Goal: Task Accomplishment & Management: Use online tool/utility

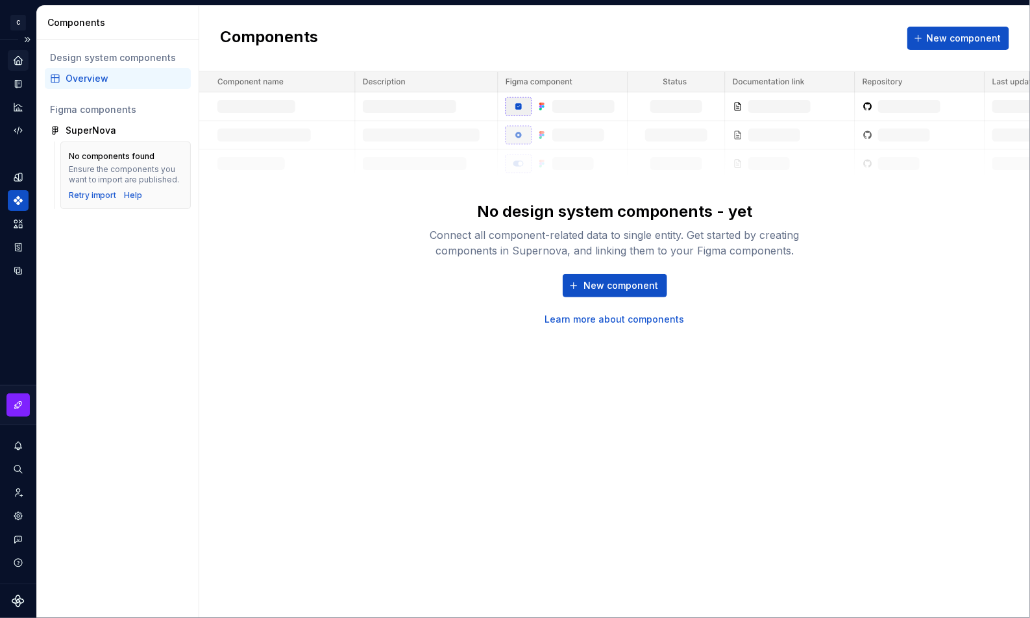
click at [16, 66] on div "Home" at bounding box center [18, 60] width 21 height 21
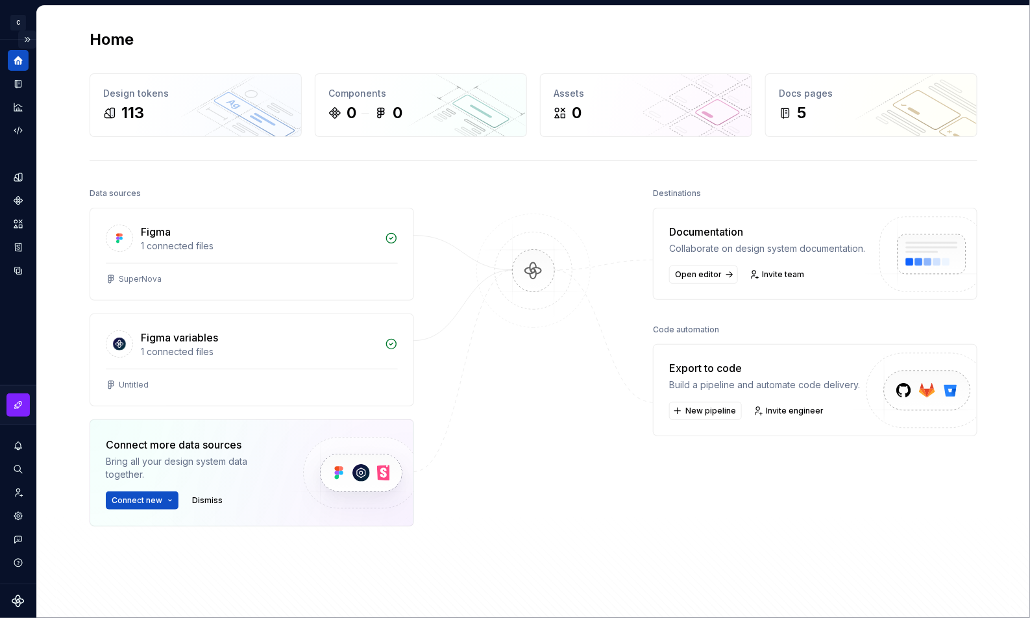
click at [25, 40] on button "Expand sidebar" at bounding box center [27, 40] width 18 height 18
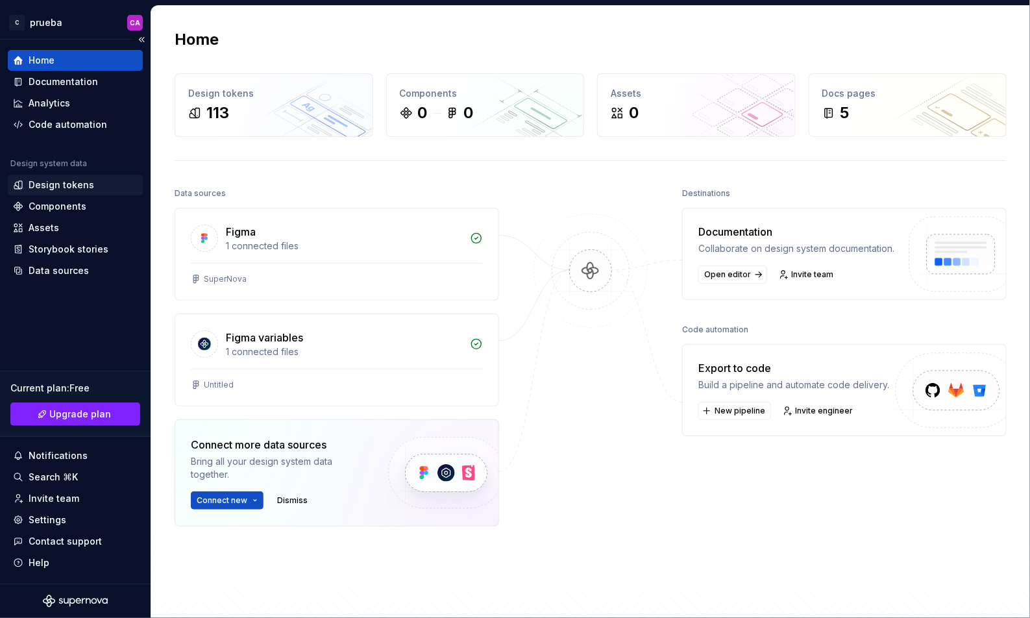
click at [77, 185] on div "Design tokens" at bounding box center [62, 185] width 66 height 13
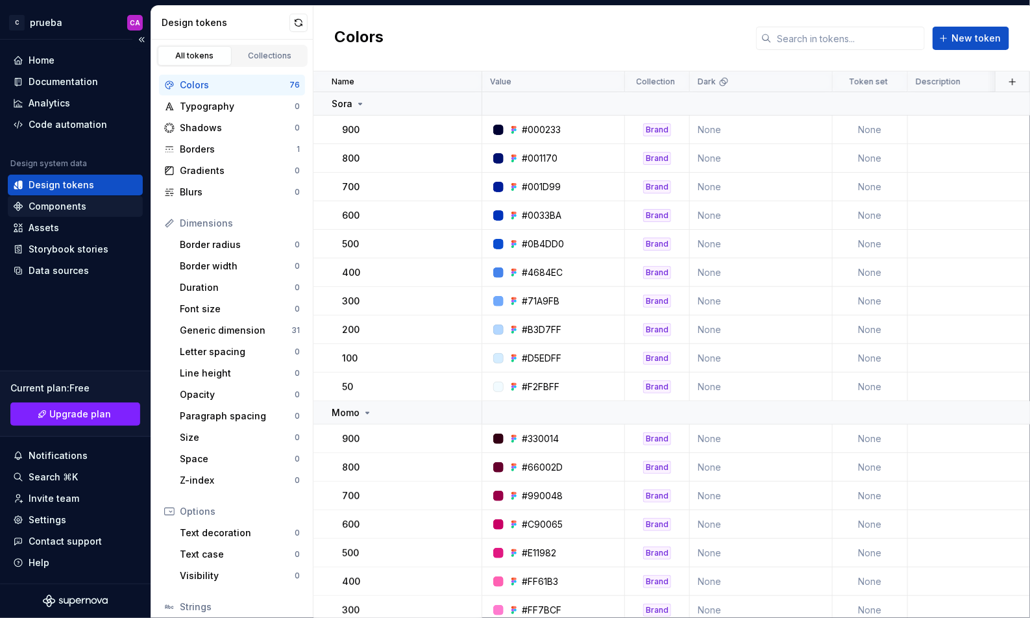
click at [74, 208] on div "Components" at bounding box center [58, 206] width 58 height 13
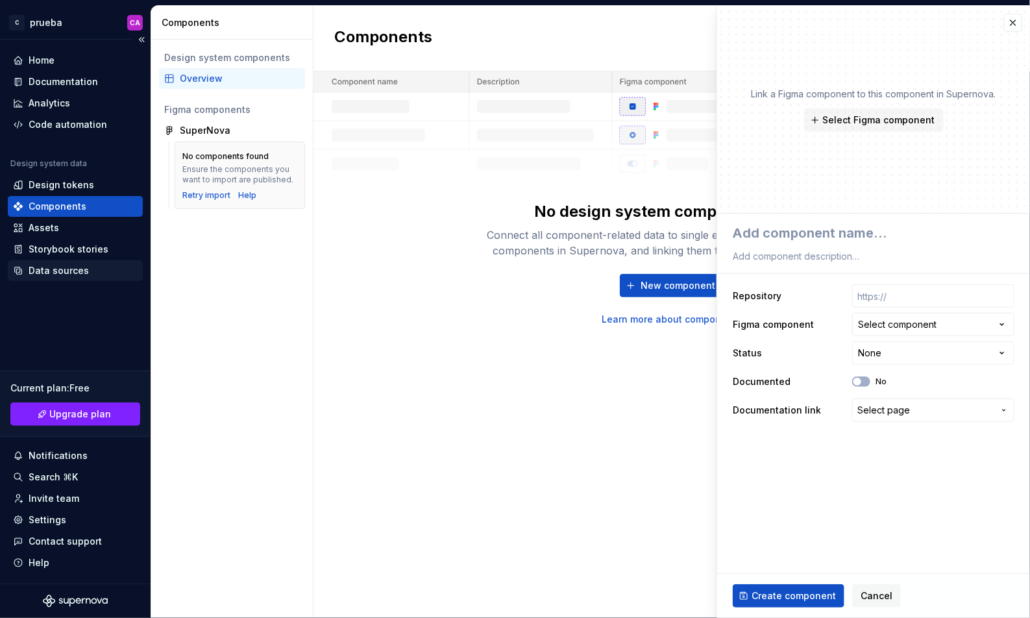
click at [71, 265] on div "Data sources" at bounding box center [59, 270] width 60 height 13
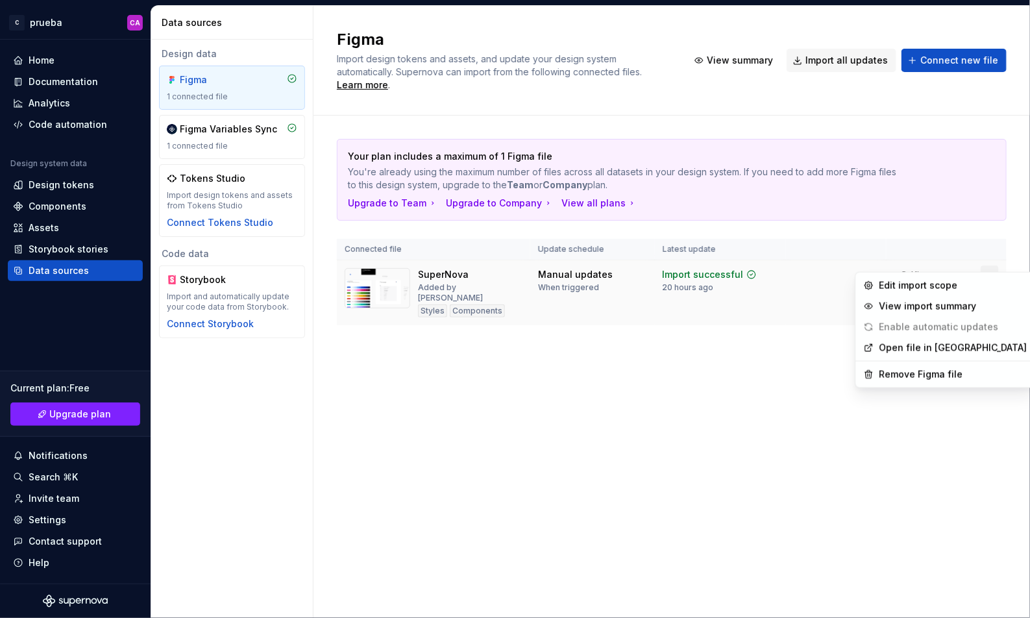
click at [989, 262] on html "C prueba CA Home Documentation Analytics Code automation Design system data Des…" at bounding box center [515, 309] width 1030 height 618
click at [958, 286] on div "Edit import scope" at bounding box center [954, 285] width 148 height 13
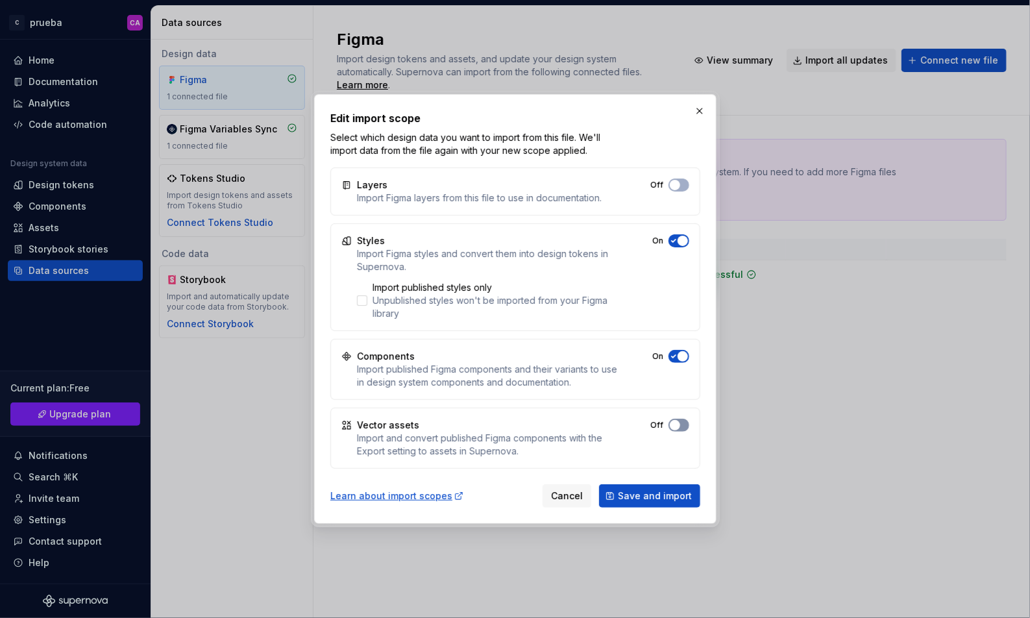
click at [687, 192] on button "Off" at bounding box center [679, 185] width 21 height 13
click at [671, 503] on button "Save and import" at bounding box center [649, 495] width 101 height 23
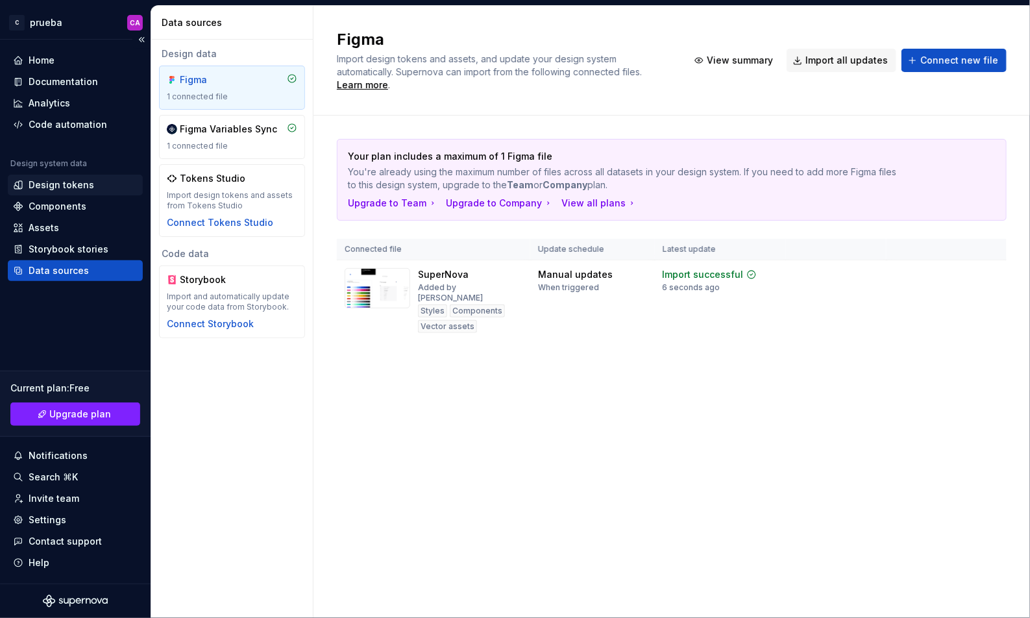
click at [82, 183] on div "Design tokens" at bounding box center [62, 185] width 66 height 13
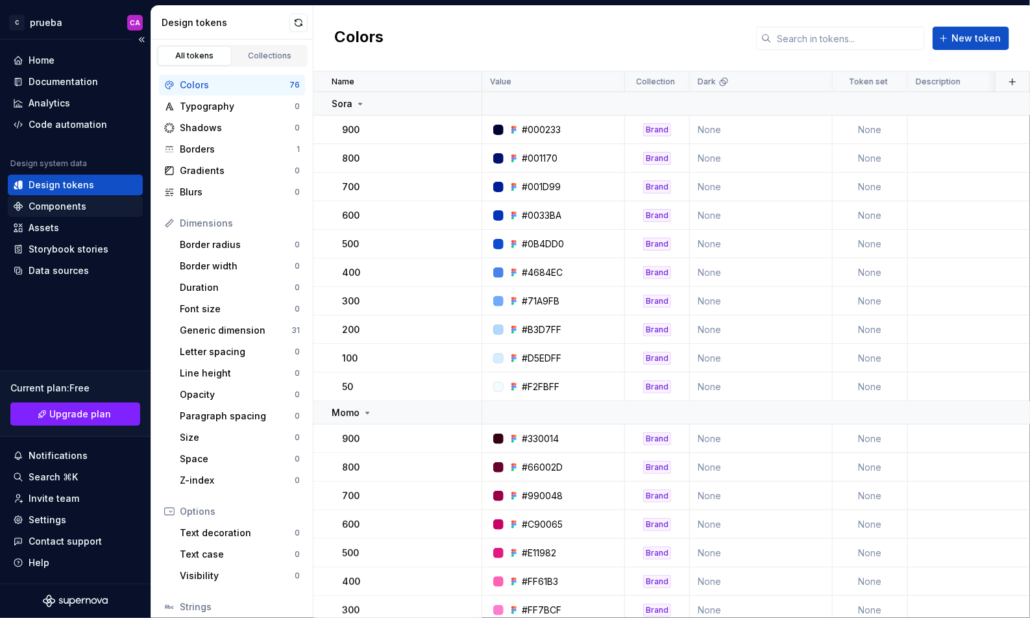
click at [77, 205] on div "Components" at bounding box center [58, 206] width 58 height 13
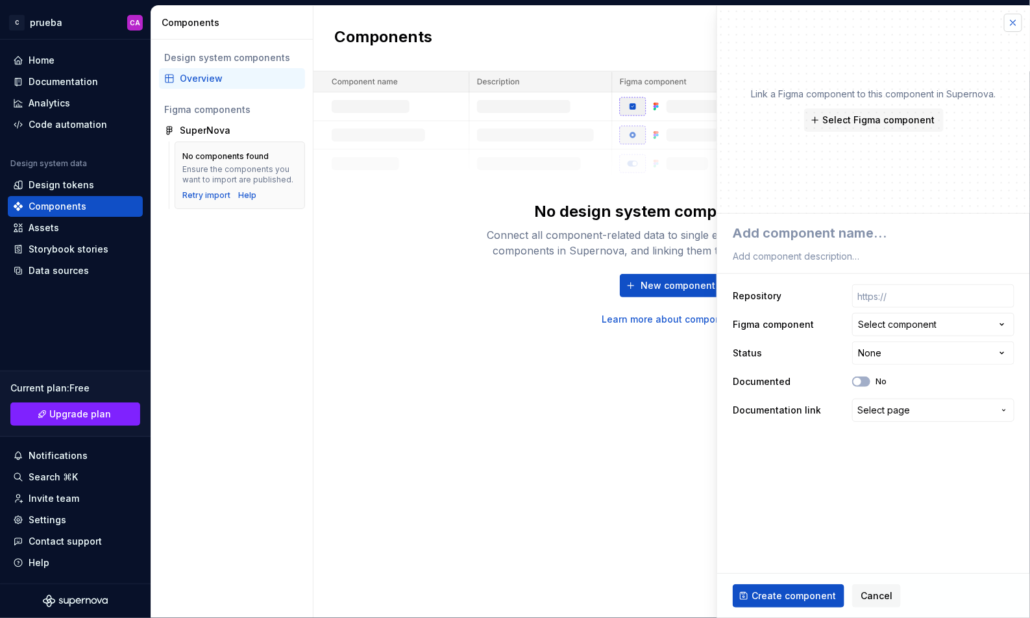
click at [1017, 18] on button "button" at bounding box center [1013, 23] width 18 height 18
click at [1011, 21] on button "button" at bounding box center [1013, 23] width 18 height 18
type textarea "*"
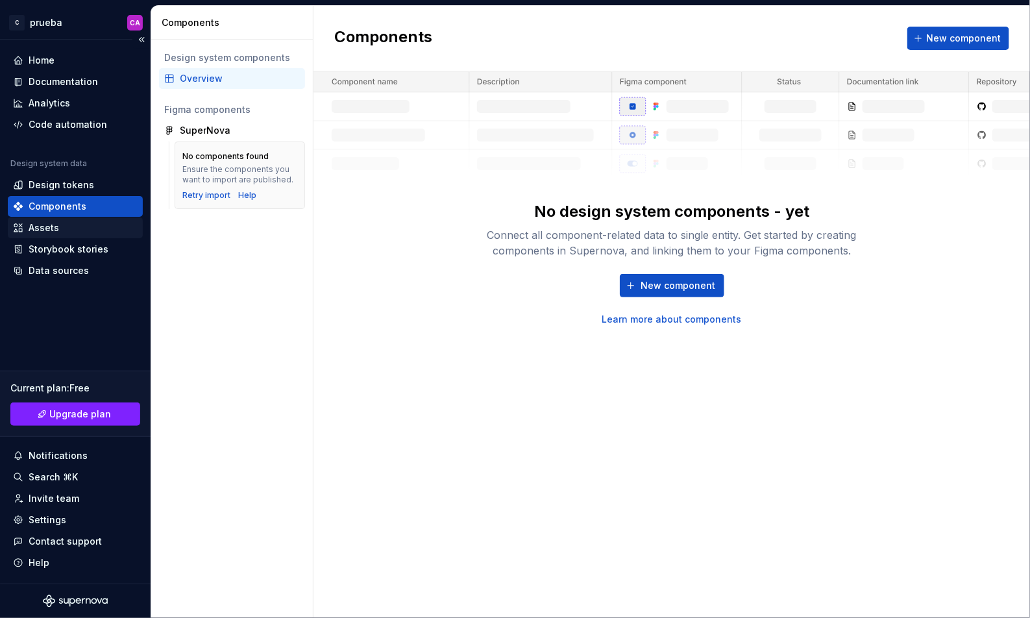
click at [60, 224] on div "Assets" at bounding box center [75, 227] width 125 height 13
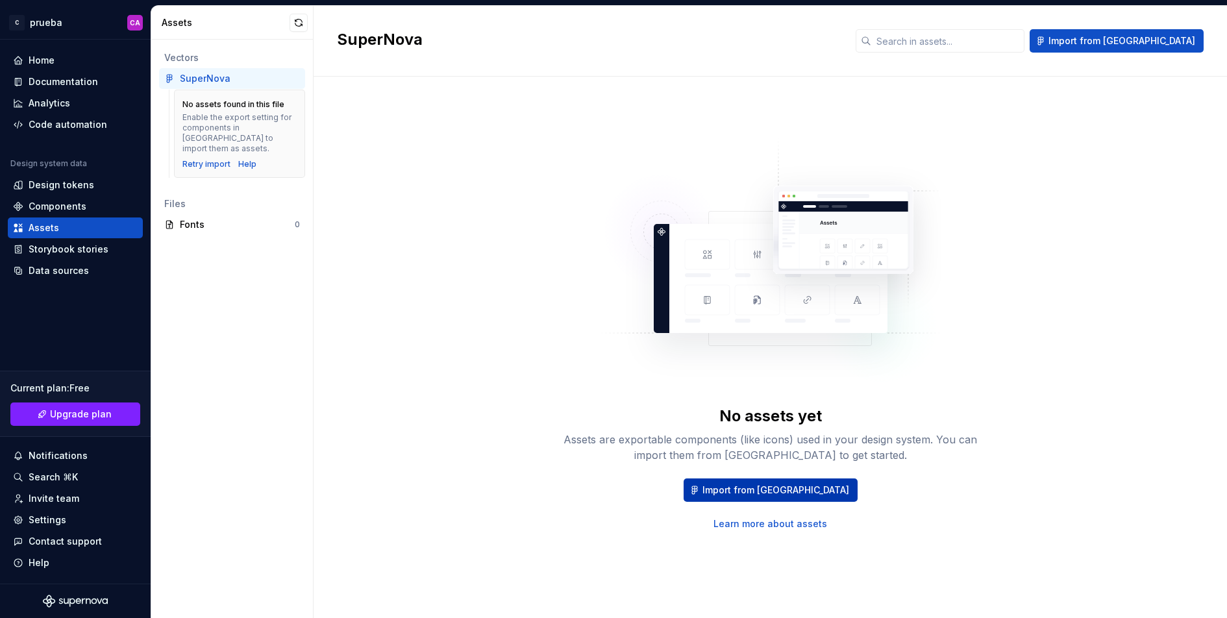
click at [779, 485] on span "Import from [GEOGRAPHIC_DATA]" at bounding box center [775, 490] width 147 height 13
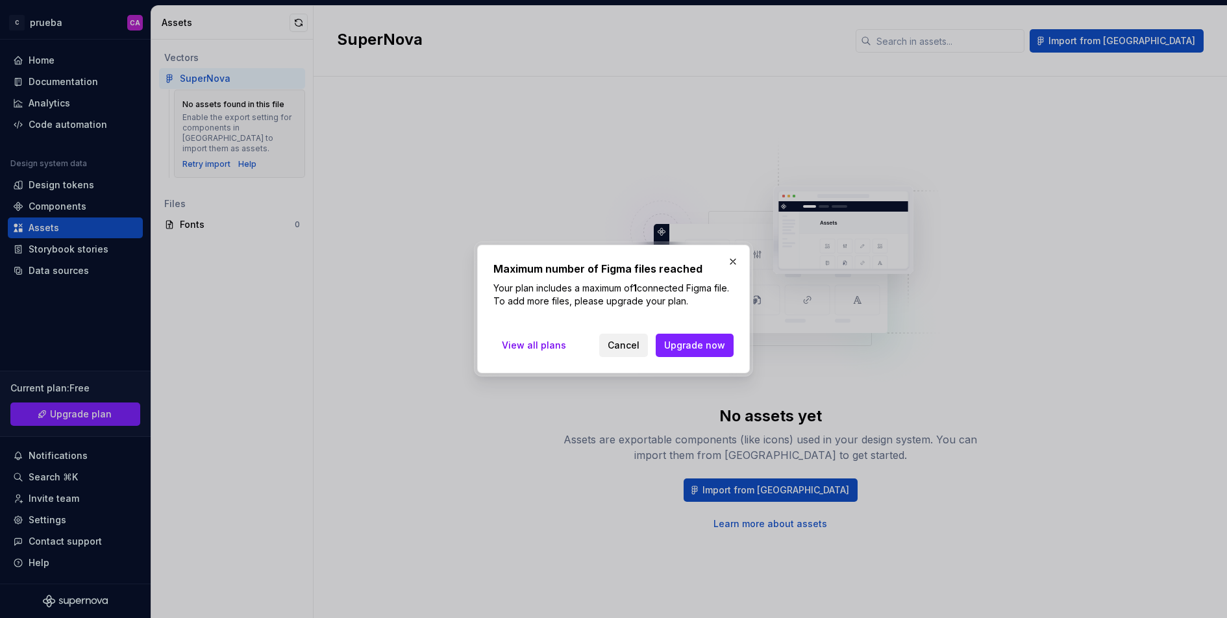
click at [622, 341] on span "Cancel" at bounding box center [624, 345] width 32 height 13
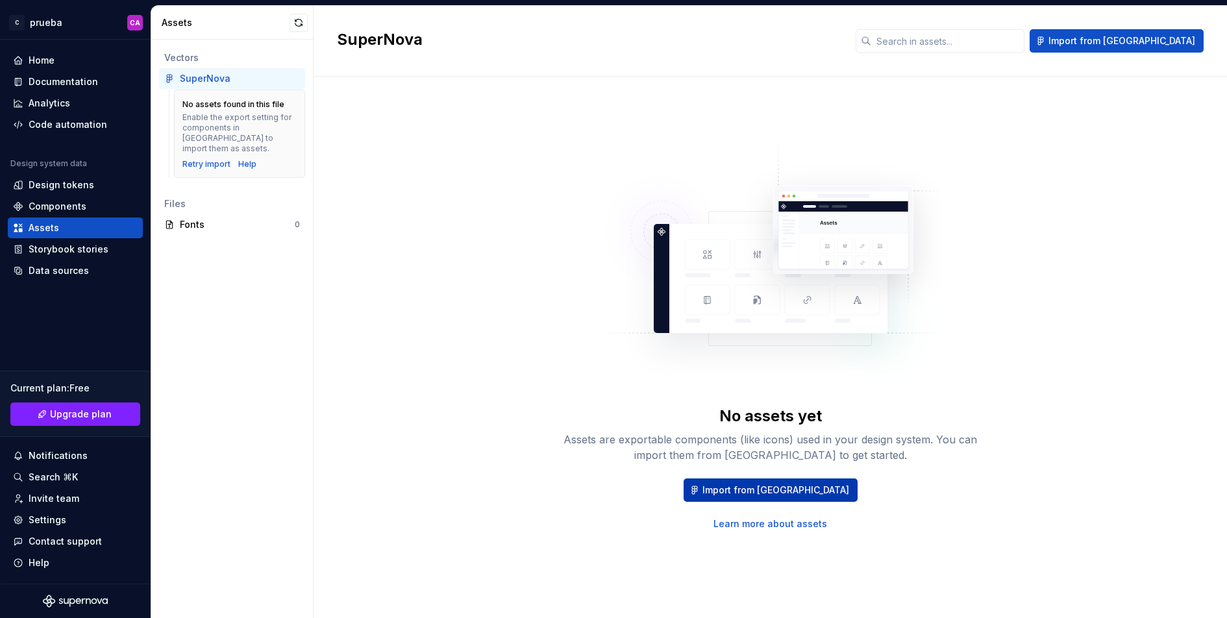
click at [767, 490] on span "Import from [GEOGRAPHIC_DATA]" at bounding box center [775, 490] width 147 height 13
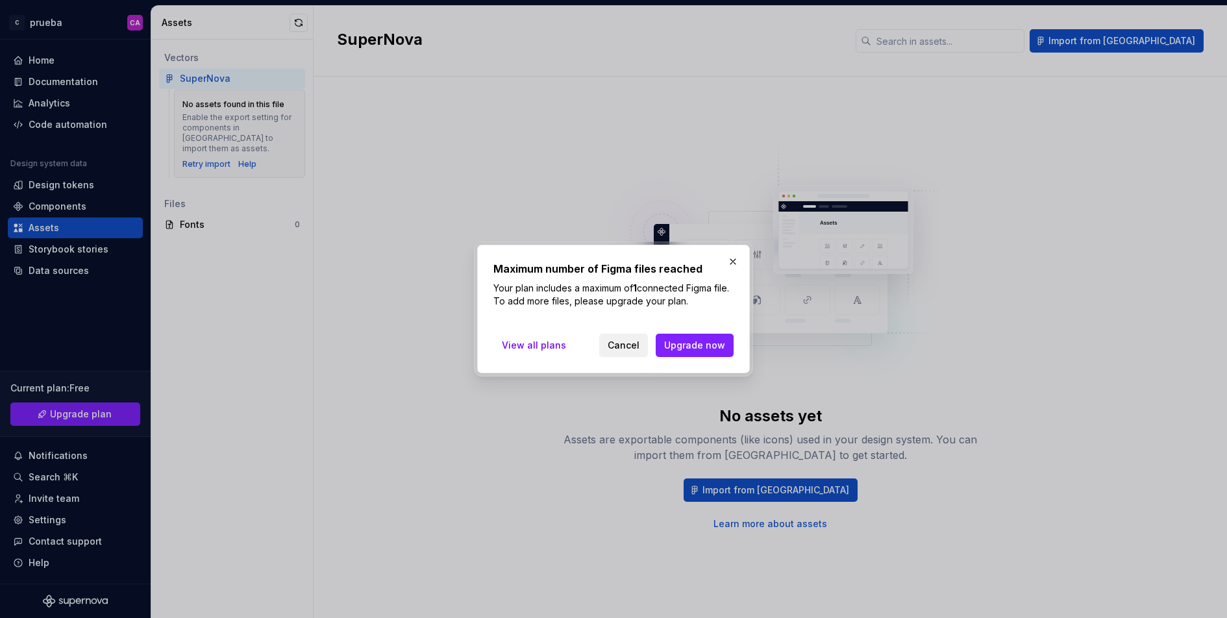
click at [638, 353] on button "Cancel" at bounding box center [623, 345] width 49 height 23
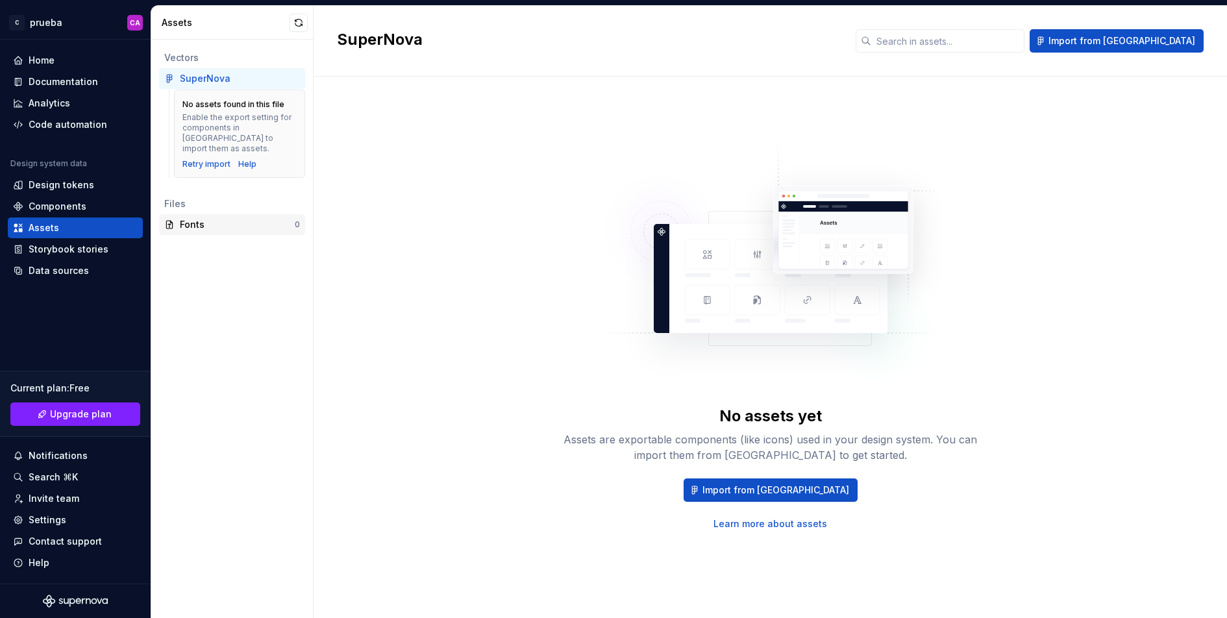
click at [242, 218] on div "Fonts" at bounding box center [237, 224] width 115 height 13
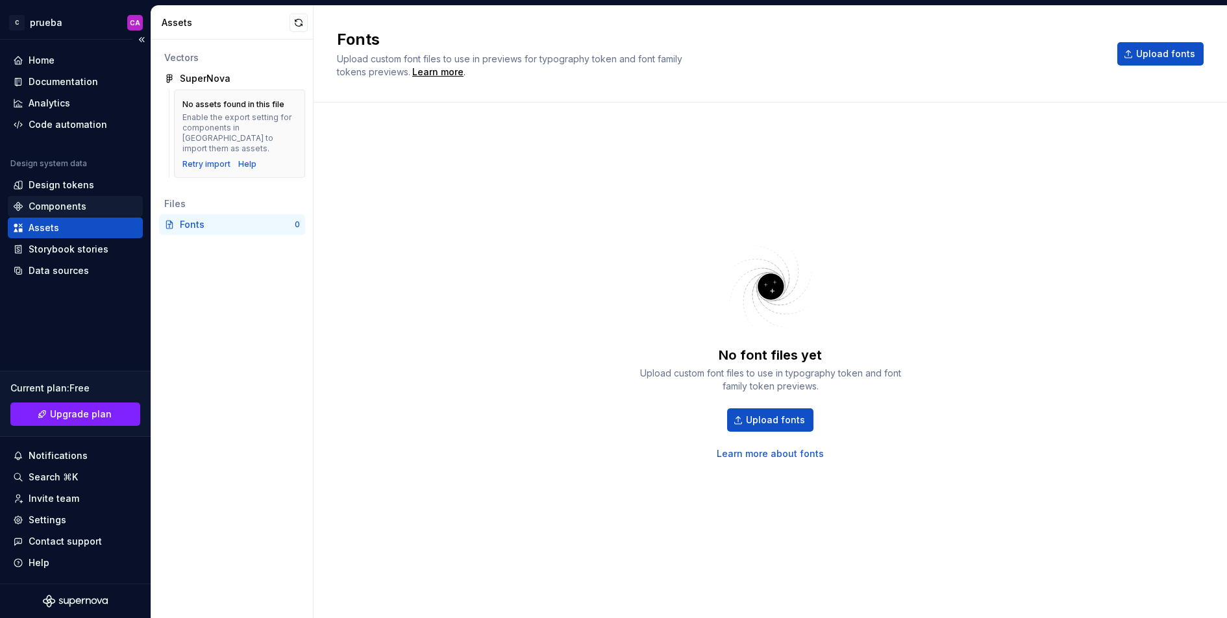
click at [77, 202] on div "Components" at bounding box center [58, 206] width 58 height 13
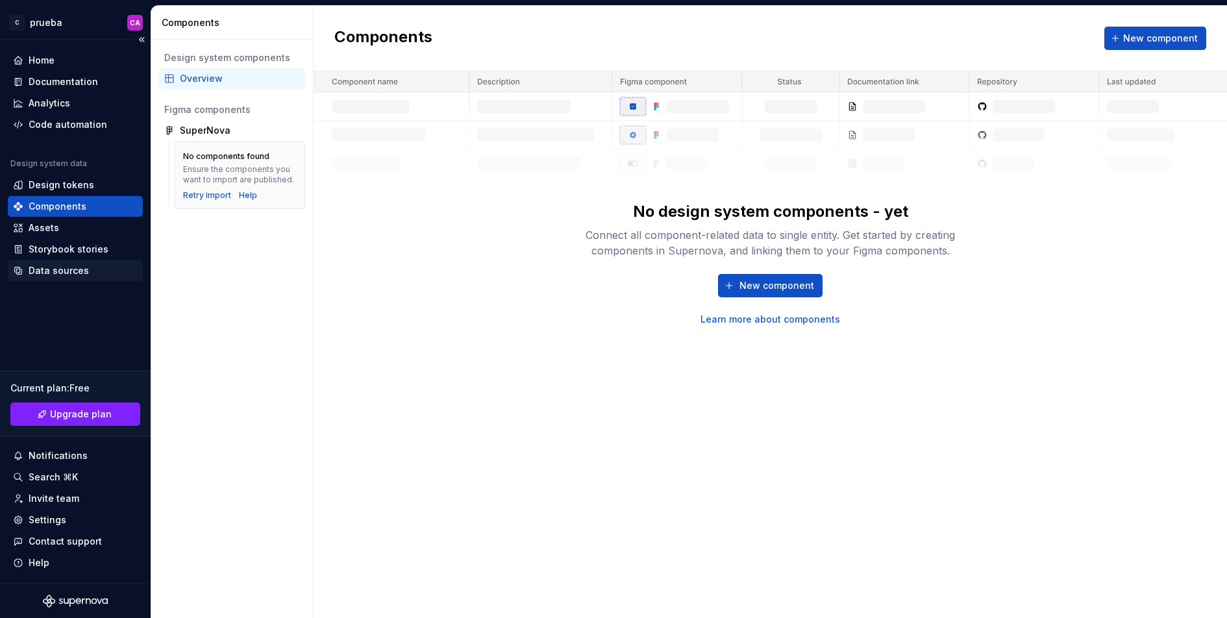
click at [62, 266] on div "Data sources" at bounding box center [59, 270] width 60 height 13
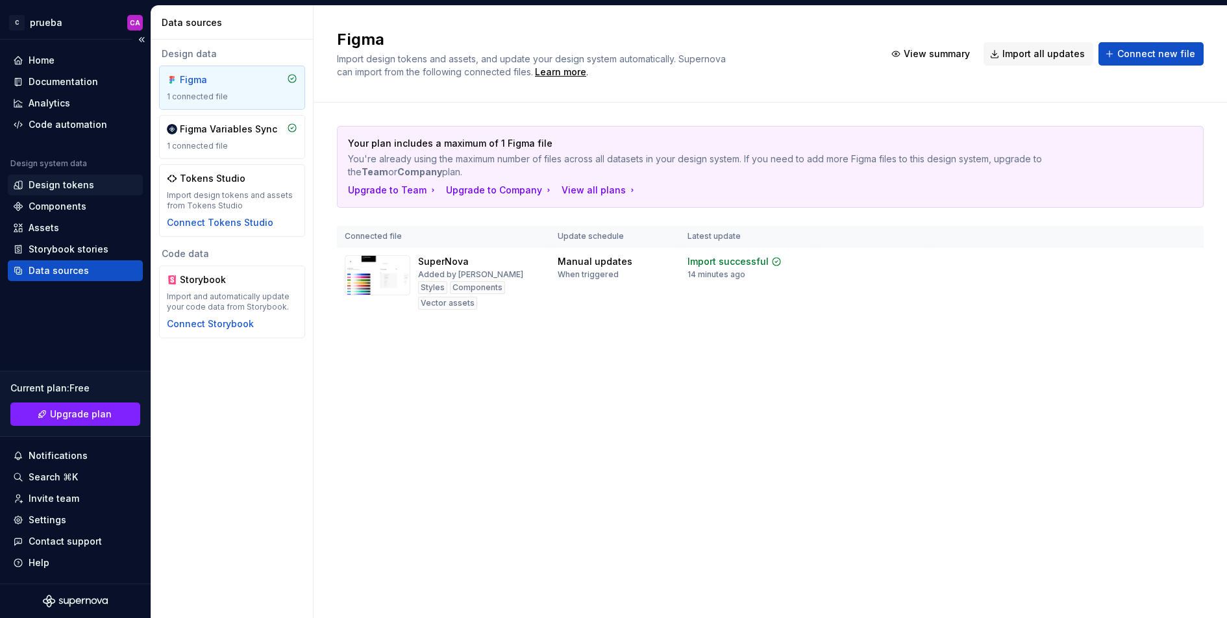
click at [60, 188] on div "Design tokens" at bounding box center [62, 185] width 66 height 13
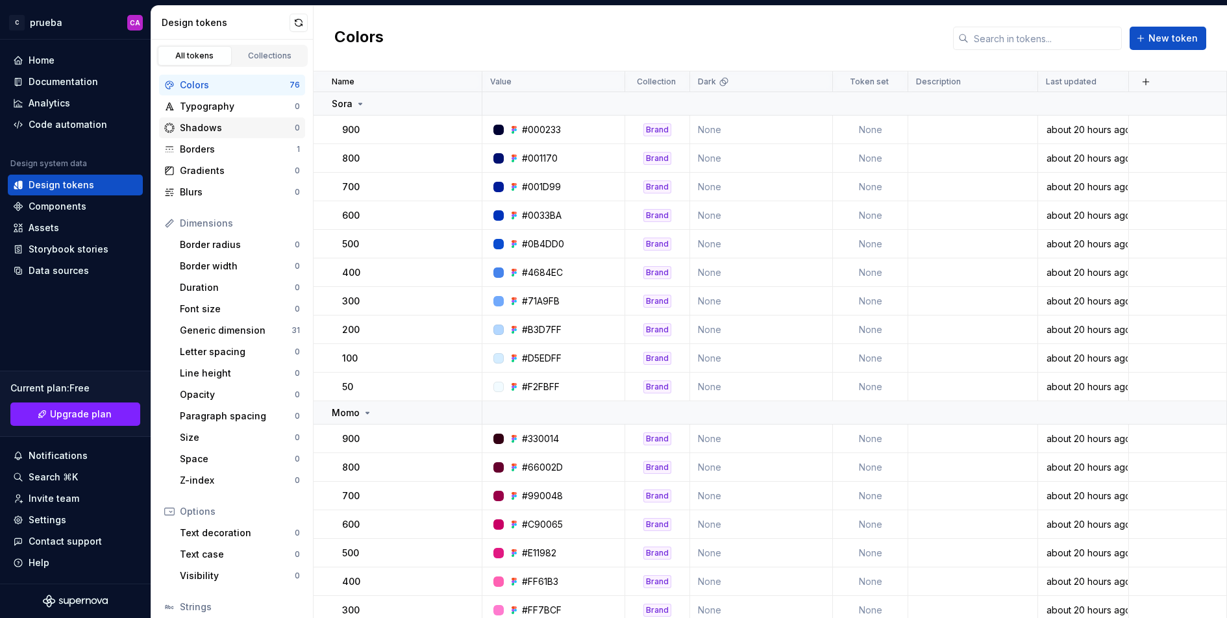
click at [234, 137] on div "Shadows 0" at bounding box center [232, 128] width 146 height 21
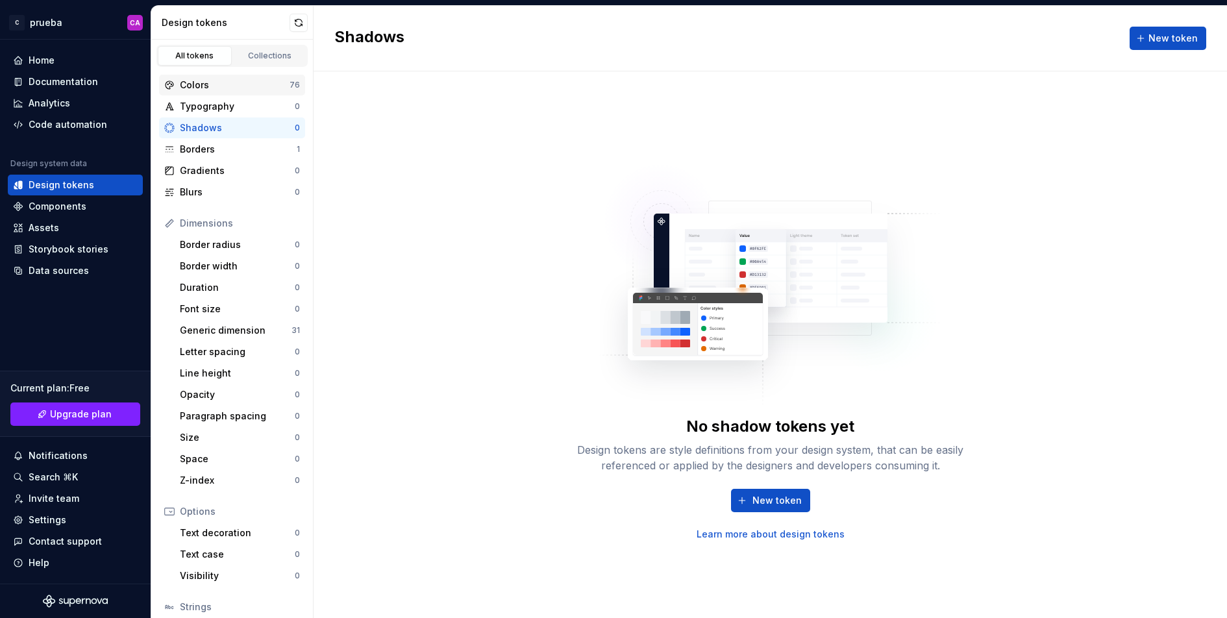
click at [236, 81] on div "Colors" at bounding box center [235, 85] width 110 height 13
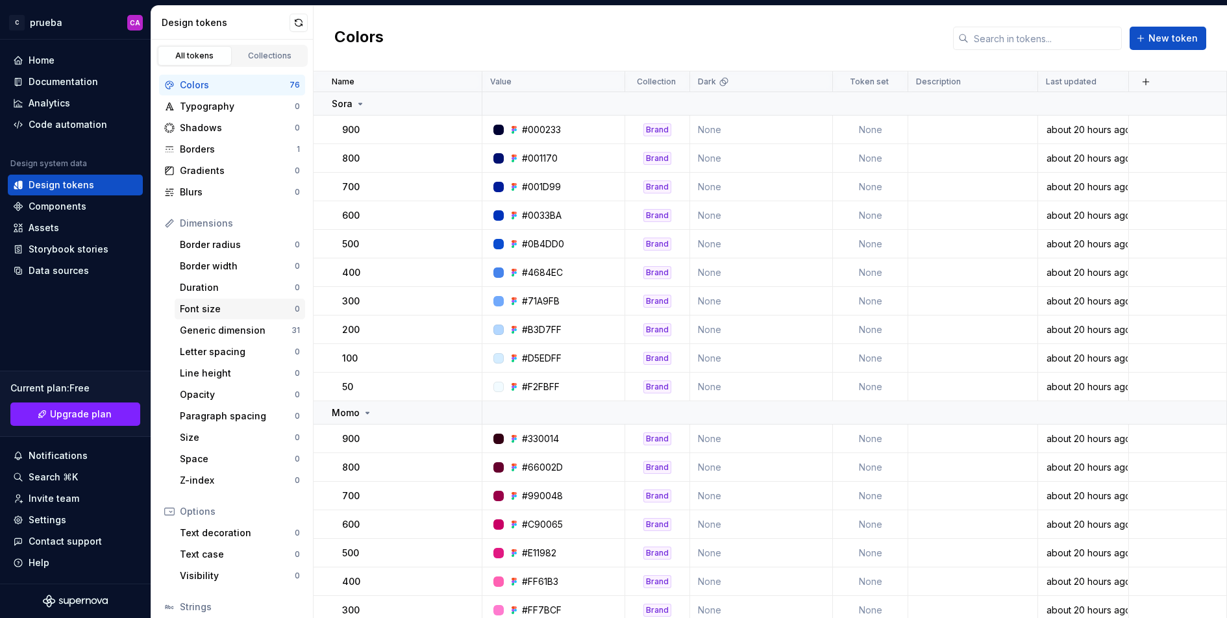
click at [228, 304] on div "Font size" at bounding box center [237, 309] width 115 height 13
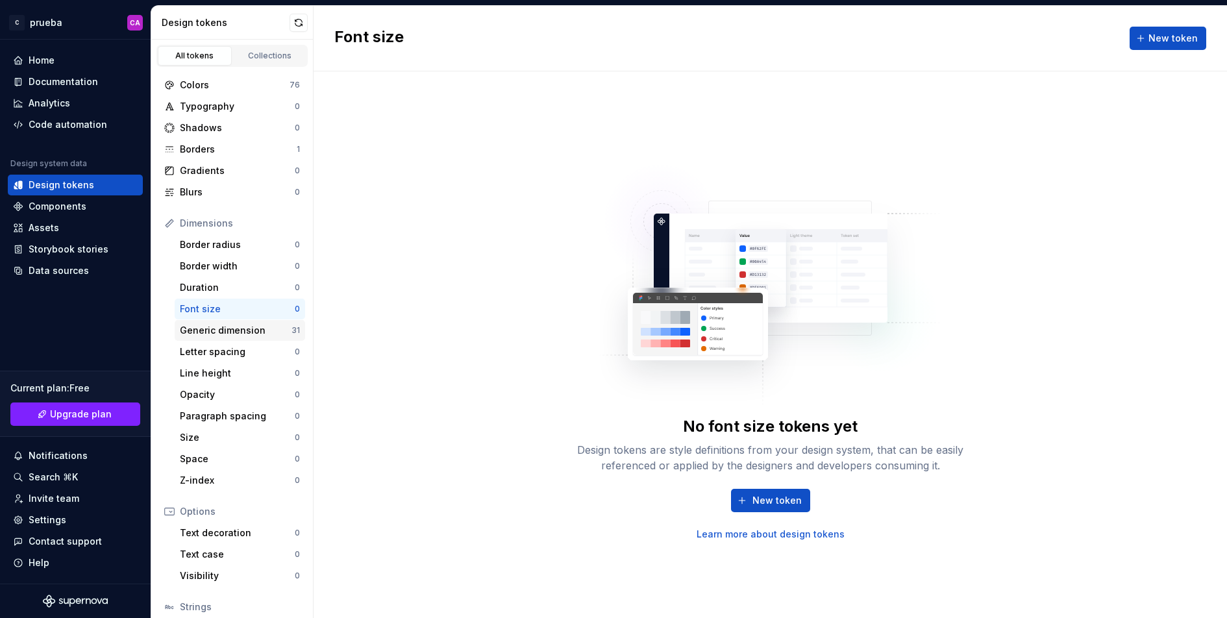
click at [234, 330] on div "Generic dimension" at bounding box center [236, 330] width 112 height 13
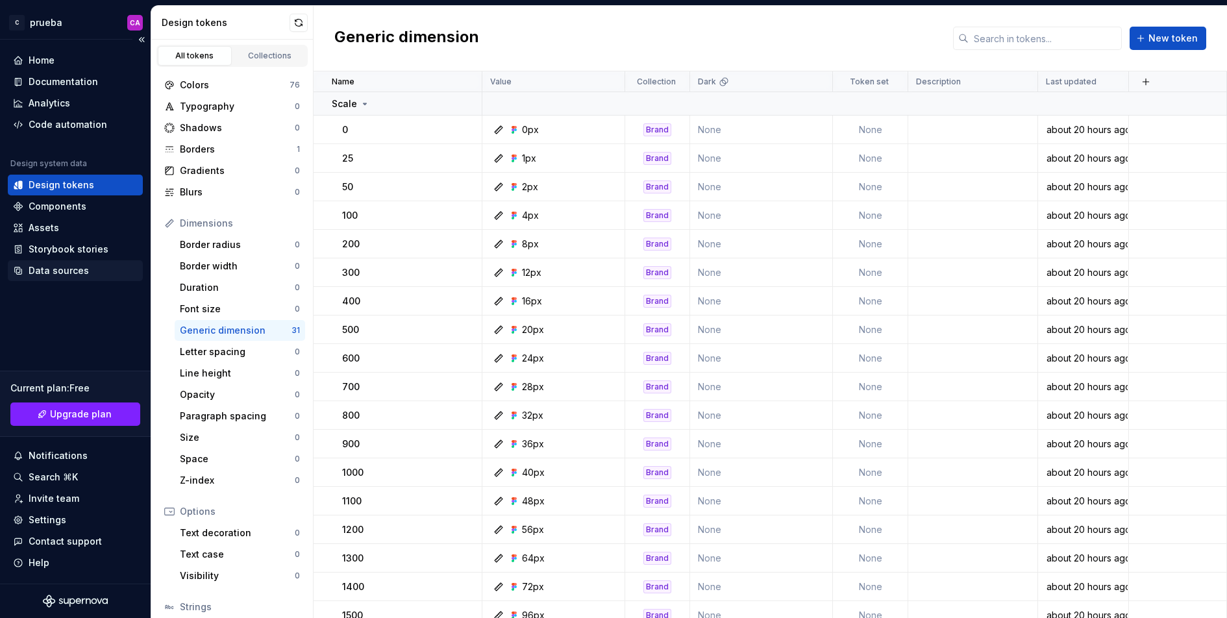
click at [78, 271] on div "Data sources" at bounding box center [59, 270] width 60 height 13
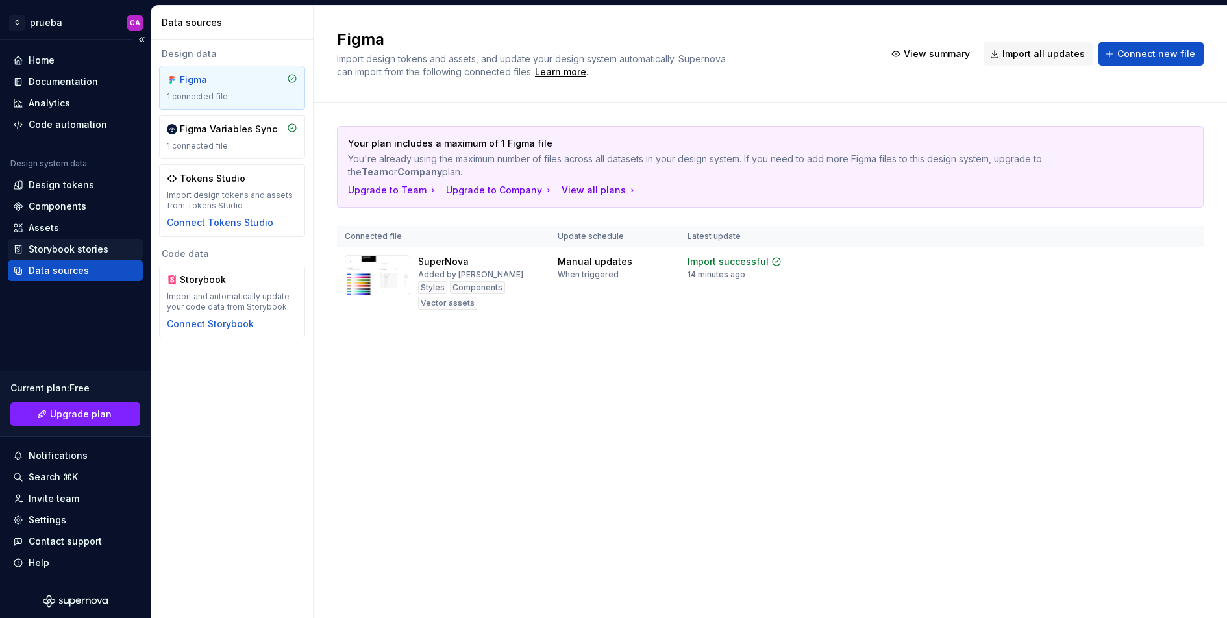
click at [69, 248] on div "Storybook stories" at bounding box center [69, 249] width 80 height 13
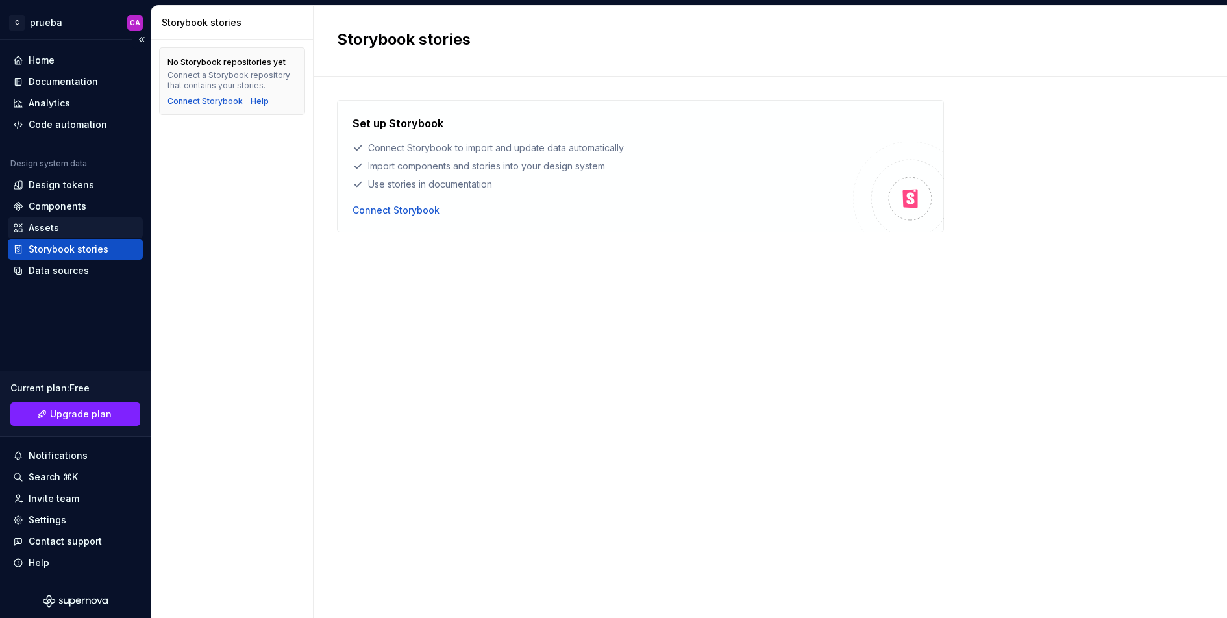
click at [56, 229] on div "Assets" at bounding box center [44, 227] width 31 height 13
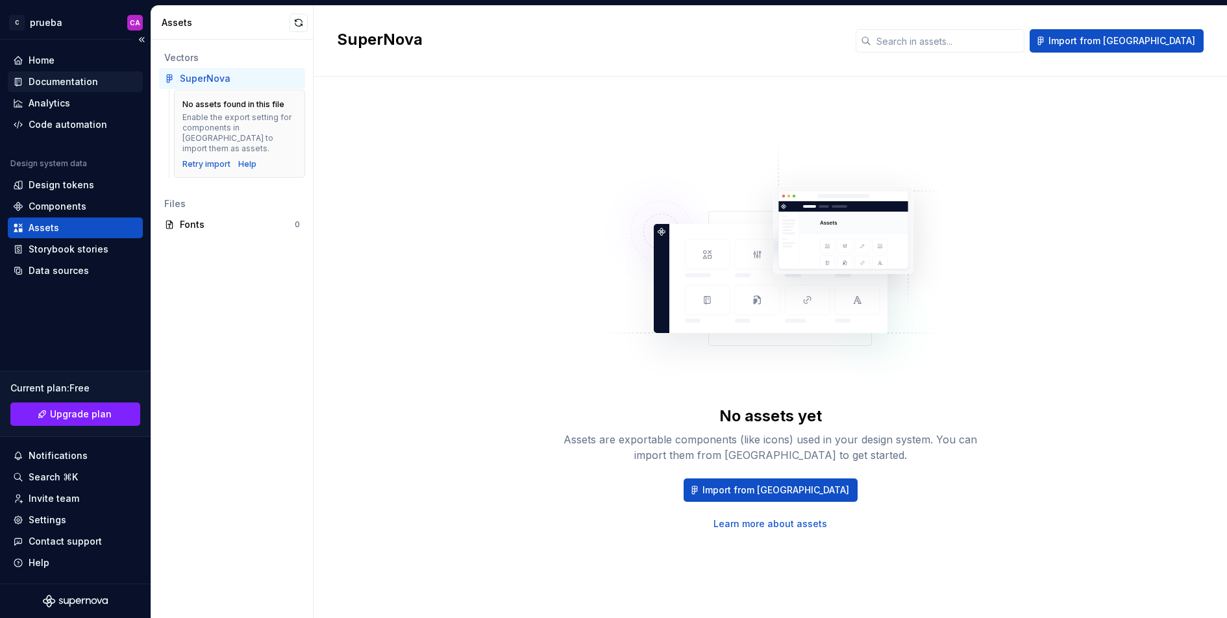
click at [71, 86] on div "Documentation" at bounding box center [63, 81] width 69 height 13
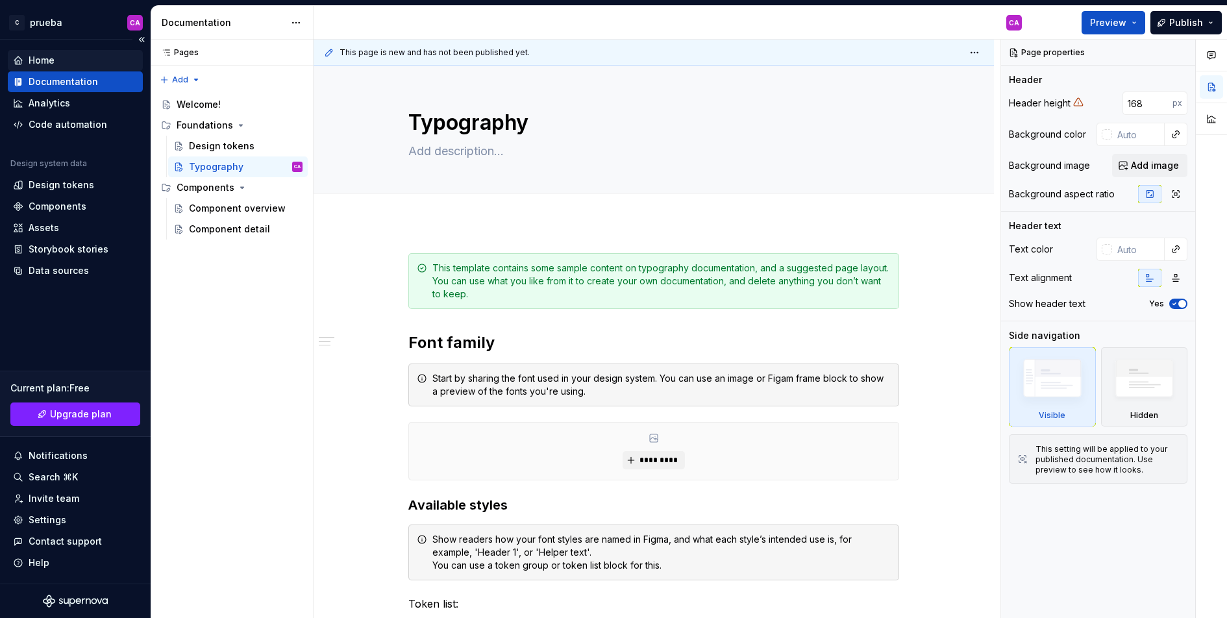
click at [60, 59] on div "Home" at bounding box center [75, 60] width 125 height 13
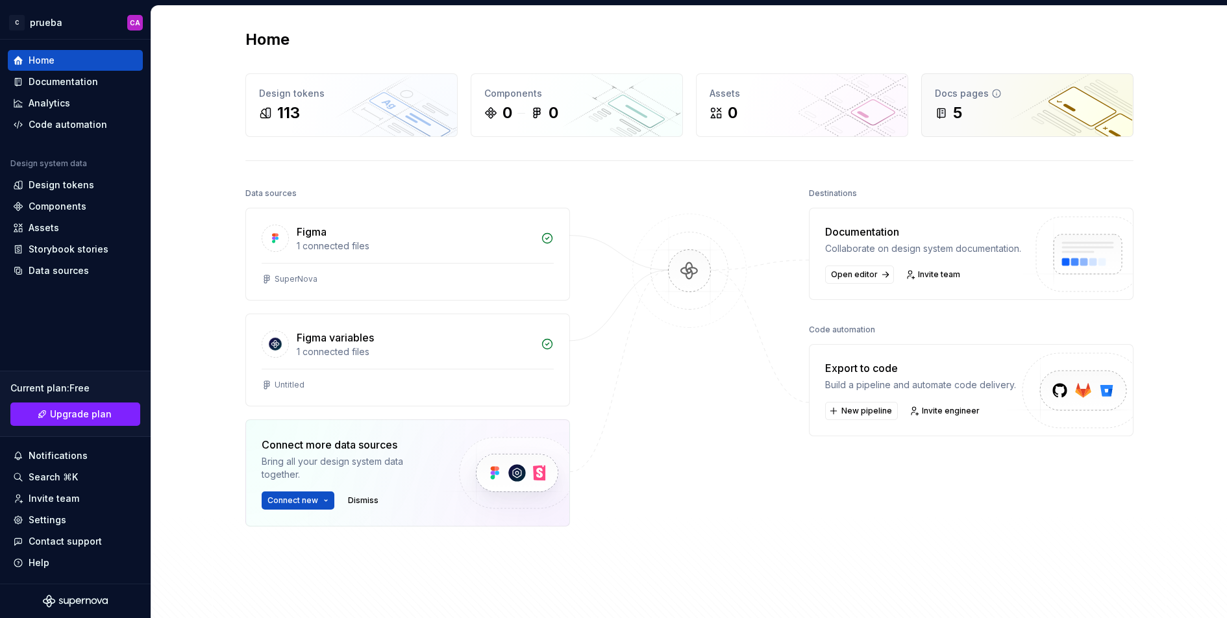
click at [1030, 130] on div "Docs pages 5" at bounding box center [1027, 105] width 211 height 62
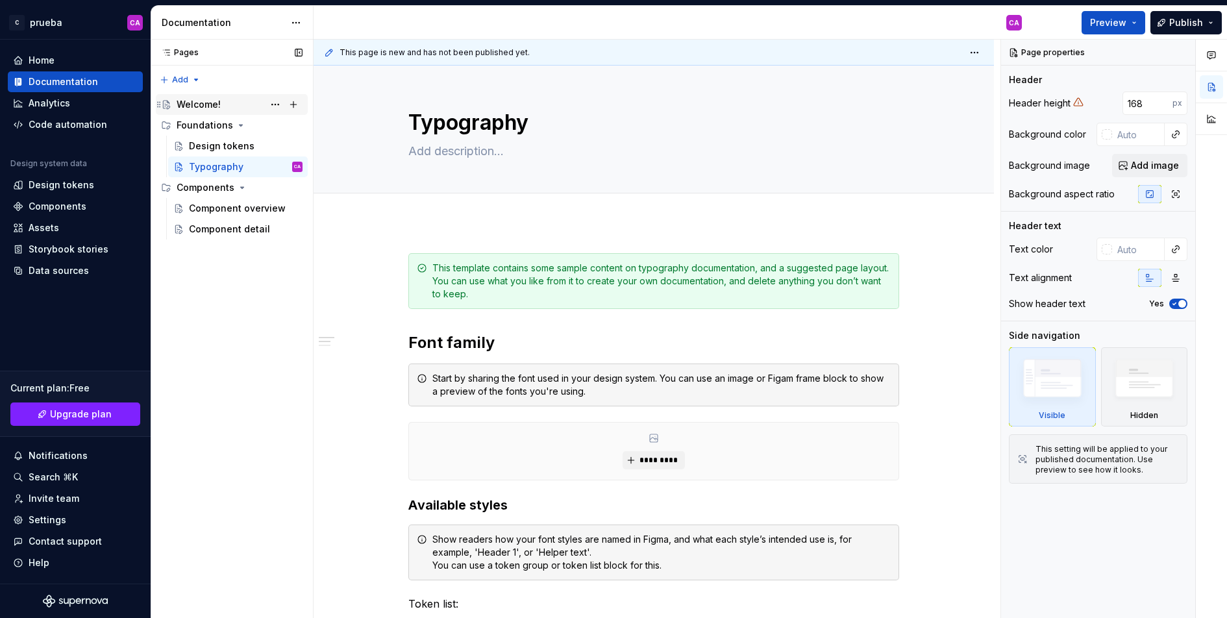
click at [225, 106] on div "Welcome!" at bounding box center [240, 104] width 126 height 18
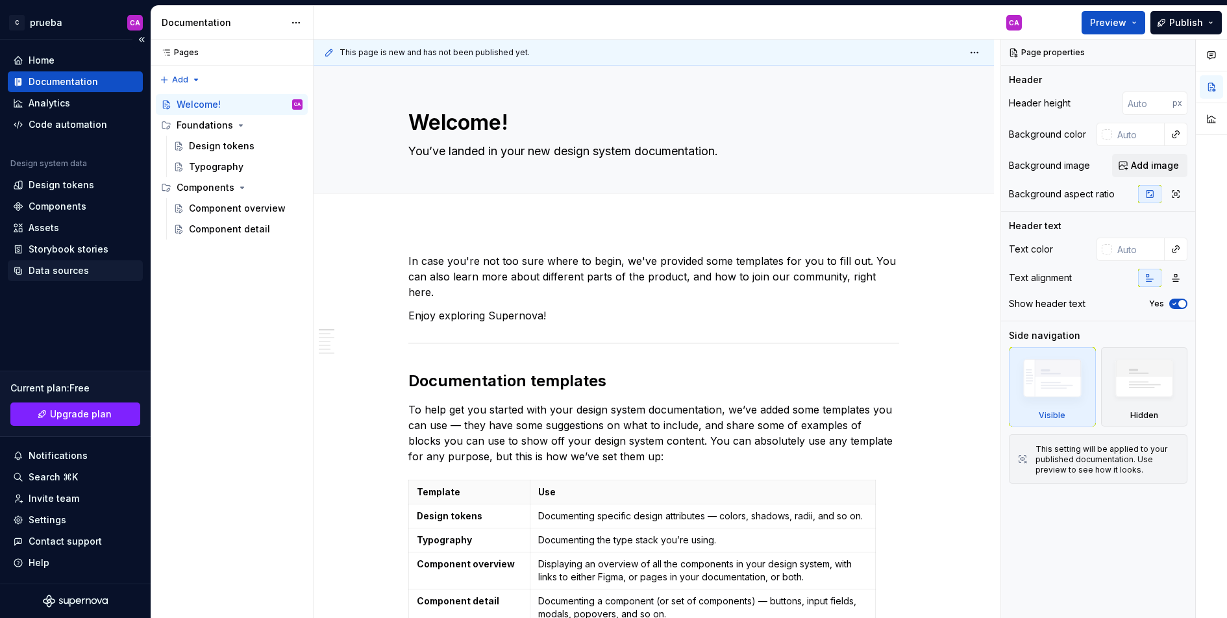
click at [64, 271] on div "Data sources" at bounding box center [59, 270] width 60 height 13
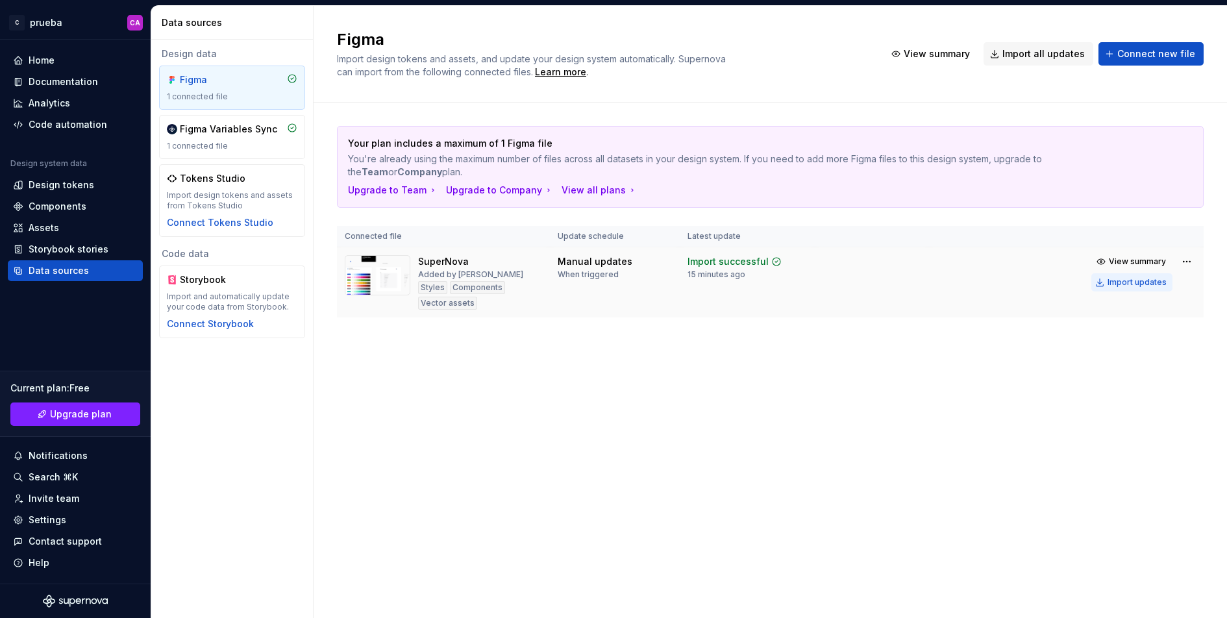
click at [1030, 282] on div "Import updates" at bounding box center [1137, 282] width 59 height 10
click at [73, 227] on div "Assets" at bounding box center [75, 227] width 125 height 13
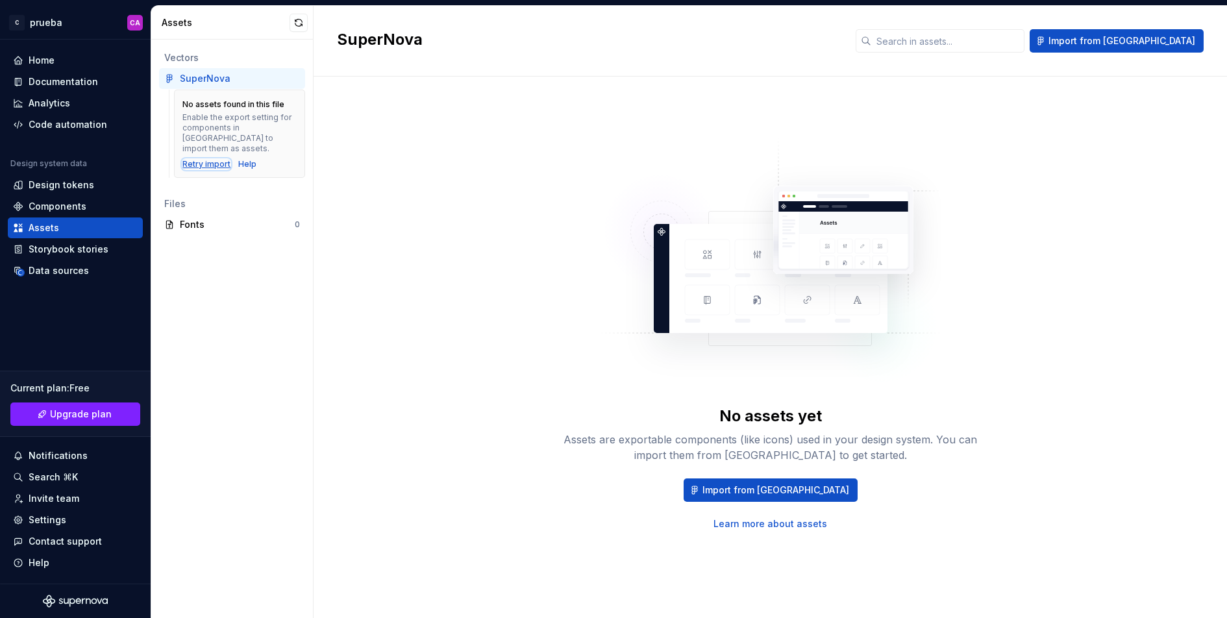
click at [213, 159] on div "Retry import" at bounding box center [206, 164] width 48 height 10
click at [762, 501] on button "Import from [GEOGRAPHIC_DATA]" at bounding box center [771, 489] width 174 height 23
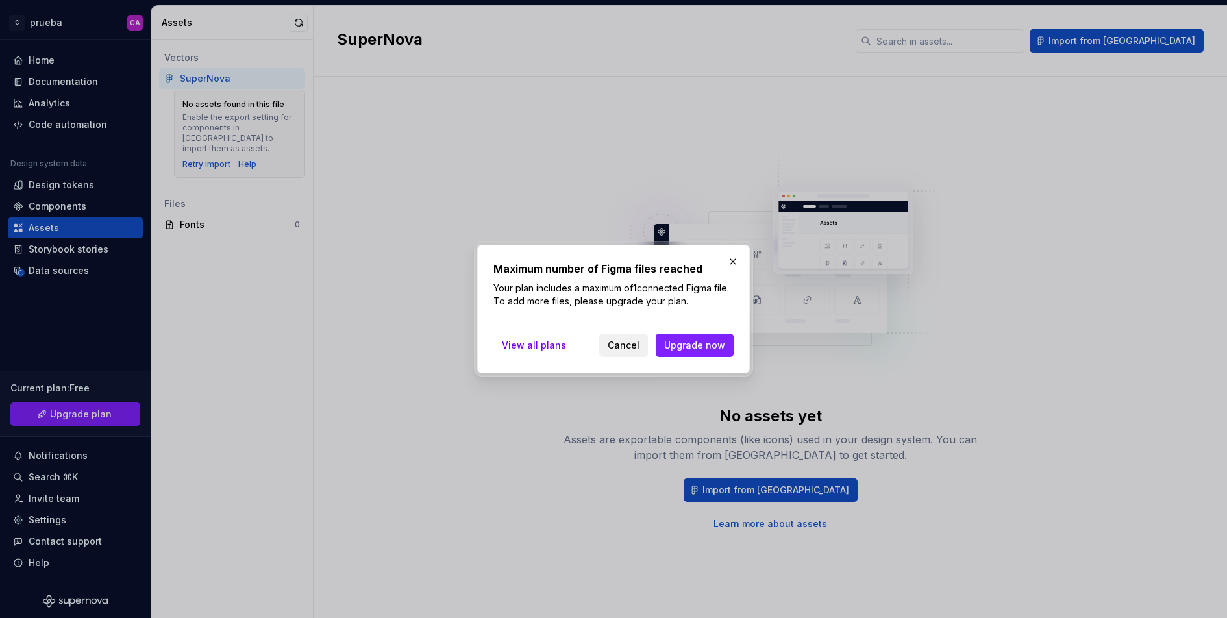
click at [636, 347] on span "Cancel" at bounding box center [624, 345] width 32 height 13
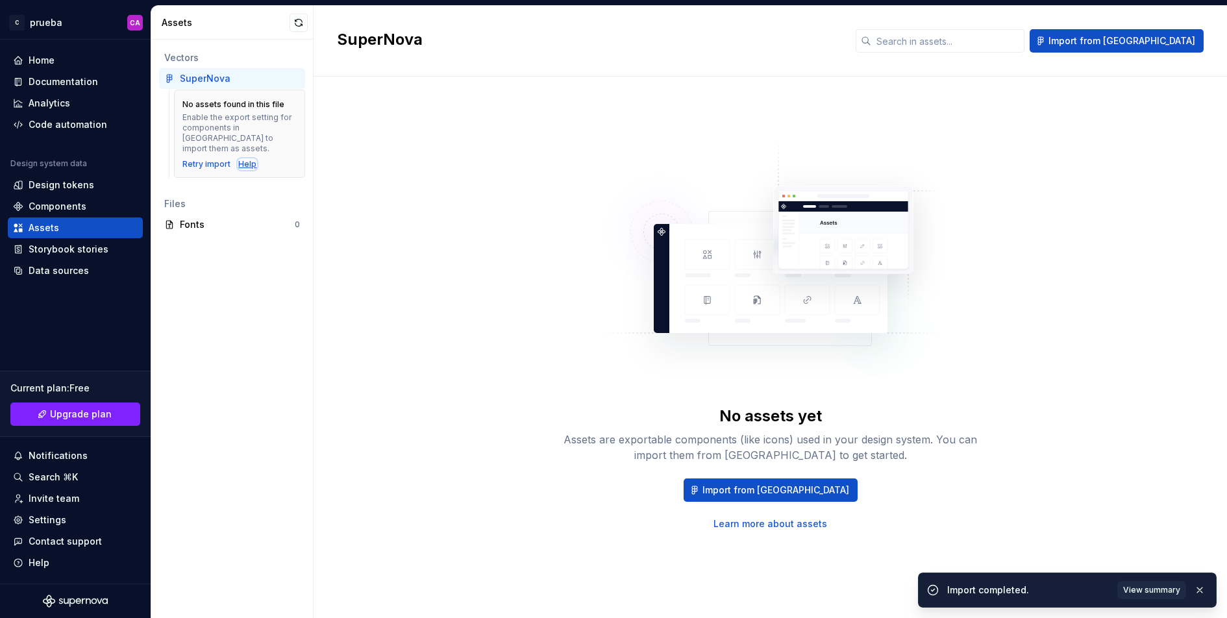
click at [245, 159] on div "Help" at bounding box center [247, 164] width 18 height 10
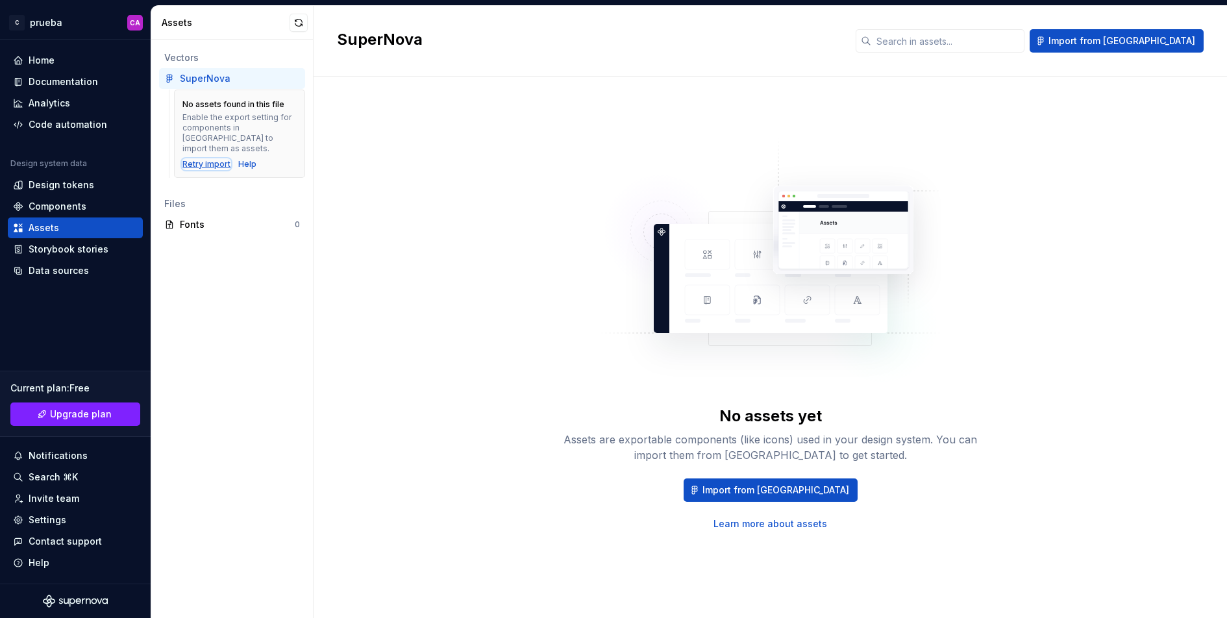
click at [192, 159] on div "Retry import" at bounding box center [206, 164] width 48 height 10
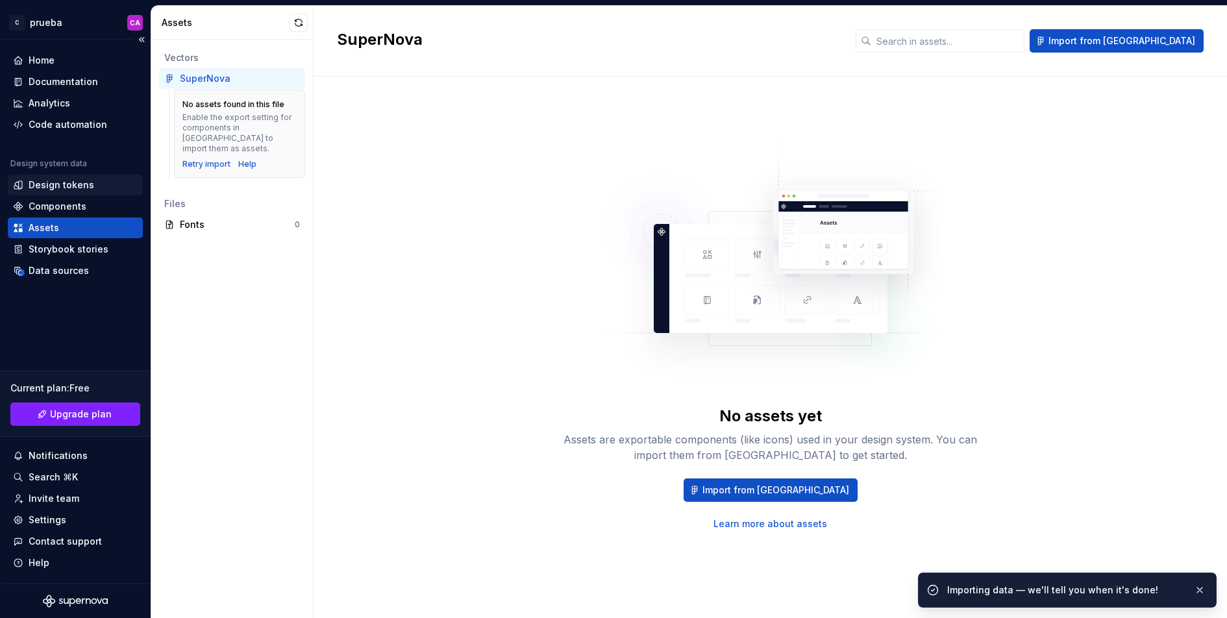
click at [65, 186] on div "Design tokens" at bounding box center [62, 185] width 66 height 13
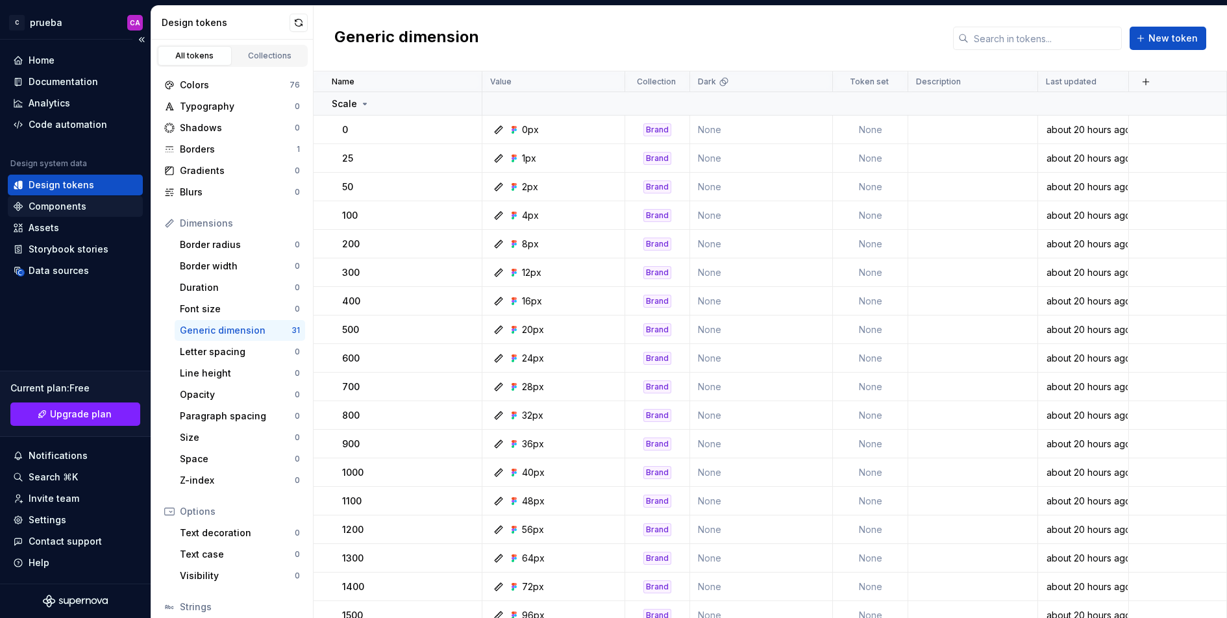
click at [65, 202] on div "Components" at bounding box center [58, 206] width 58 height 13
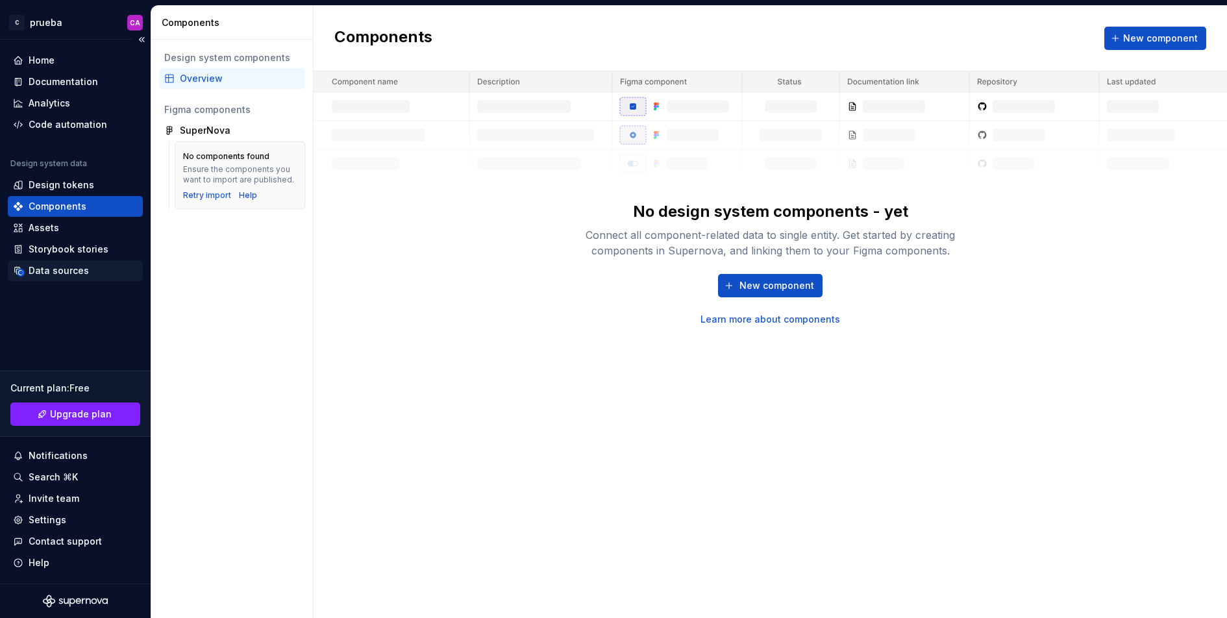
click at [72, 266] on div "Data sources" at bounding box center [59, 270] width 60 height 13
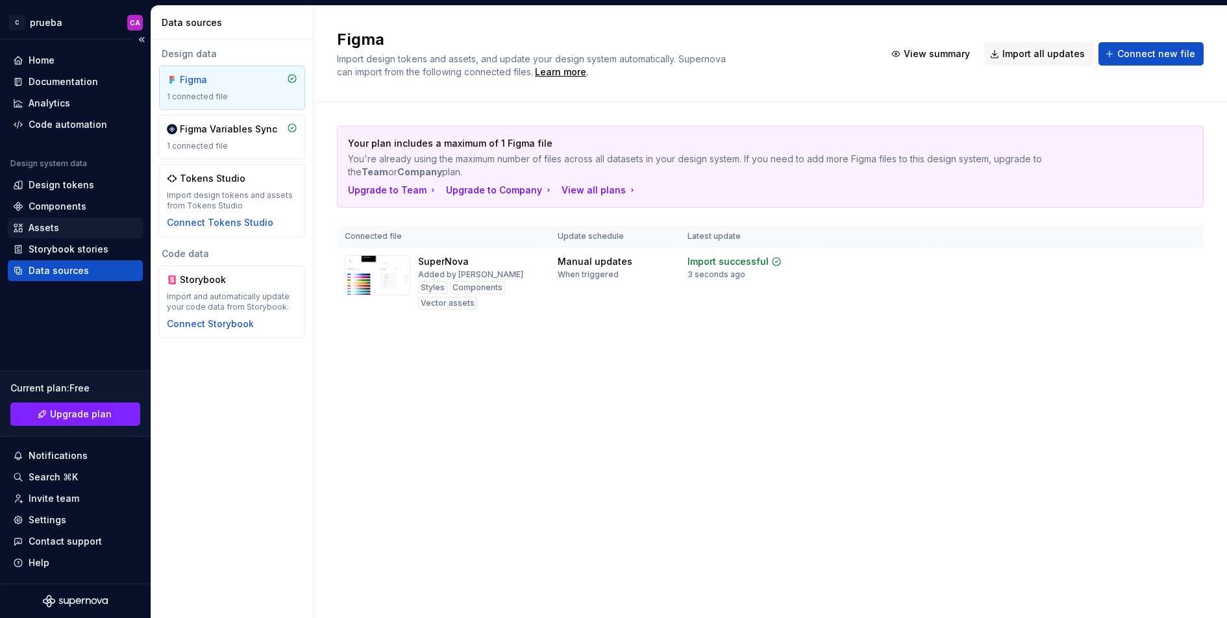
click at [66, 226] on div "Assets" at bounding box center [75, 227] width 125 height 13
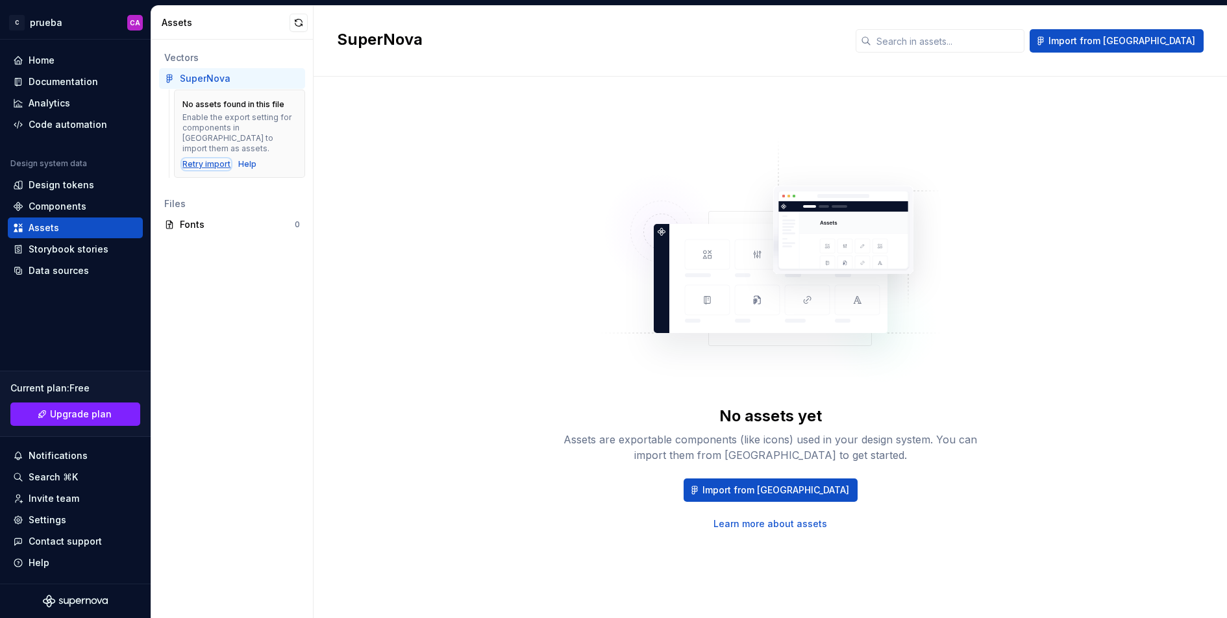
click at [201, 159] on div "Retry import" at bounding box center [206, 164] width 48 height 10
click at [53, 269] on div "Data sources" at bounding box center [59, 270] width 60 height 13
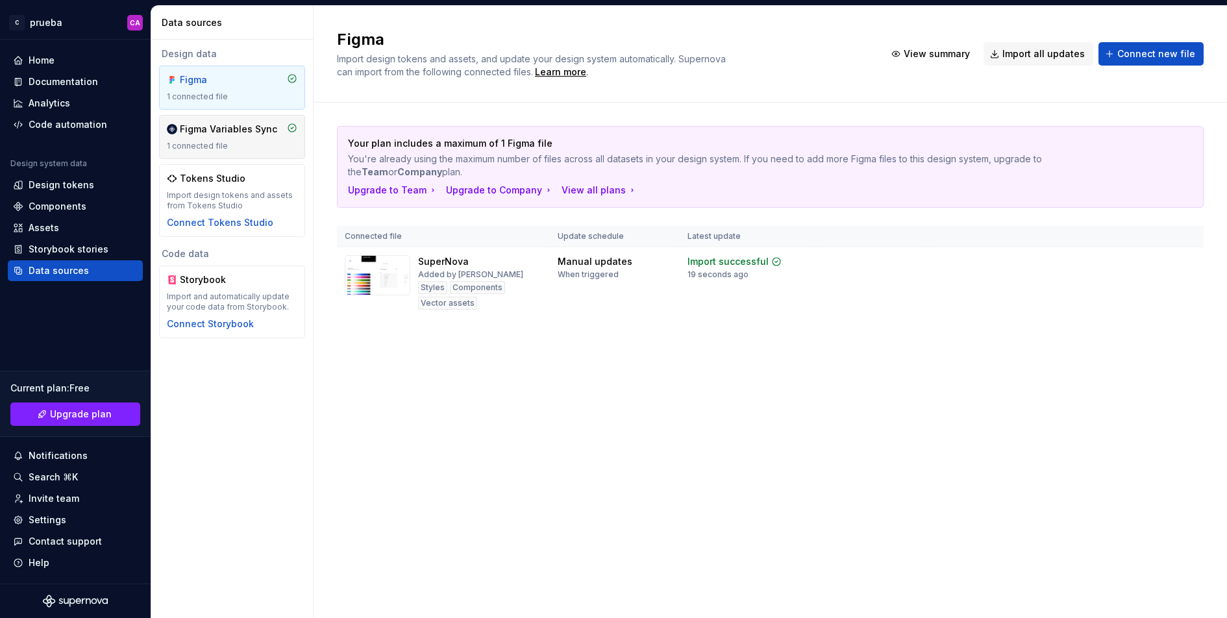
click at [255, 142] on div "1 connected file" at bounding box center [232, 146] width 130 height 10
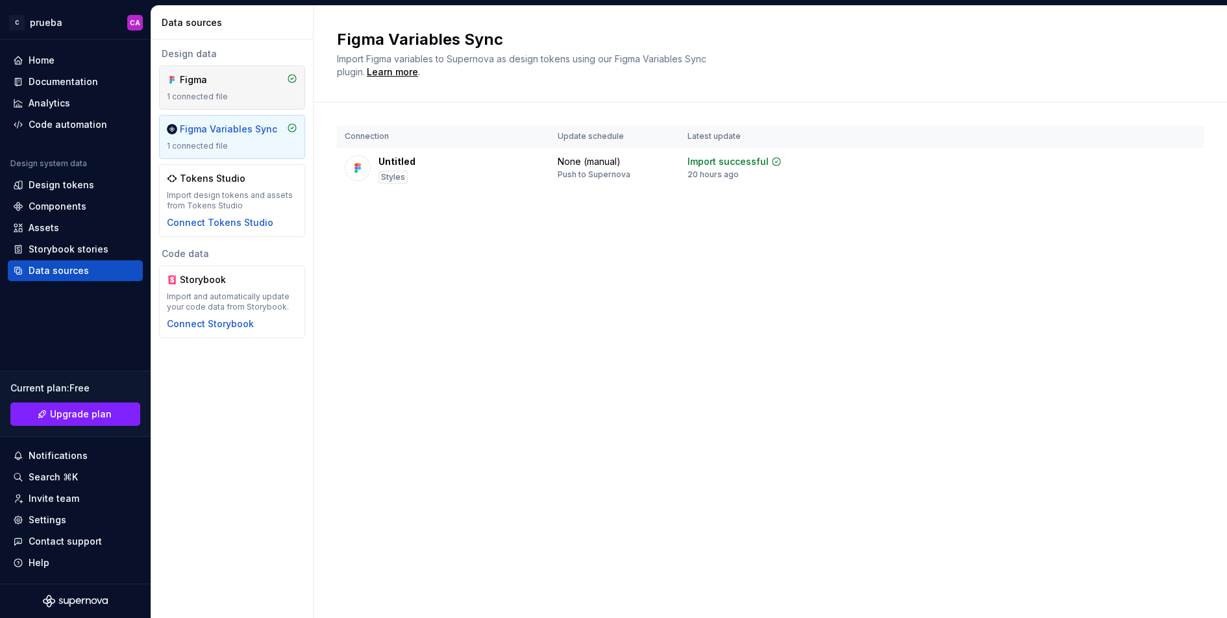
click at [221, 78] on div "Figma" at bounding box center [211, 79] width 62 height 13
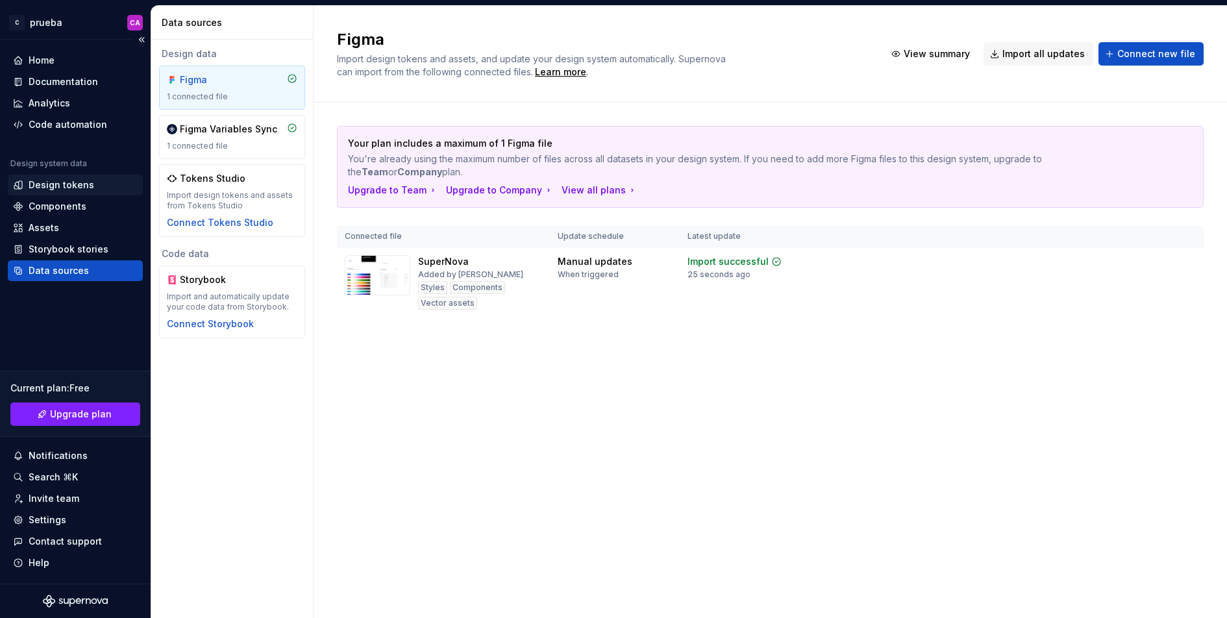
click at [97, 185] on div "Design tokens" at bounding box center [75, 185] width 125 height 13
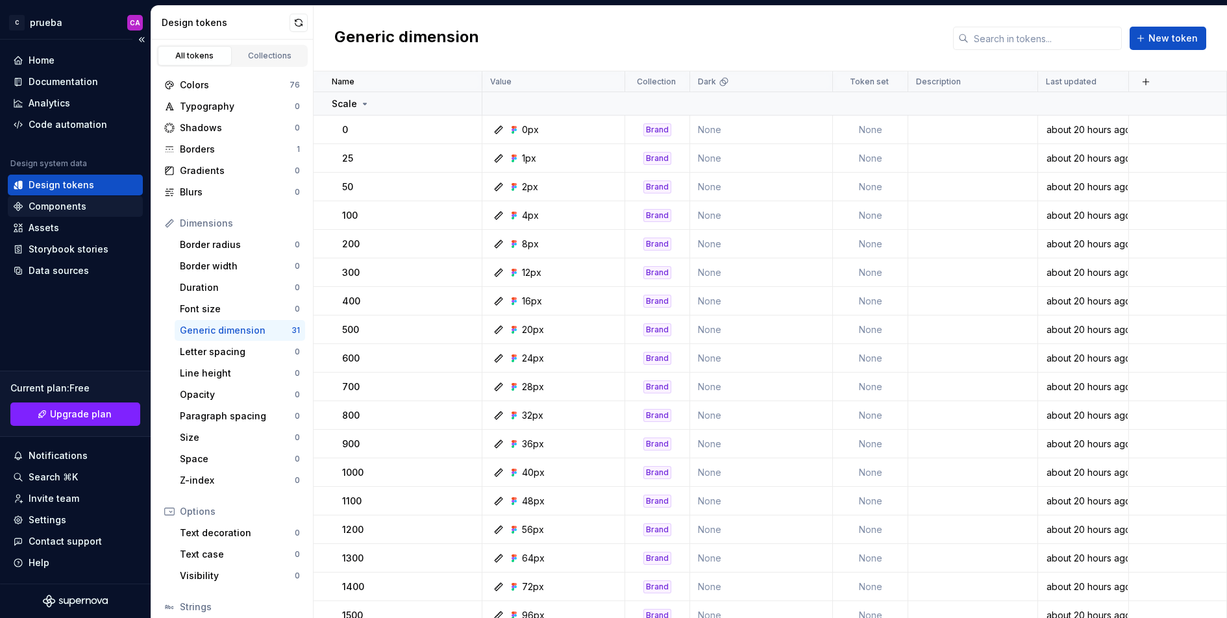
click at [91, 210] on div "Components" at bounding box center [75, 206] width 125 height 13
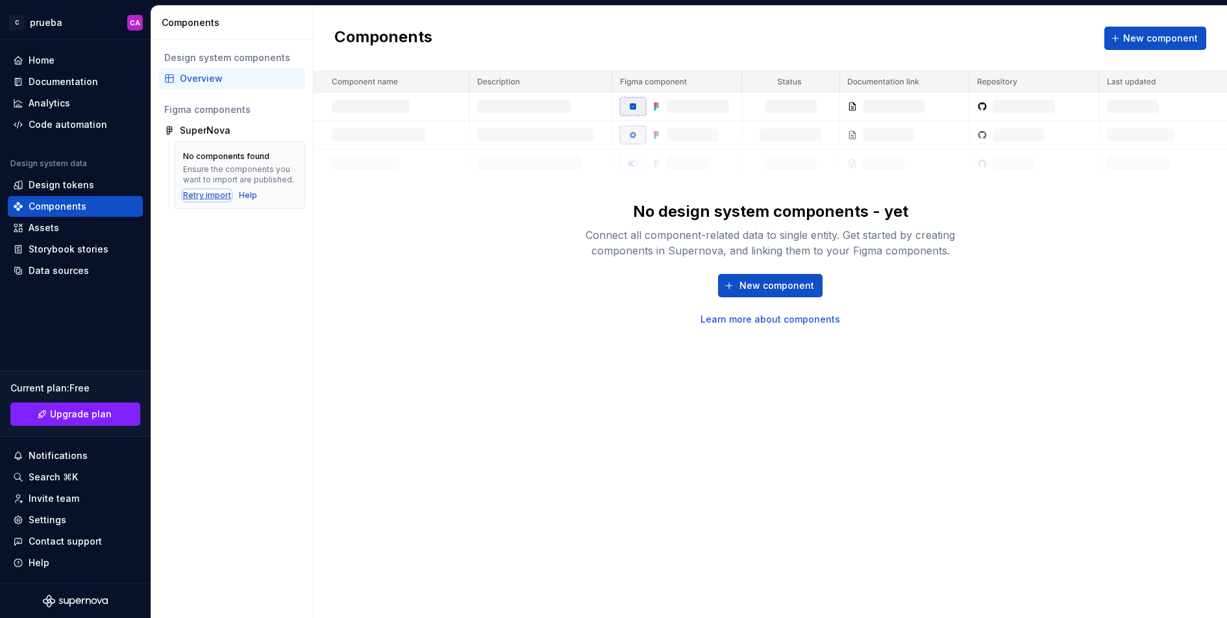
click at [199, 193] on div "Retry import" at bounding box center [207, 195] width 48 height 10
click at [67, 269] on div "Data sources" at bounding box center [59, 270] width 60 height 13
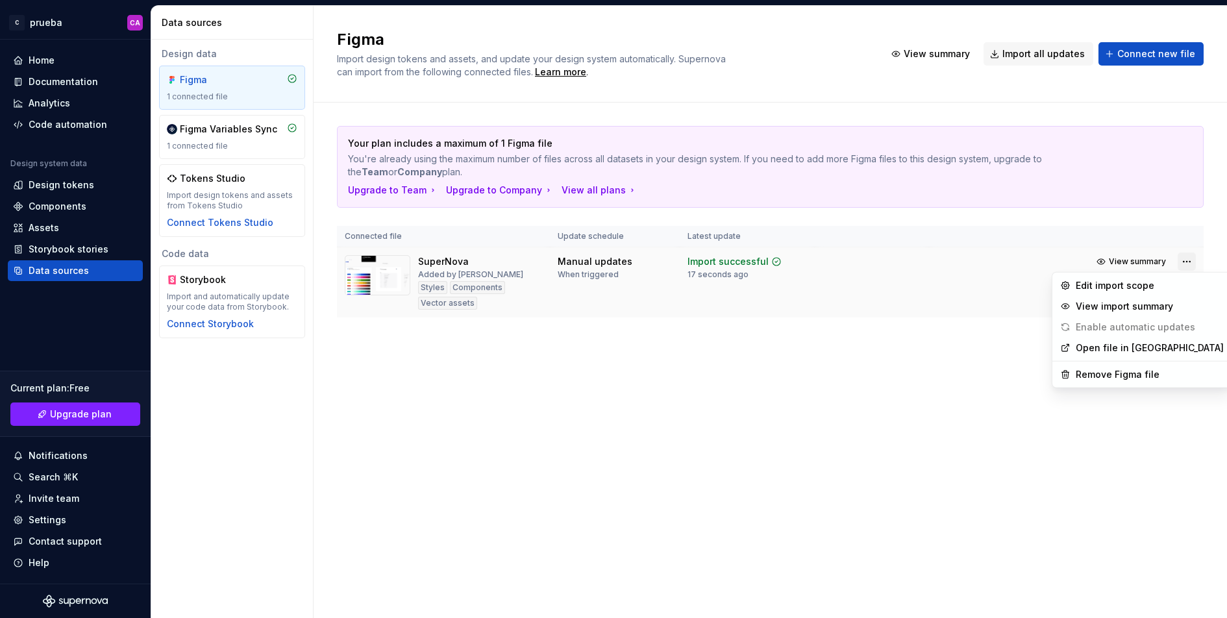
click at [1030, 258] on html "C prueba CA Home Documentation Analytics Code automation Design system data Des…" at bounding box center [613, 309] width 1227 height 618
click at [1030, 282] on div "Edit import scope" at bounding box center [1150, 285] width 148 height 13
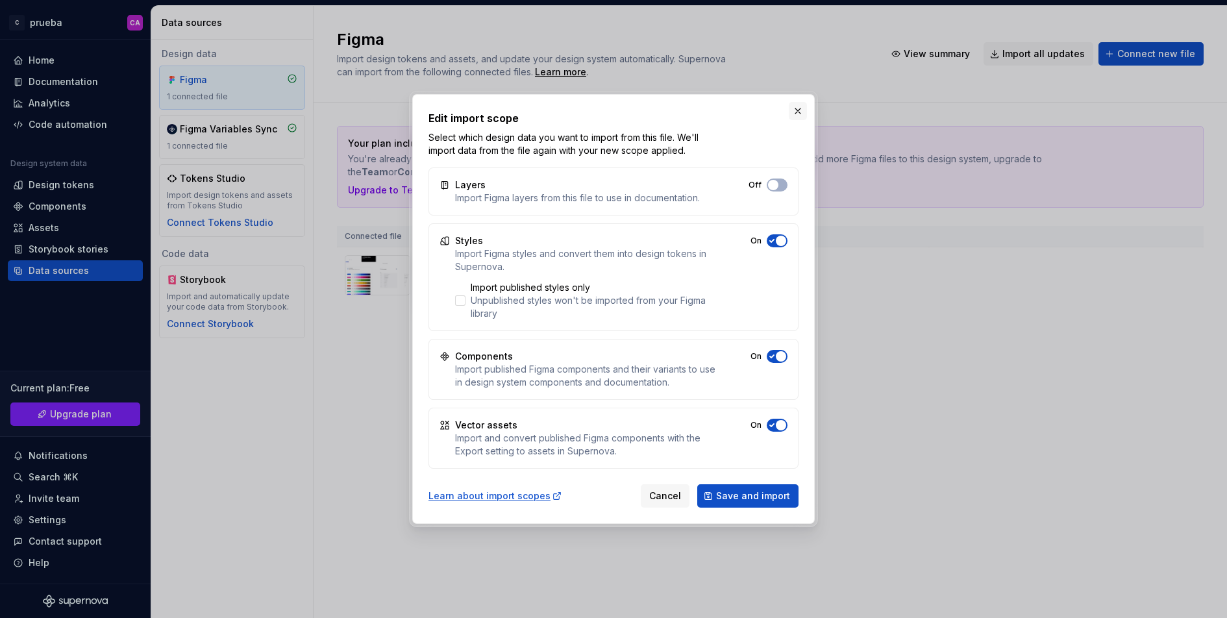
click at [803, 108] on button "button" at bounding box center [798, 111] width 18 height 18
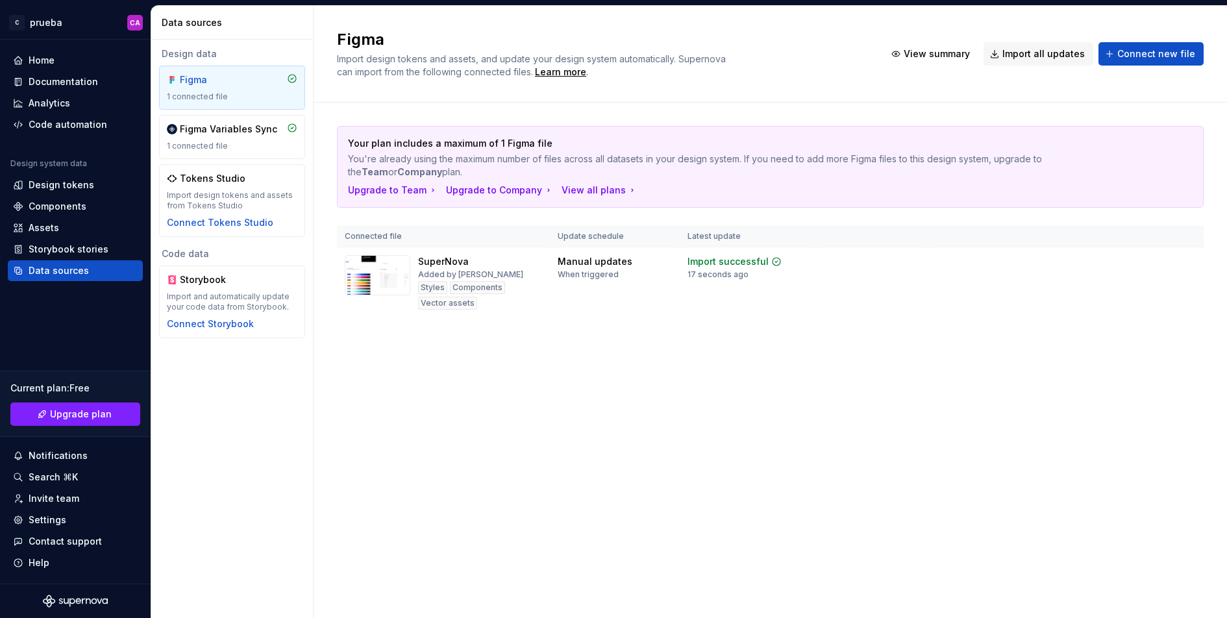
click at [617, 436] on div "Figma Import design tokens and assets, and update your design system automatica…" at bounding box center [770, 312] width 913 height 612
click at [64, 196] on div "Components" at bounding box center [75, 206] width 135 height 21
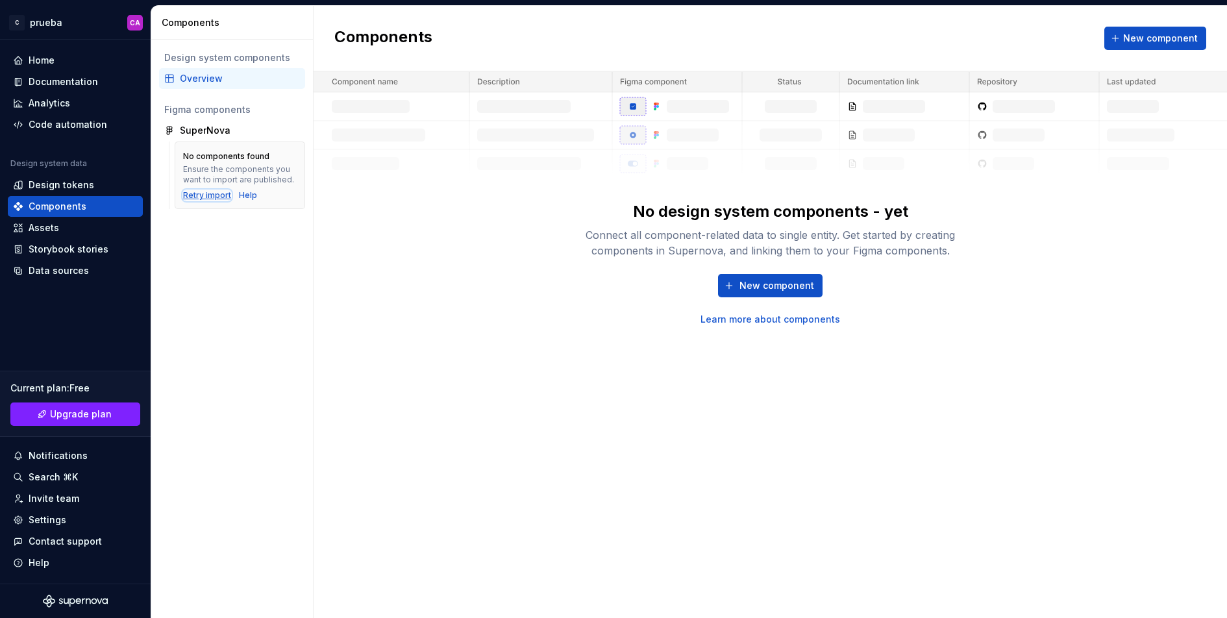
click at [203, 194] on div "Retry import" at bounding box center [207, 195] width 48 height 10
click at [236, 150] on div "Page 1" at bounding box center [238, 151] width 117 height 13
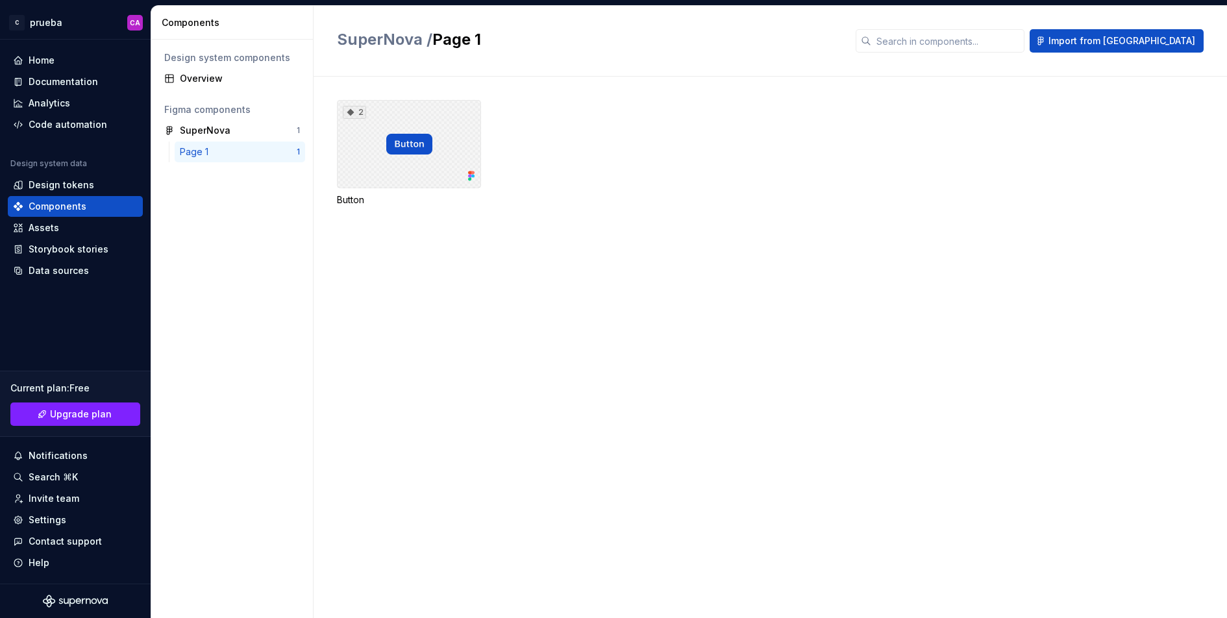
click at [438, 155] on div "2" at bounding box center [409, 144] width 144 height 88
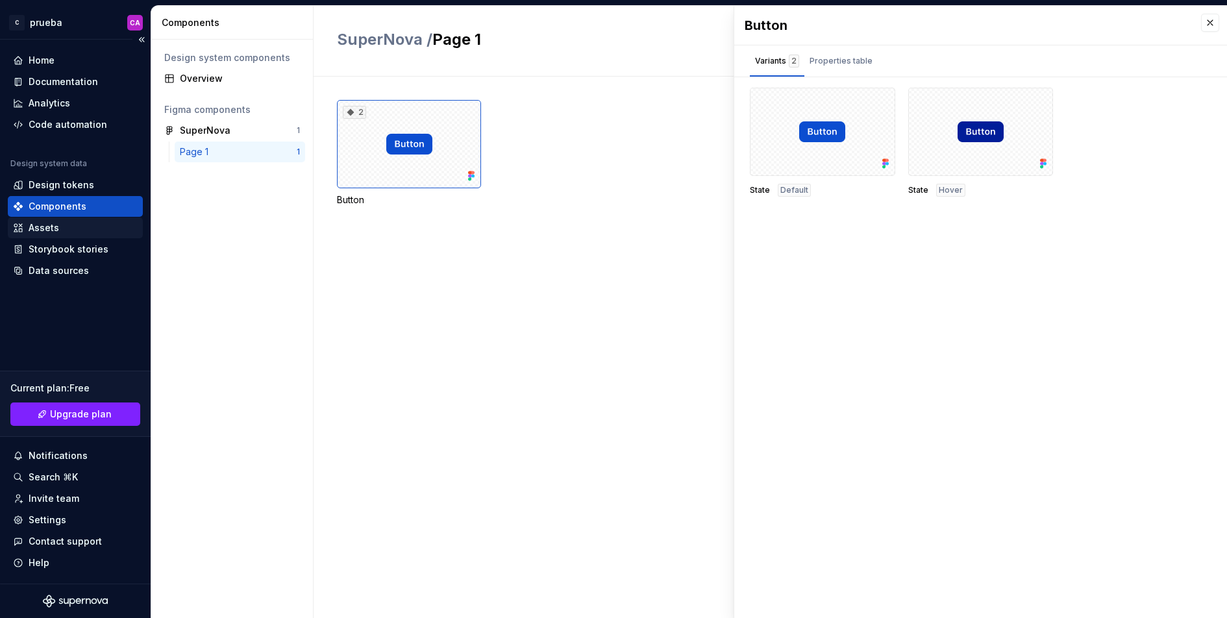
click at [62, 223] on div "Assets" at bounding box center [75, 227] width 125 height 13
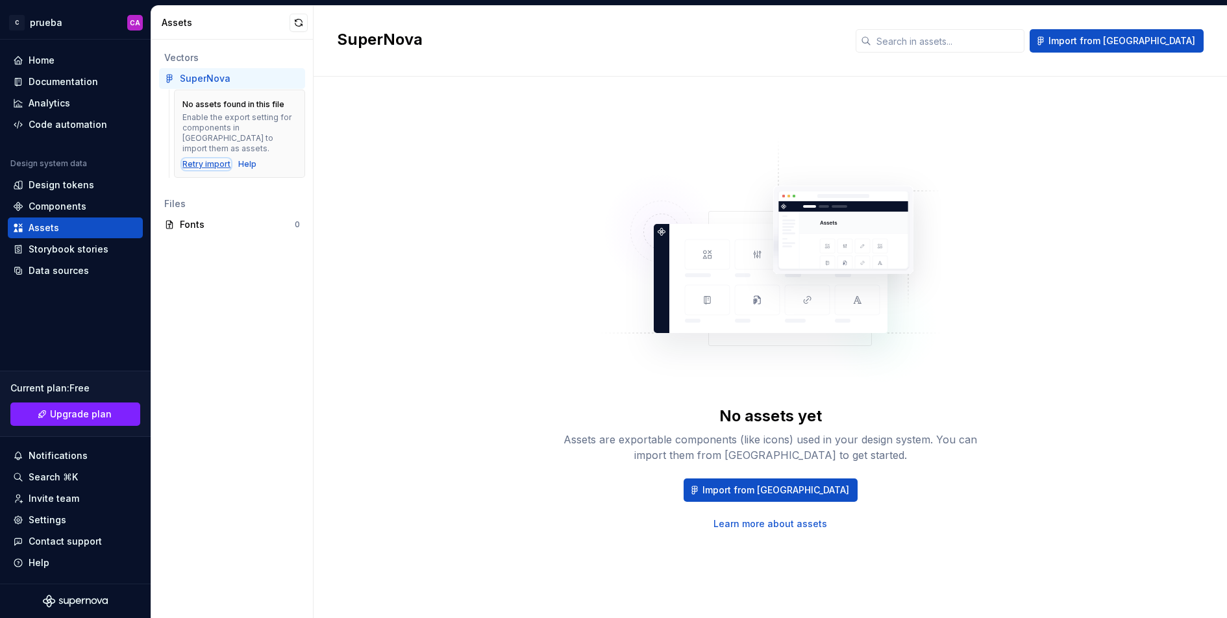
click at [213, 159] on div "Retry import" at bounding box center [206, 164] width 48 height 10
click at [93, 207] on div "Components" at bounding box center [75, 206] width 125 height 13
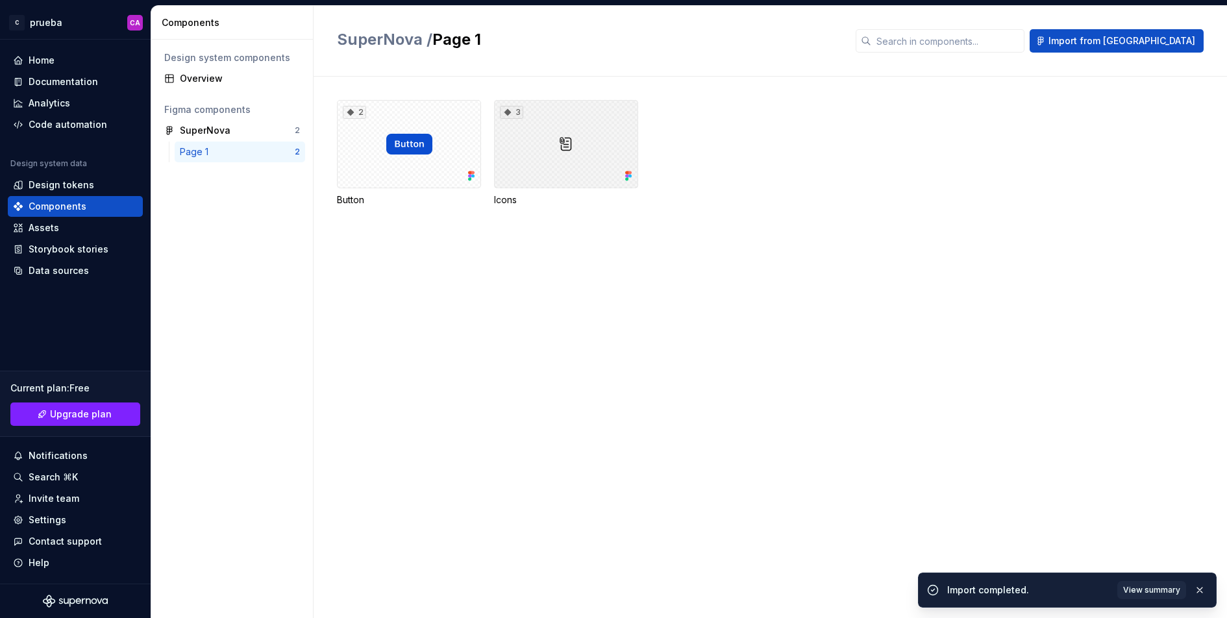
click at [553, 179] on div "3" at bounding box center [566, 144] width 144 height 88
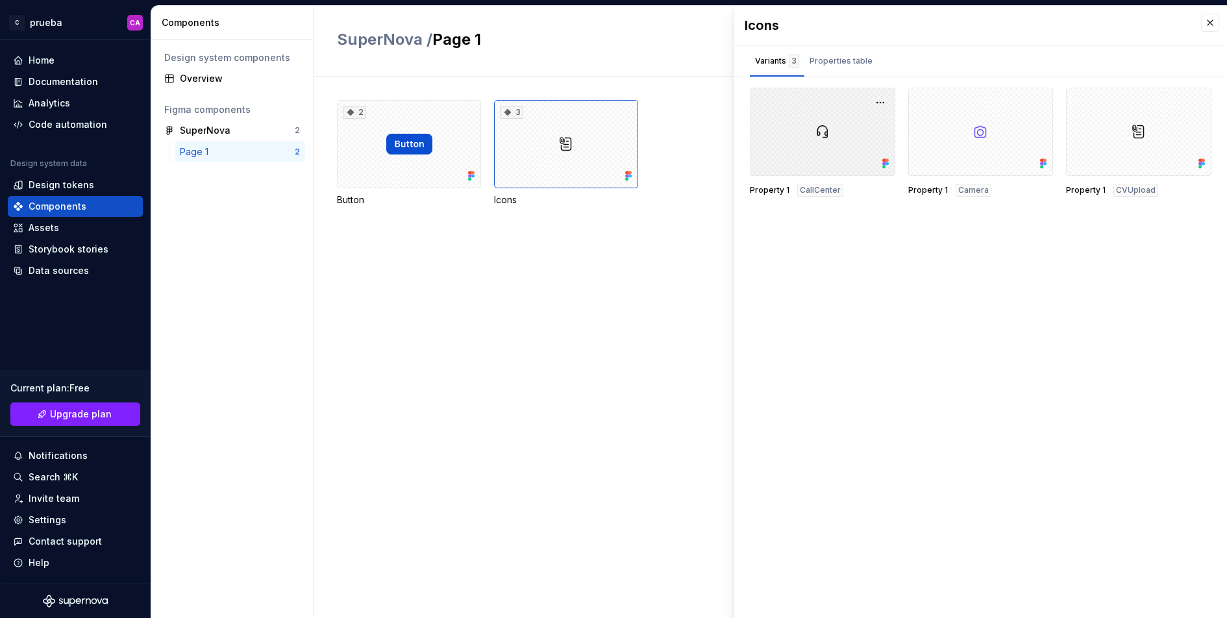
click at [870, 147] on div at bounding box center [822, 132] width 145 height 88
click at [961, 128] on div at bounding box center [980, 132] width 145 height 88
click at [382, 119] on div "2" at bounding box center [409, 144] width 144 height 88
click at [829, 62] on div "Properties table" at bounding box center [841, 61] width 63 height 13
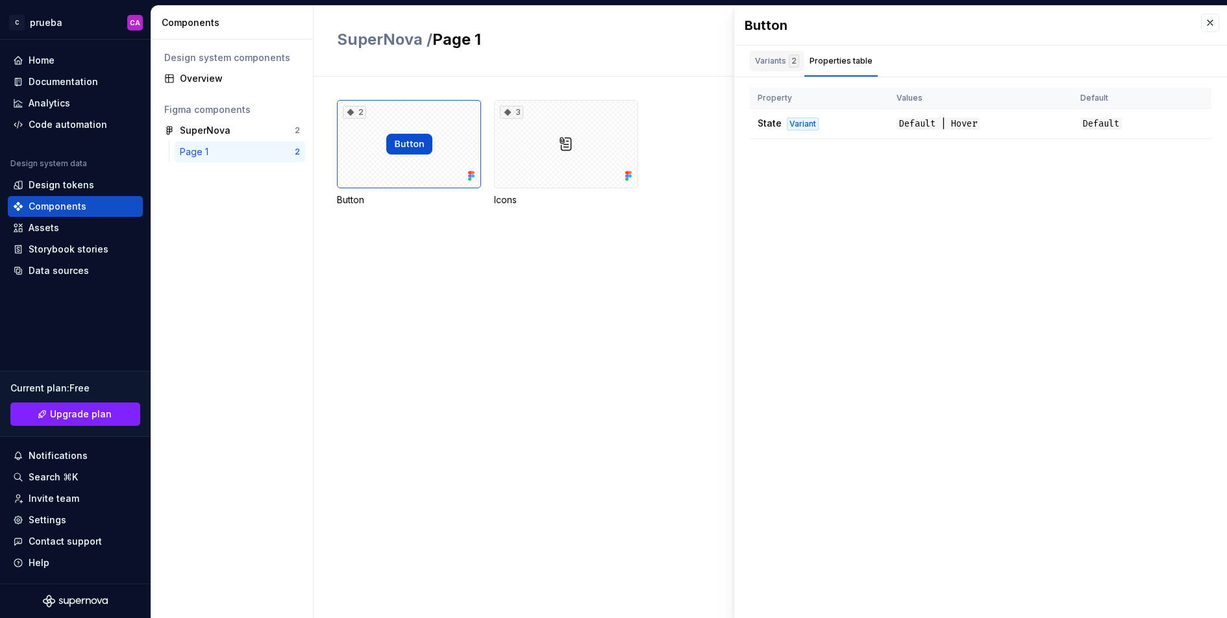
click at [769, 62] on div "Variants 2" at bounding box center [777, 61] width 44 height 13
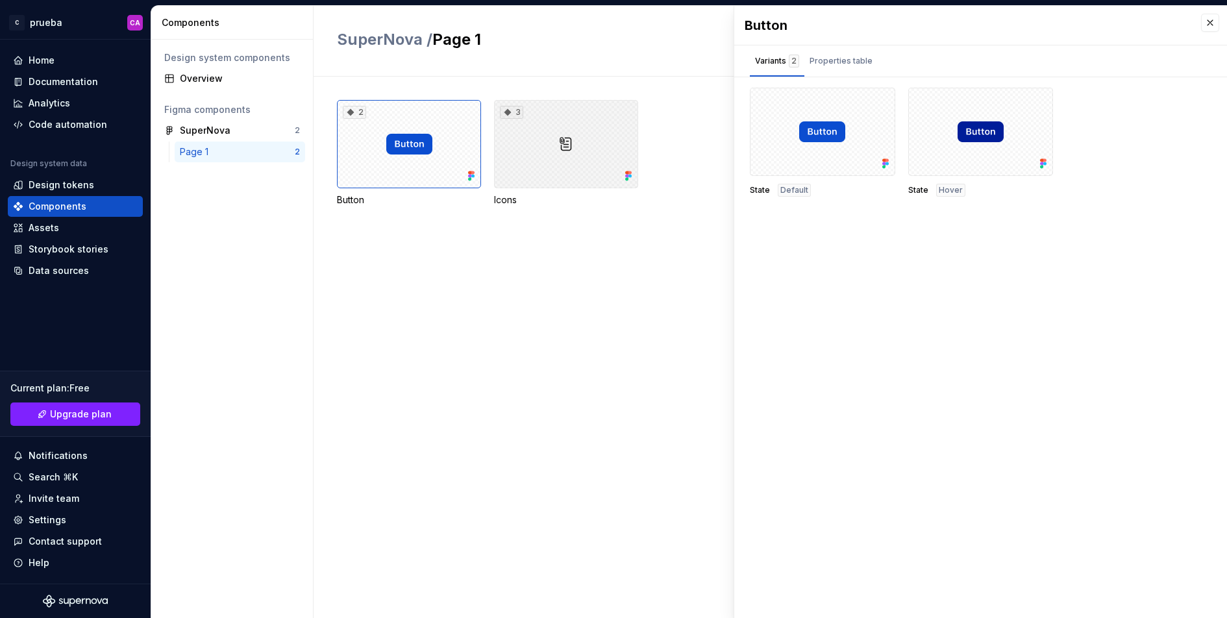
click at [556, 151] on div "3" at bounding box center [566, 144] width 144 height 88
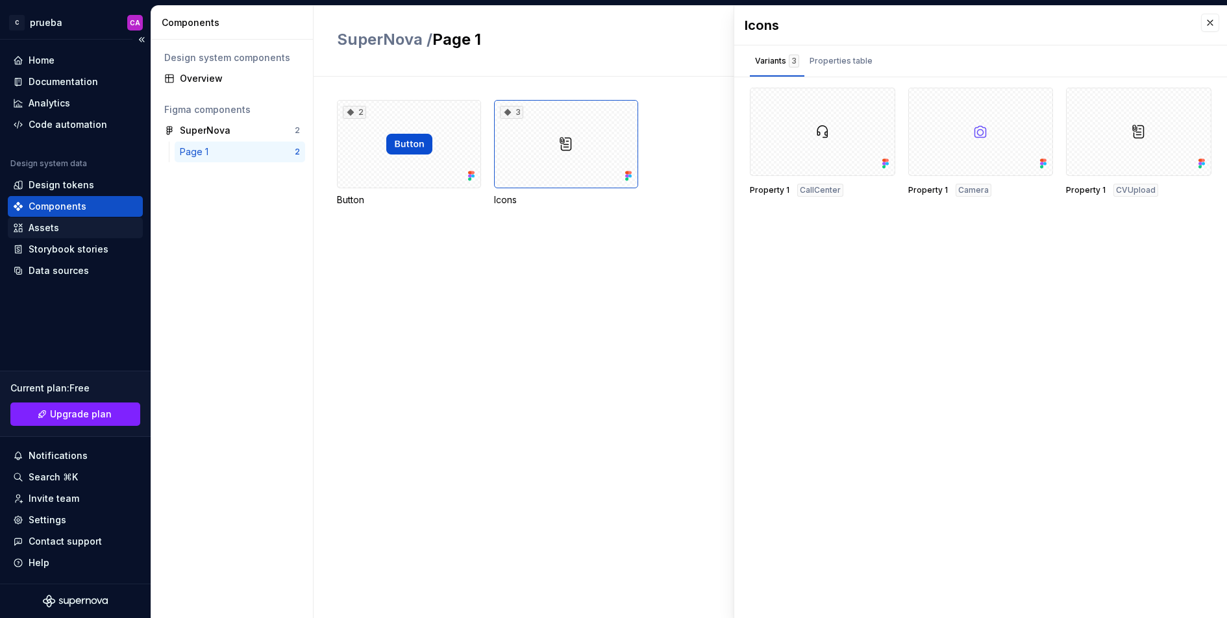
click at [57, 231] on div "Assets" at bounding box center [44, 227] width 31 height 13
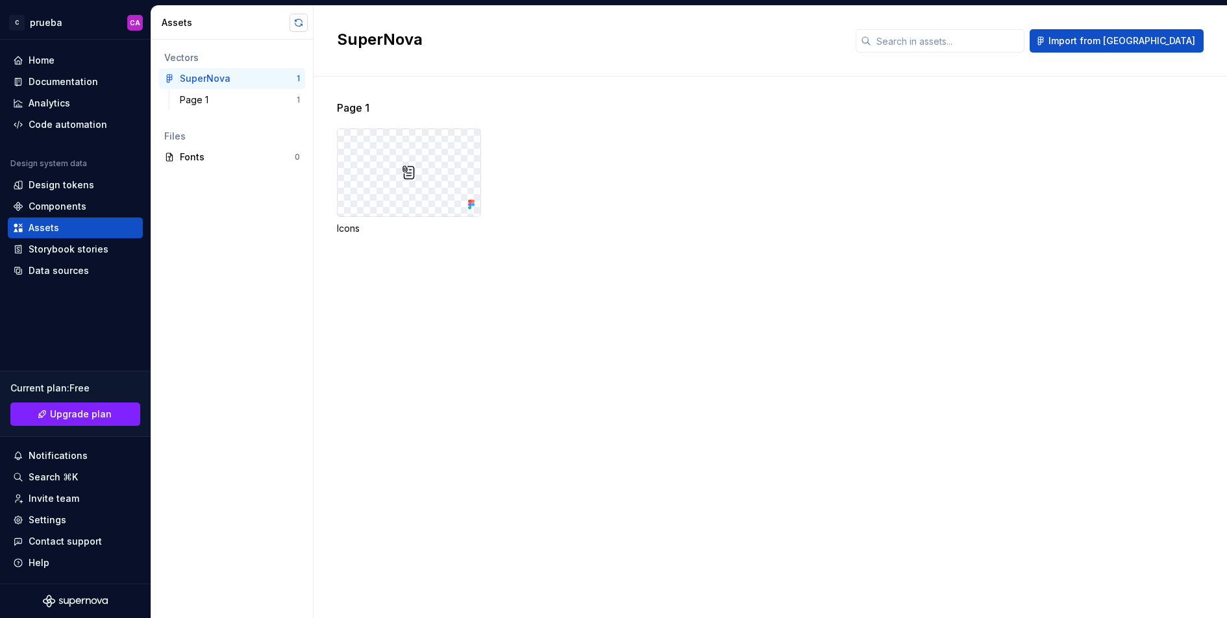
click at [292, 25] on button "button" at bounding box center [299, 23] width 18 height 18
click at [77, 201] on div "Components" at bounding box center [58, 206] width 58 height 13
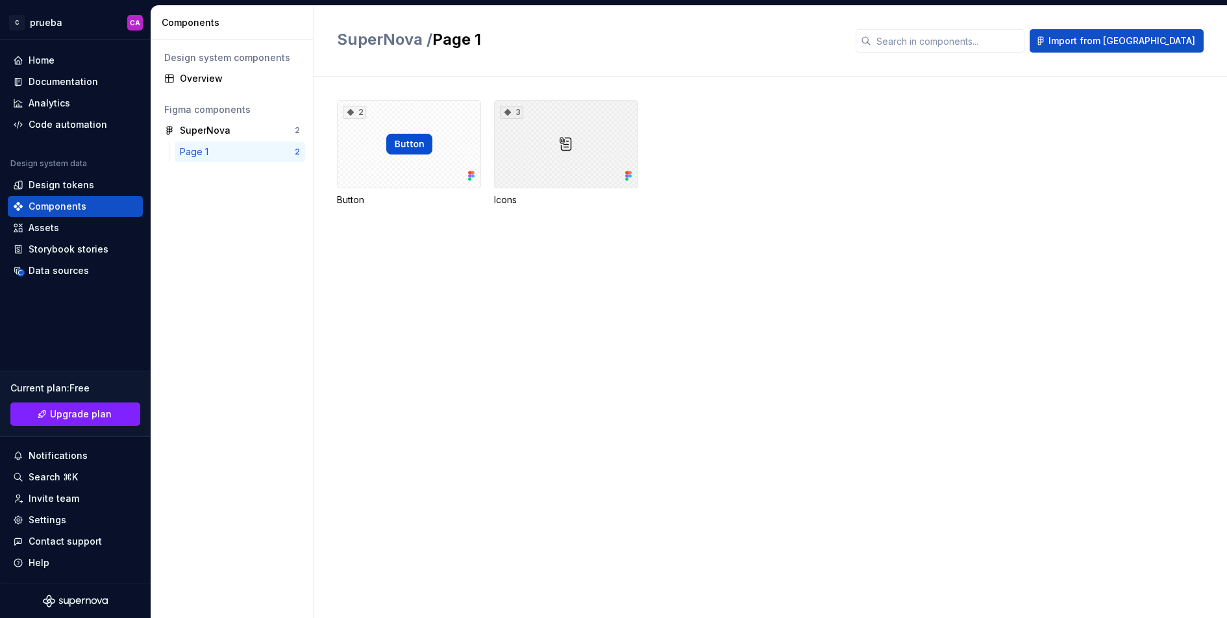
click at [567, 153] on div "3" at bounding box center [566, 144] width 144 height 88
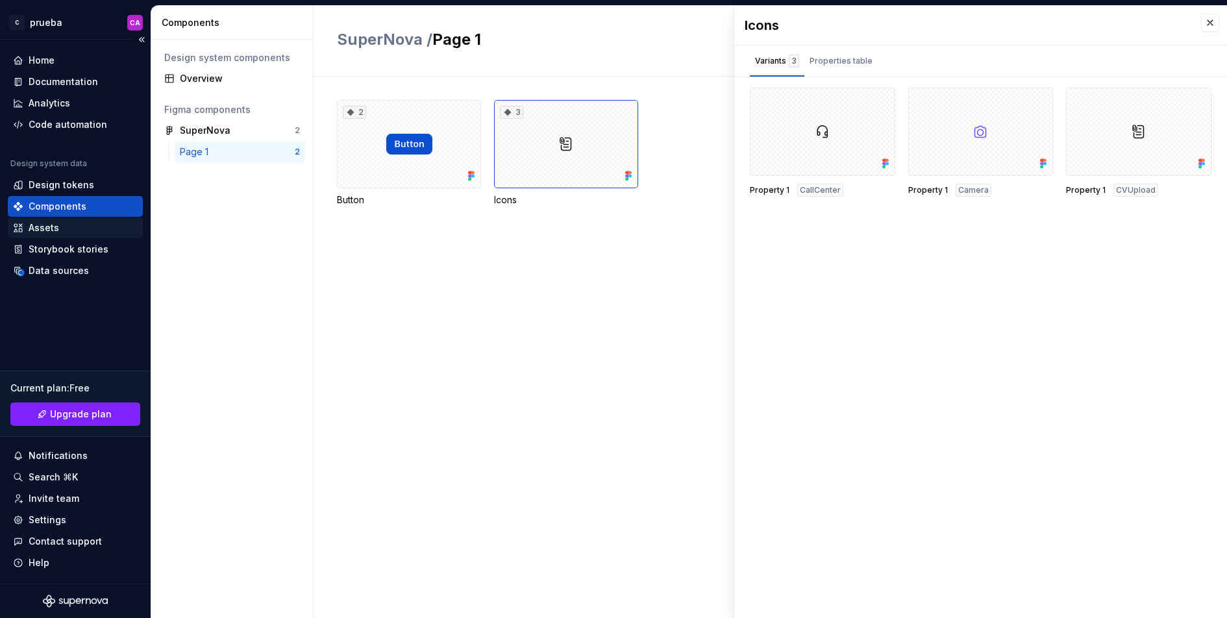
click at [72, 229] on div "Assets" at bounding box center [75, 227] width 125 height 13
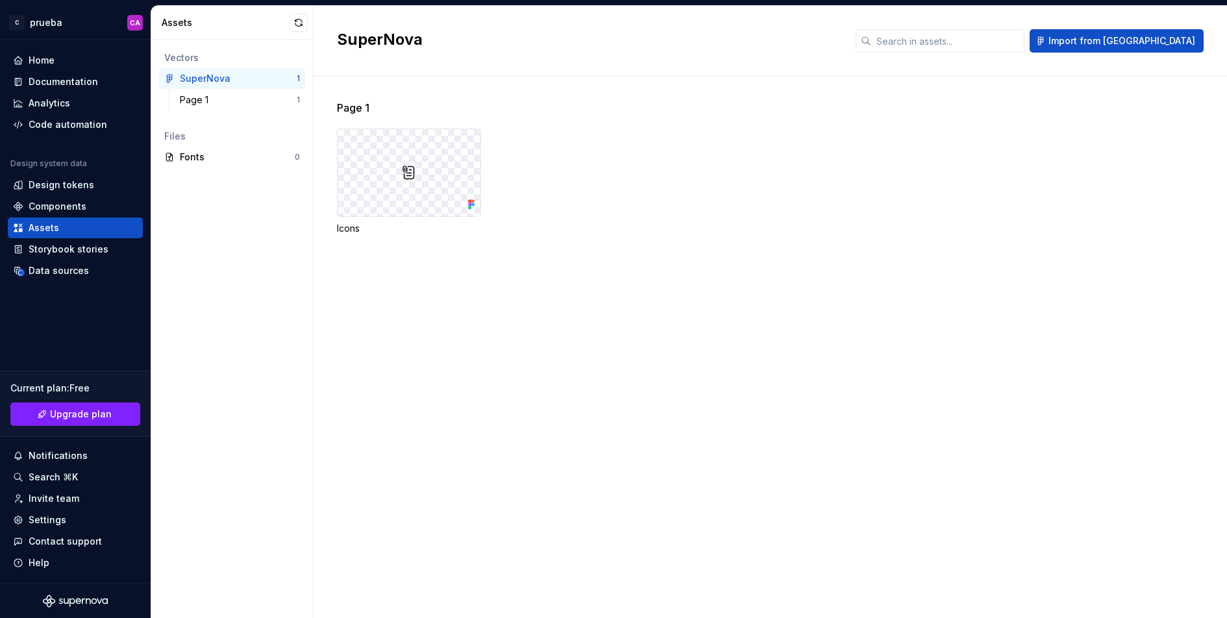
click at [398, 175] on div at bounding box center [409, 172] width 143 height 87
click at [411, 166] on img at bounding box center [409, 173] width 16 height 16
click at [360, 116] on div "Page 1 Icons" at bounding box center [782, 183] width 890 height 166
click at [223, 104] on div "Page 1" at bounding box center [238, 99] width 117 height 13
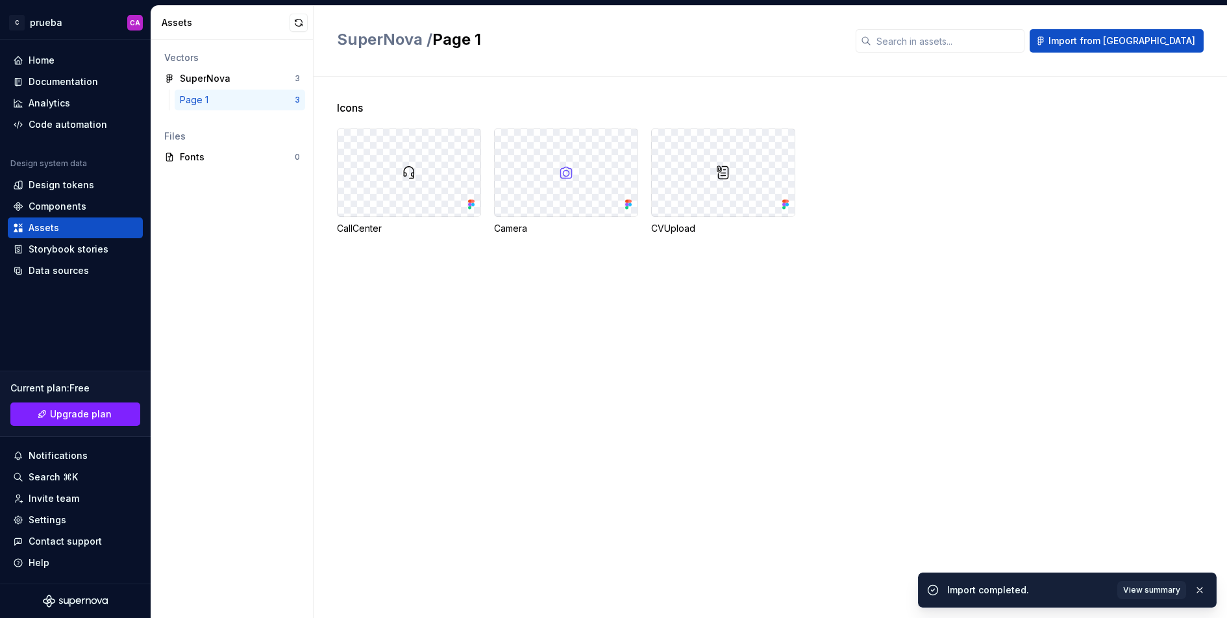
click at [417, 183] on div at bounding box center [409, 172] width 143 height 87
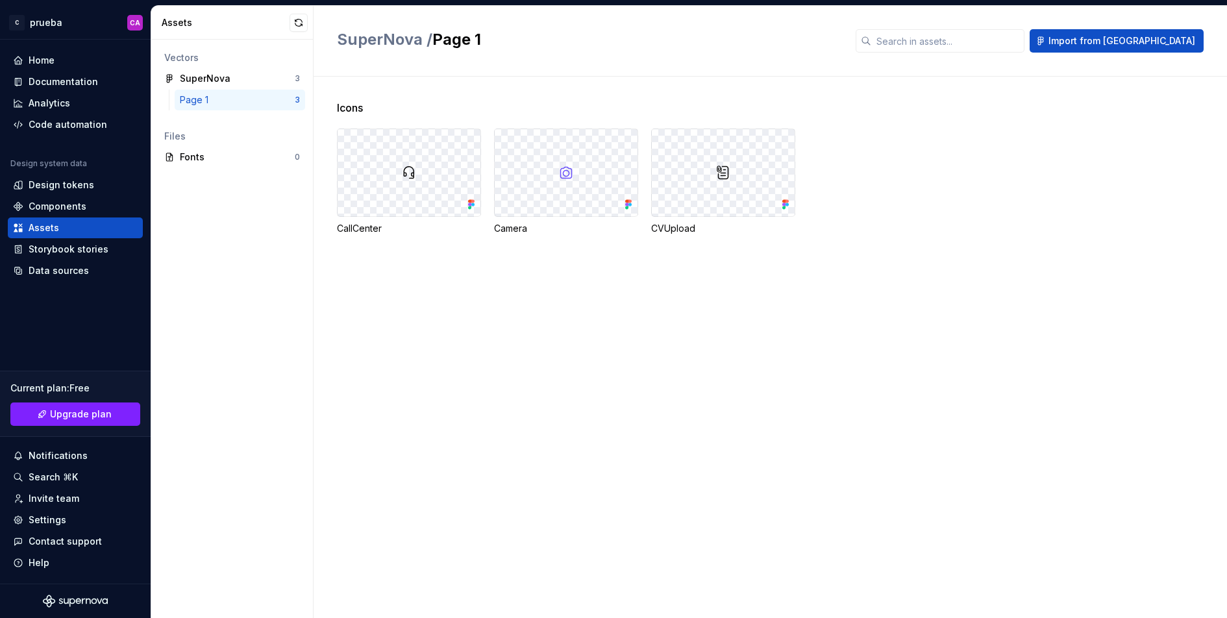
click at [405, 171] on img at bounding box center [409, 173] width 16 height 16
click at [553, 155] on div at bounding box center [566, 172] width 143 height 87
click at [705, 164] on div at bounding box center [723, 172] width 143 height 87
click at [552, 191] on div at bounding box center [566, 172] width 143 height 87
click at [564, 168] on img at bounding box center [566, 173] width 16 height 16
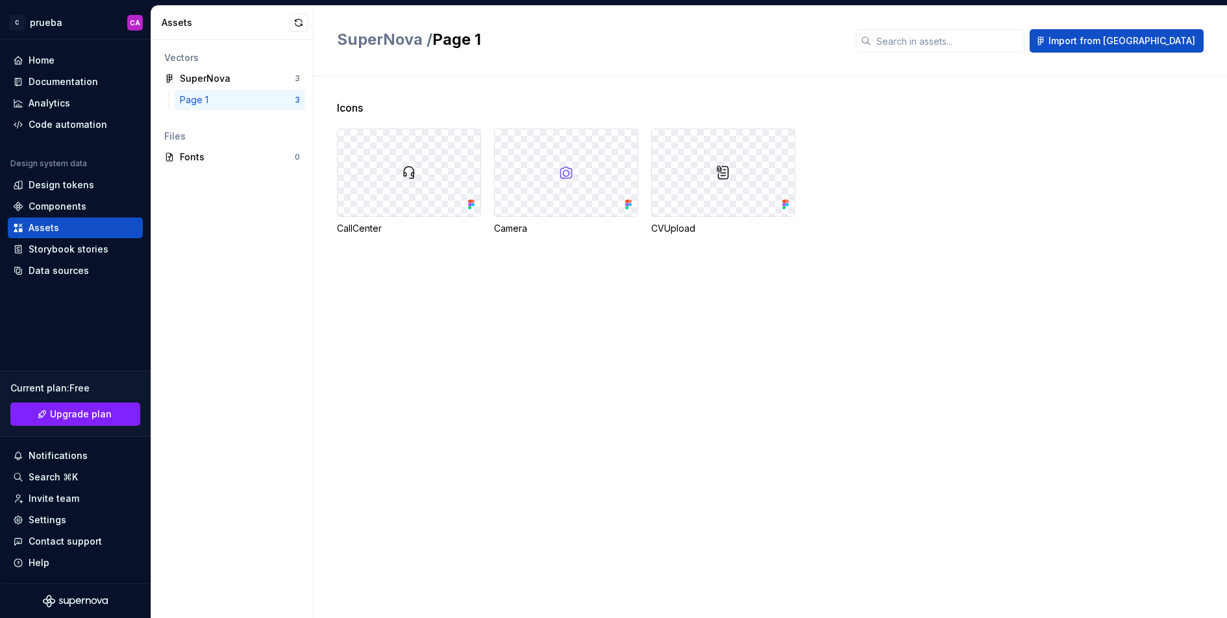
click at [504, 228] on div "Camera" at bounding box center [566, 228] width 144 height 13
click at [367, 236] on div "Icons CallCenter Camera CVUpload" at bounding box center [782, 183] width 890 height 166
click at [196, 98] on div "Page 1" at bounding box center [197, 99] width 34 height 13
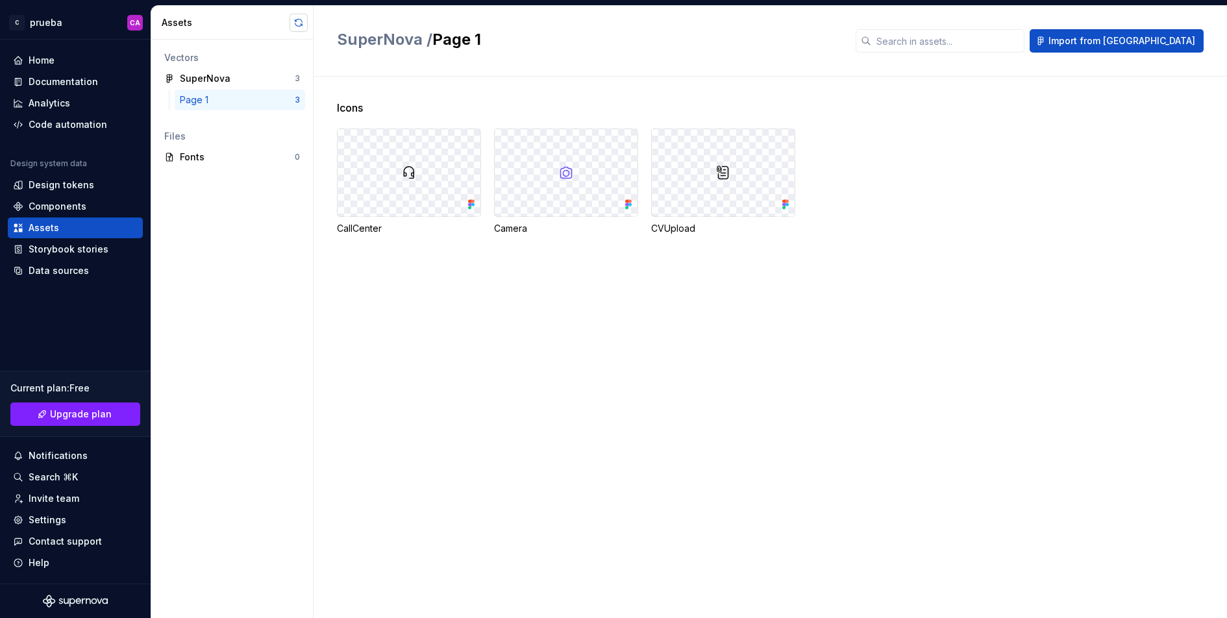
click at [293, 19] on button "button" at bounding box center [299, 23] width 18 height 18
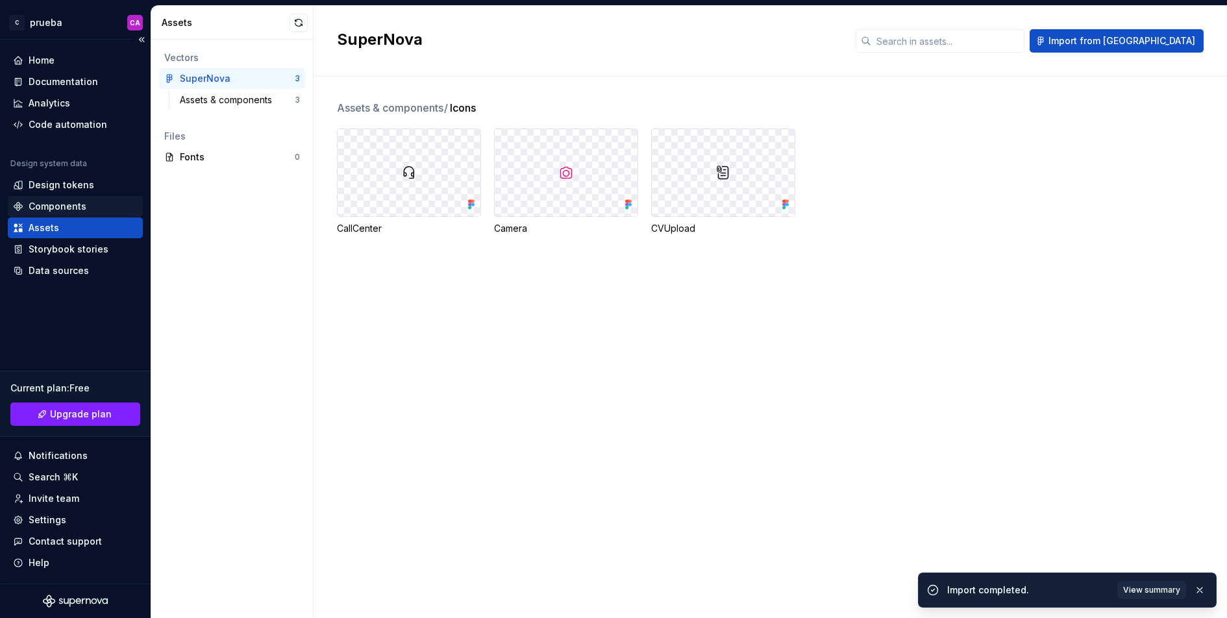
click at [85, 208] on div "Components" at bounding box center [75, 206] width 125 height 13
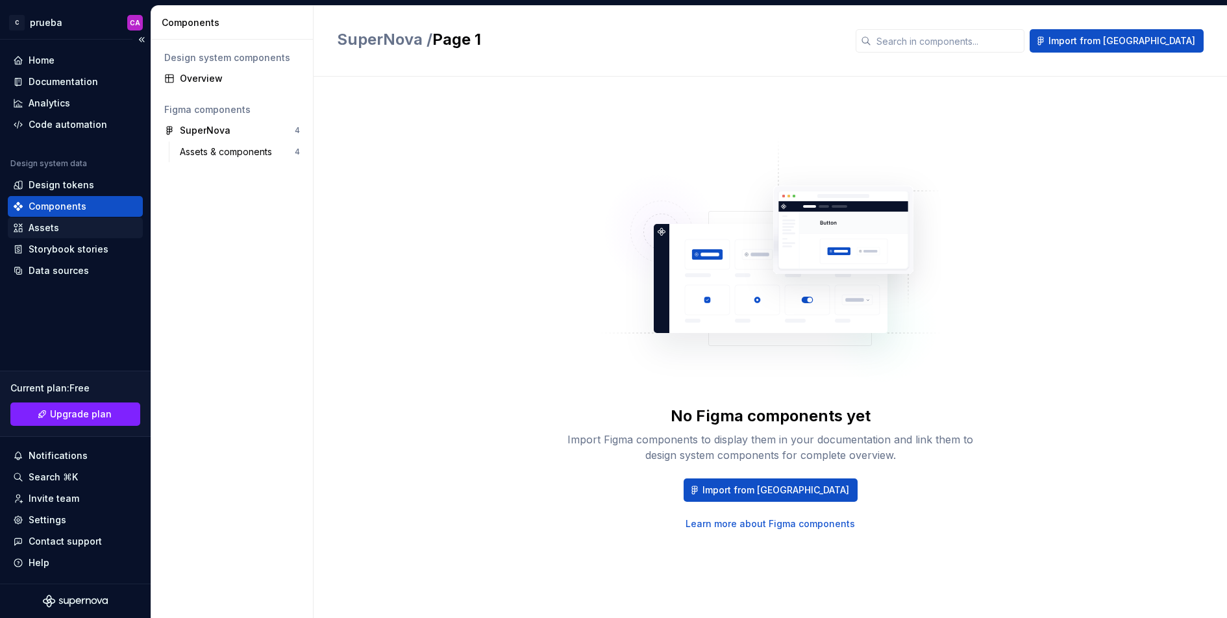
click at [77, 229] on div "Assets" at bounding box center [75, 227] width 125 height 13
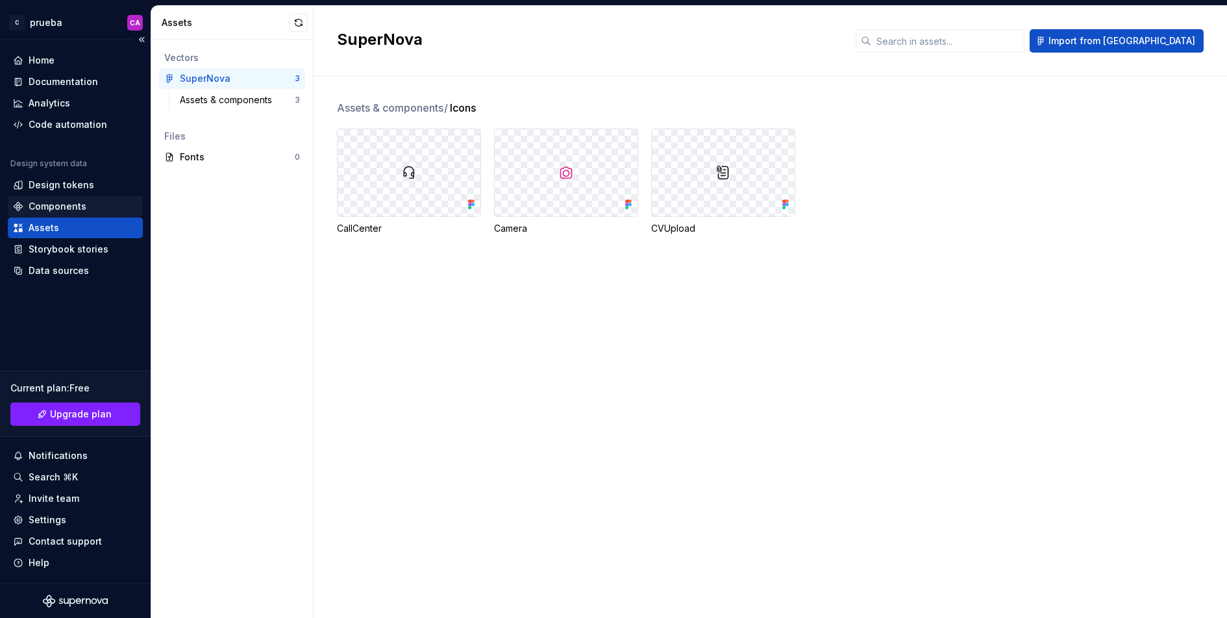
click at [77, 206] on div "Components" at bounding box center [58, 206] width 58 height 13
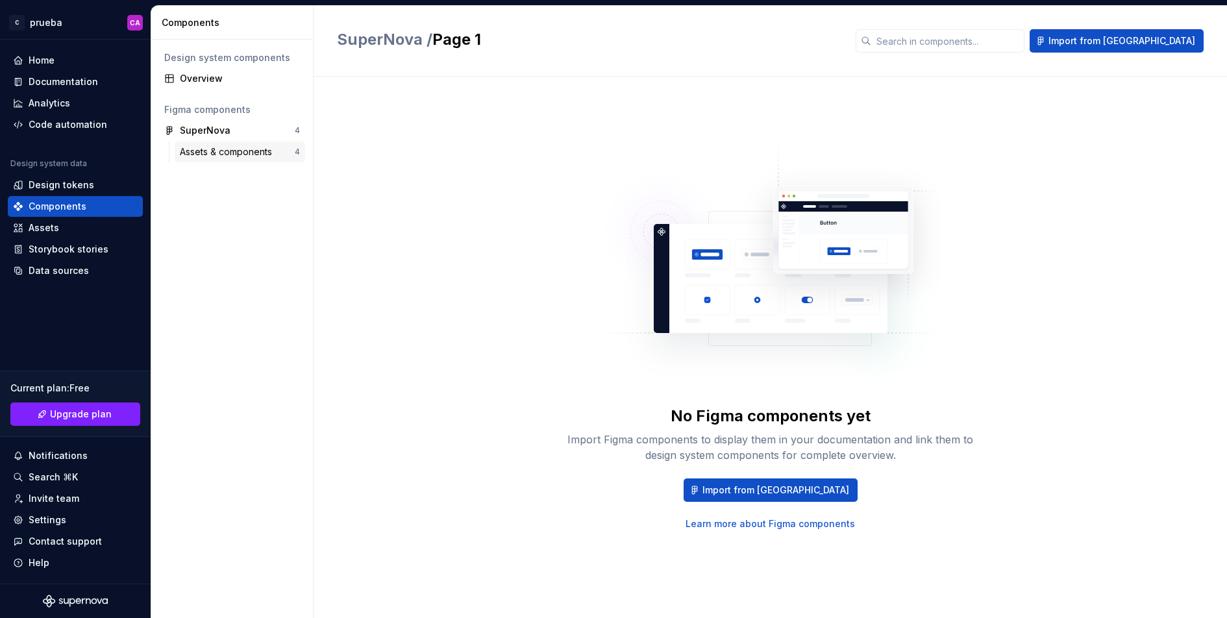
click at [238, 147] on div "Assets & components" at bounding box center [228, 151] width 97 height 13
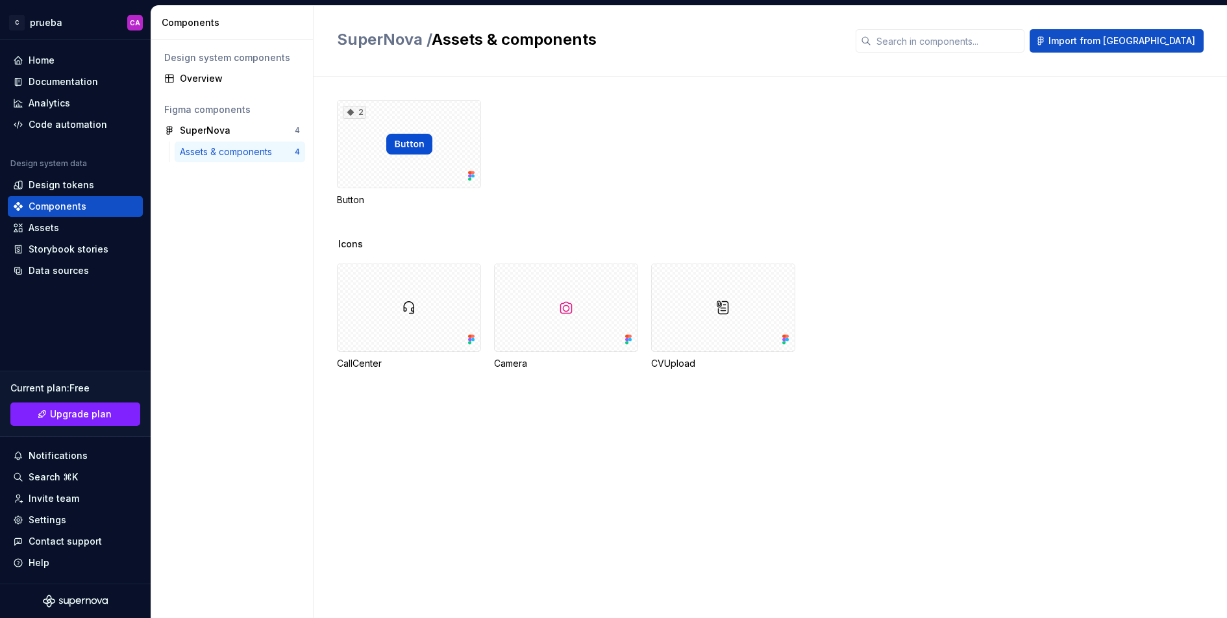
click at [346, 241] on span "Icons" at bounding box center [350, 244] width 25 height 13
click at [414, 284] on div at bounding box center [409, 308] width 144 height 88
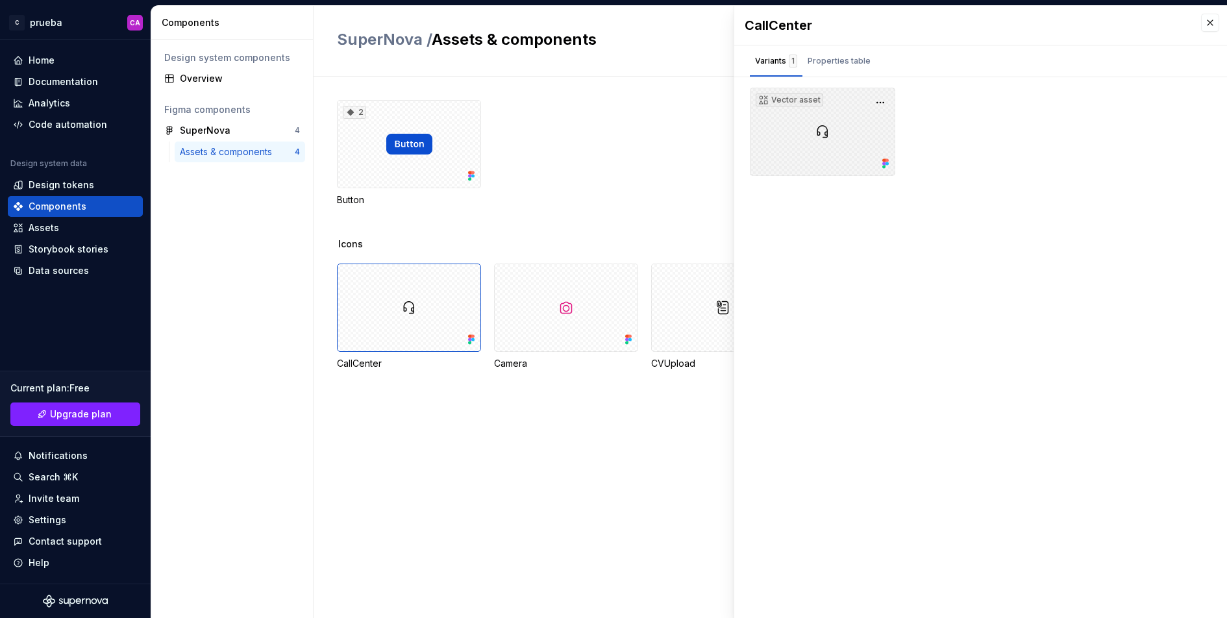
click at [831, 121] on div "Vector asset" at bounding box center [822, 132] width 145 height 88
click at [776, 96] on div "Vector asset" at bounding box center [790, 99] width 68 height 13
click at [883, 100] on button "button" at bounding box center [880, 102] width 18 height 18
click at [859, 242] on div "CallCenter Variants 1 Properties table Vector asset Property Values Default Thi…" at bounding box center [980, 312] width 493 height 612
click at [1030, 14] on button "button" at bounding box center [1210, 23] width 18 height 18
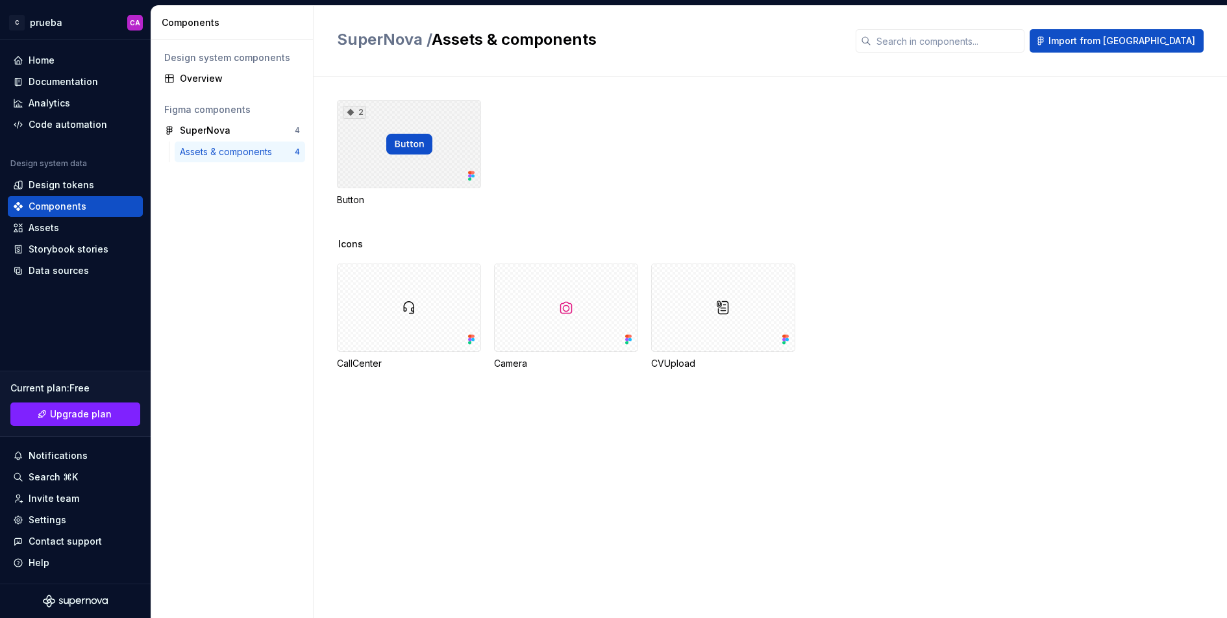
click at [399, 155] on div "2" at bounding box center [409, 144] width 144 height 88
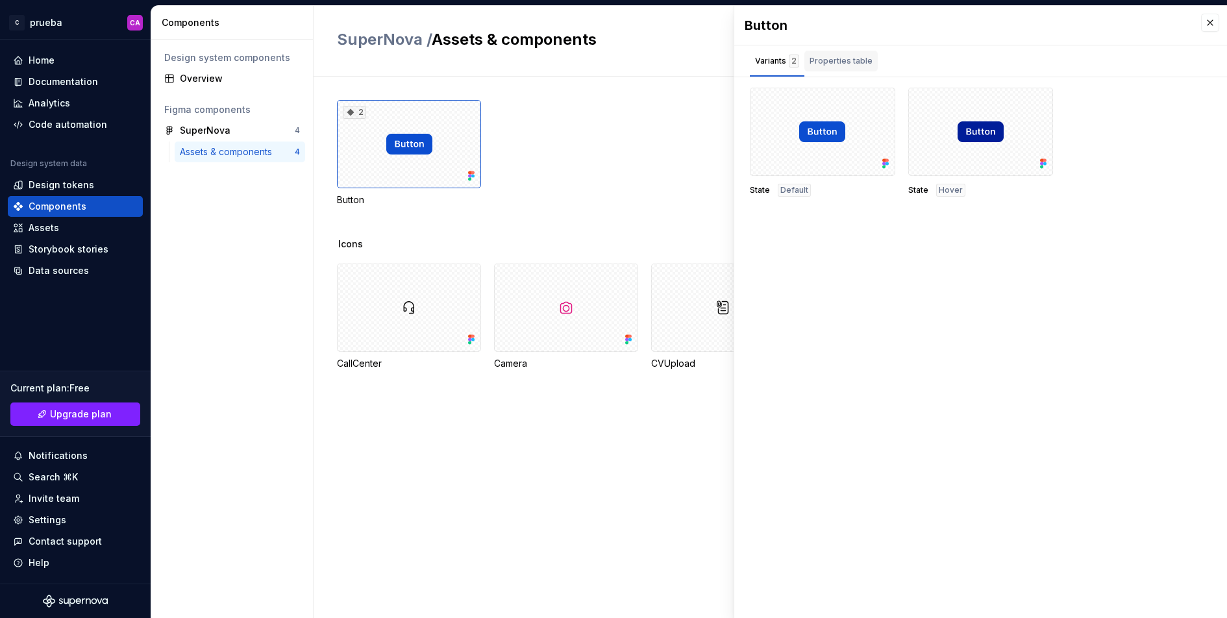
click at [845, 61] on div "Properties table" at bounding box center [841, 61] width 63 height 13
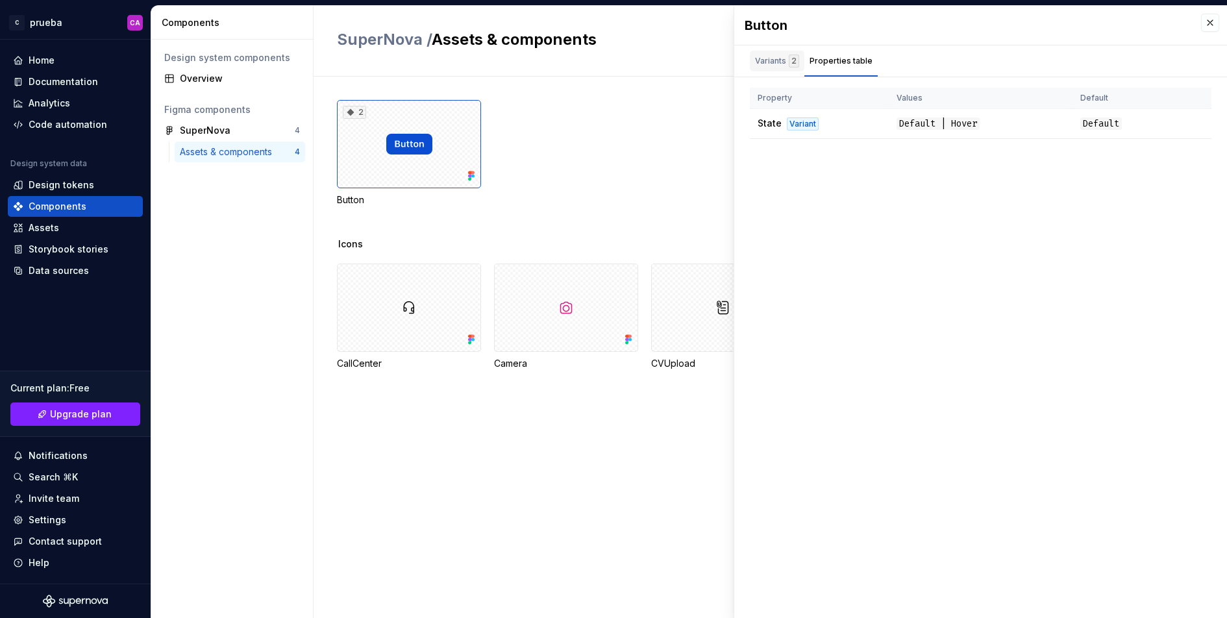
click at [781, 61] on div "Variants 2" at bounding box center [777, 61] width 44 height 13
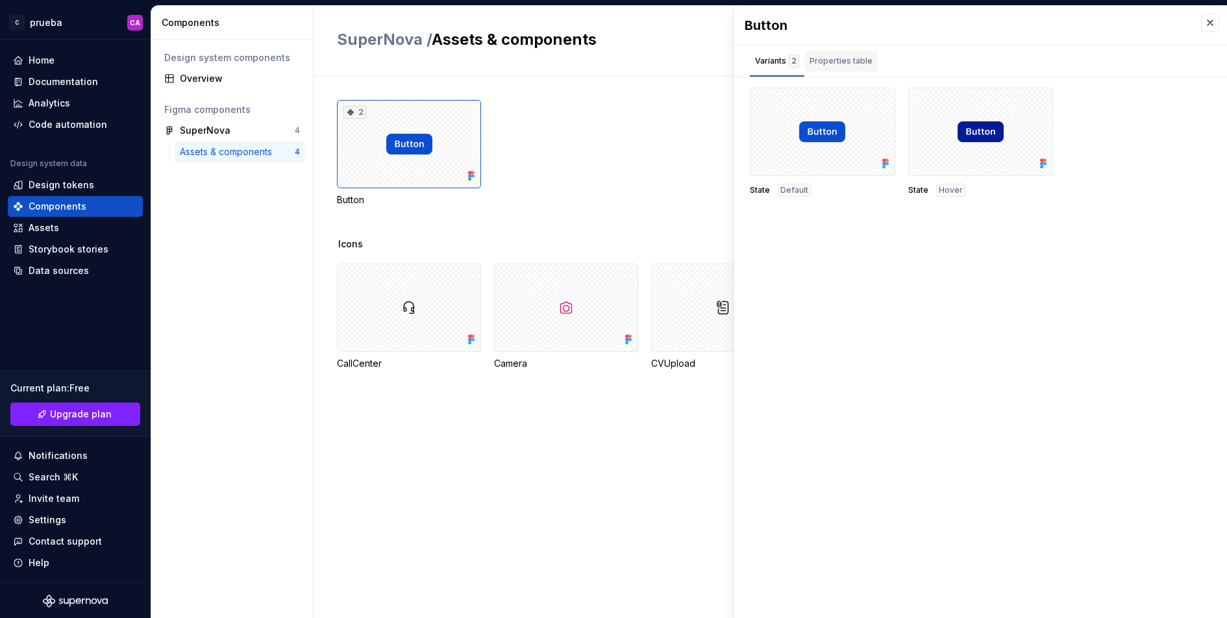
click at [845, 61] on div "Properties table" at bounding box center [841, 61] width 63 height 13
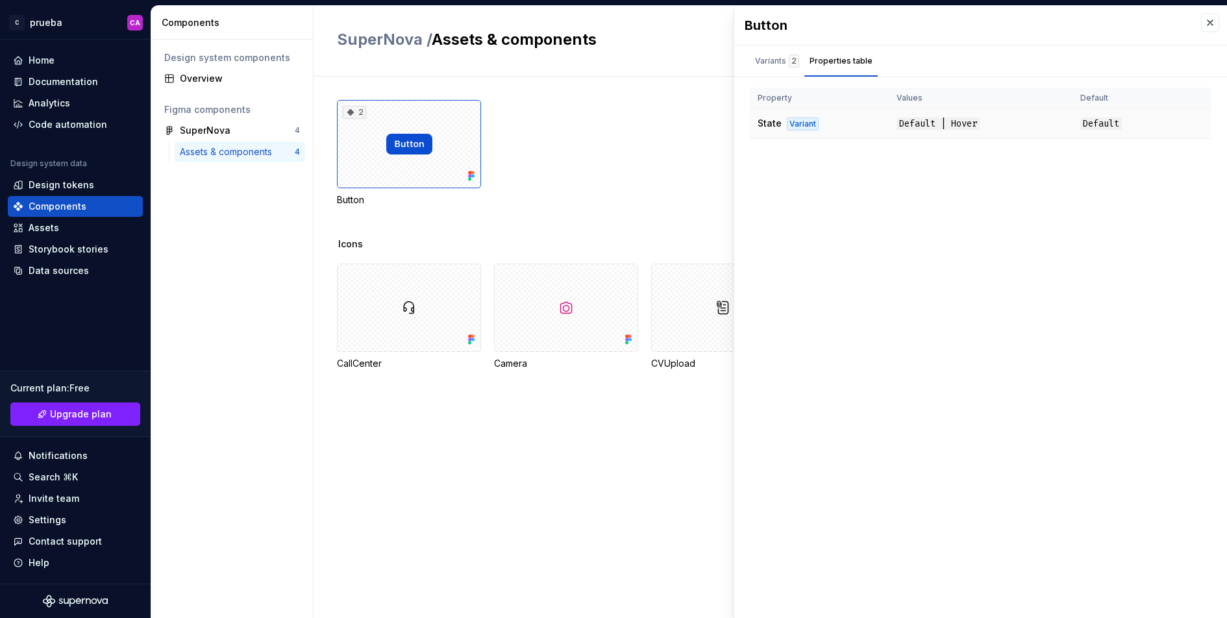
click at [827, 123] on td "State Variant" at bounding box center [819, 124] width 139 height 30
click at [773, 68] on div "Variants 2" at bounding box center [777, 61] width 55 height 21
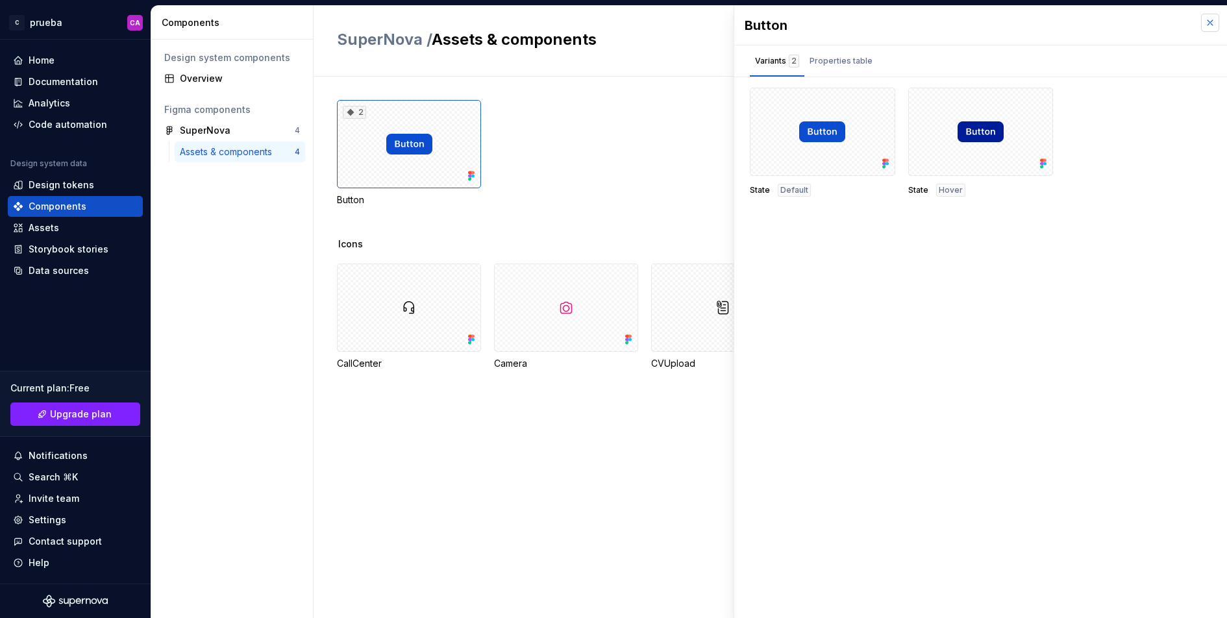
click at [1030, 20] on button "button" at bounding box center [1210, 23] width 18 height 18
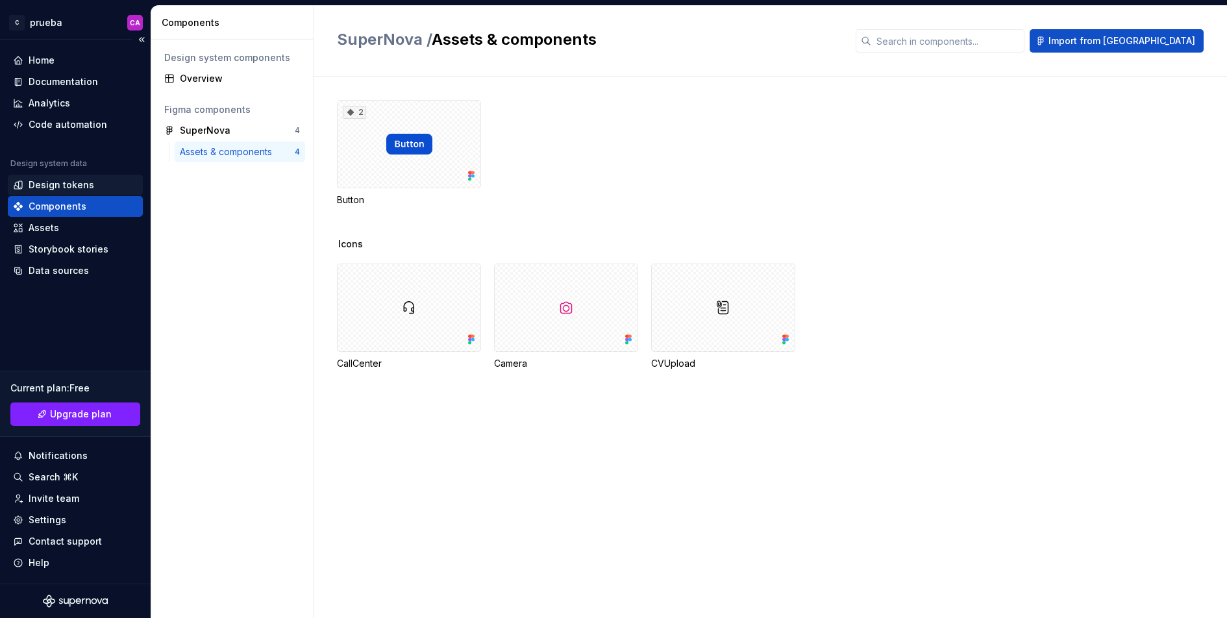
click at [70, 188] on div "Design tokens" at bounding box center [62, 185] width 66 height 13
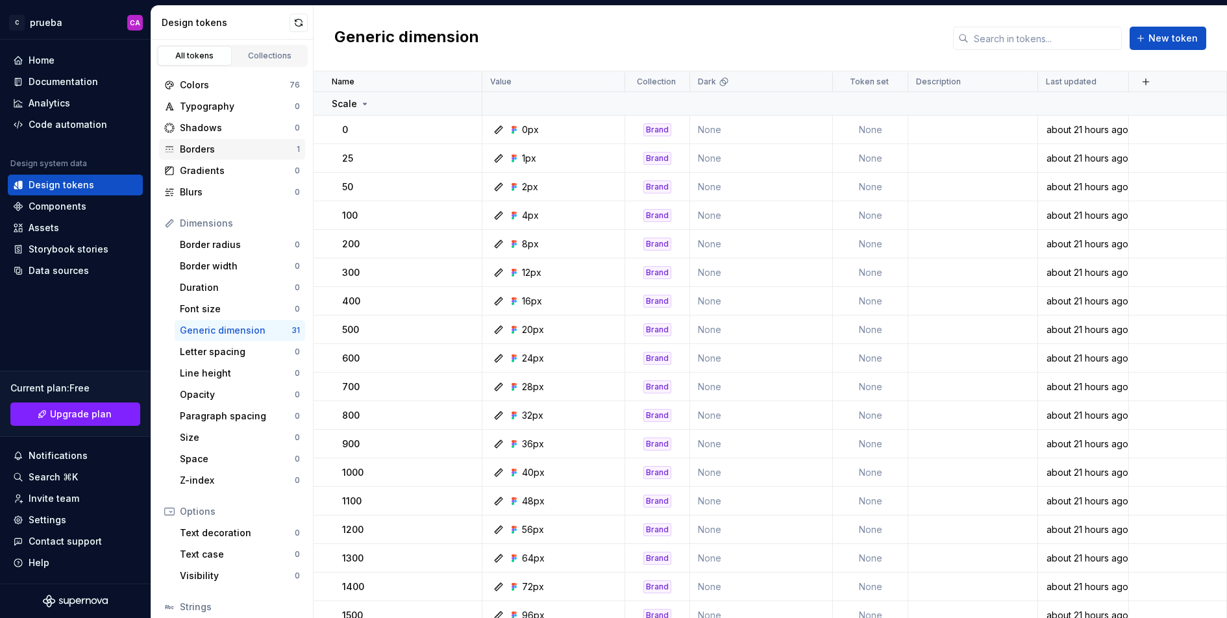
click at [242, 149] on div "Borders" at bounding box center [238, 149] width 117 height 13
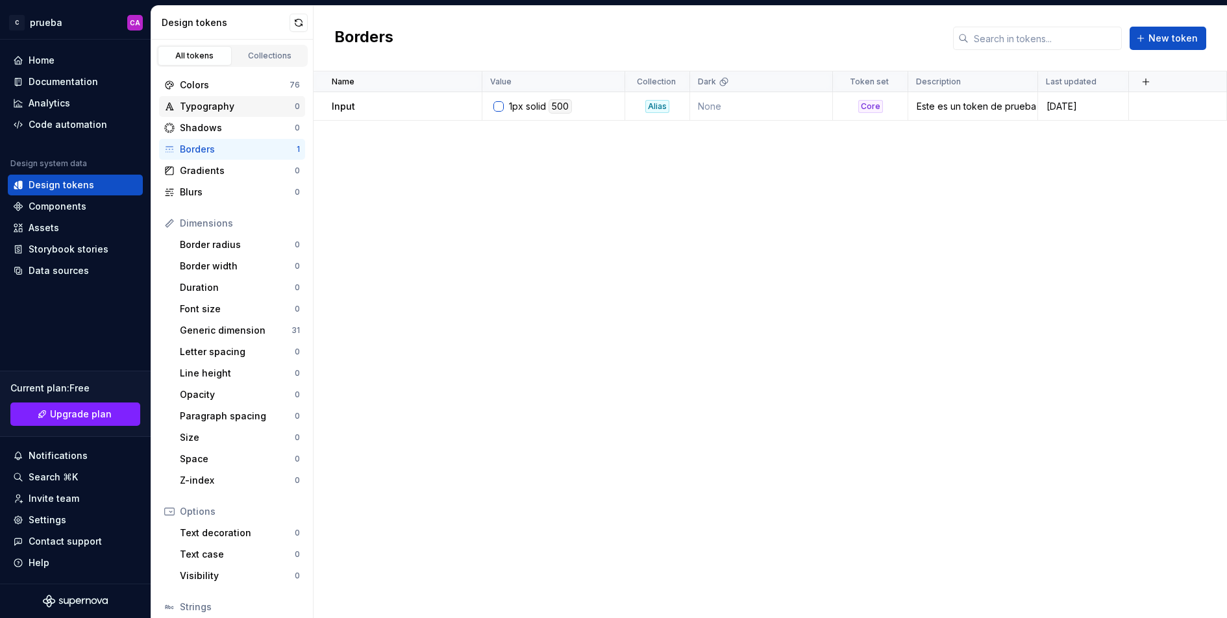
click at [251, 109] on div "Typography" at bounding box center [237, 106] width 115 height 13
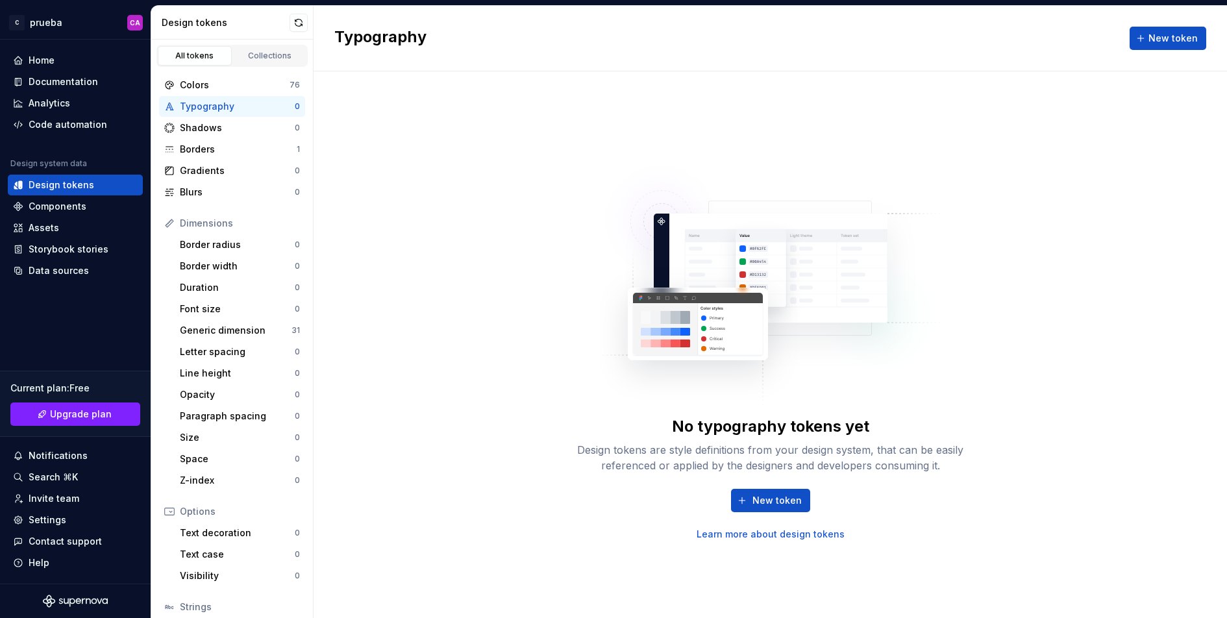
click at [762, 533] on link "Learn more about design tokens" at bounding box center [771, 534] width 148 height 13
click at [258, 58] on div "Collections" at bounding box center [270, 56] width 65 height 10
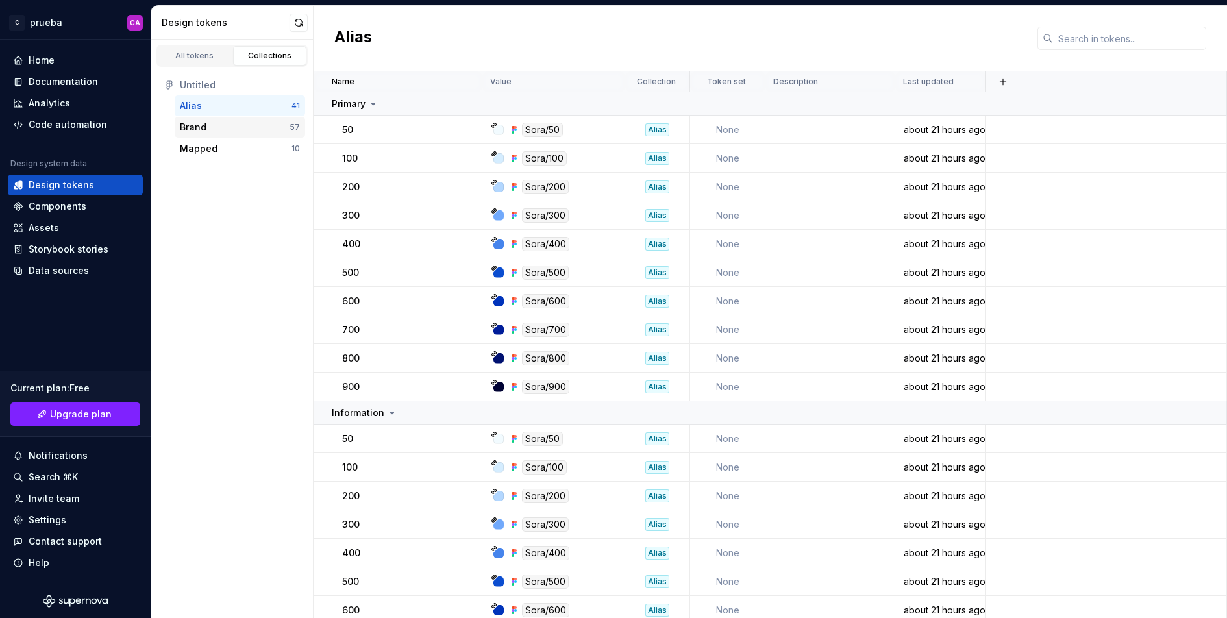
click at [242, 136] on div "Brand 57" at bounding box center [240, 127] width 130 height 21
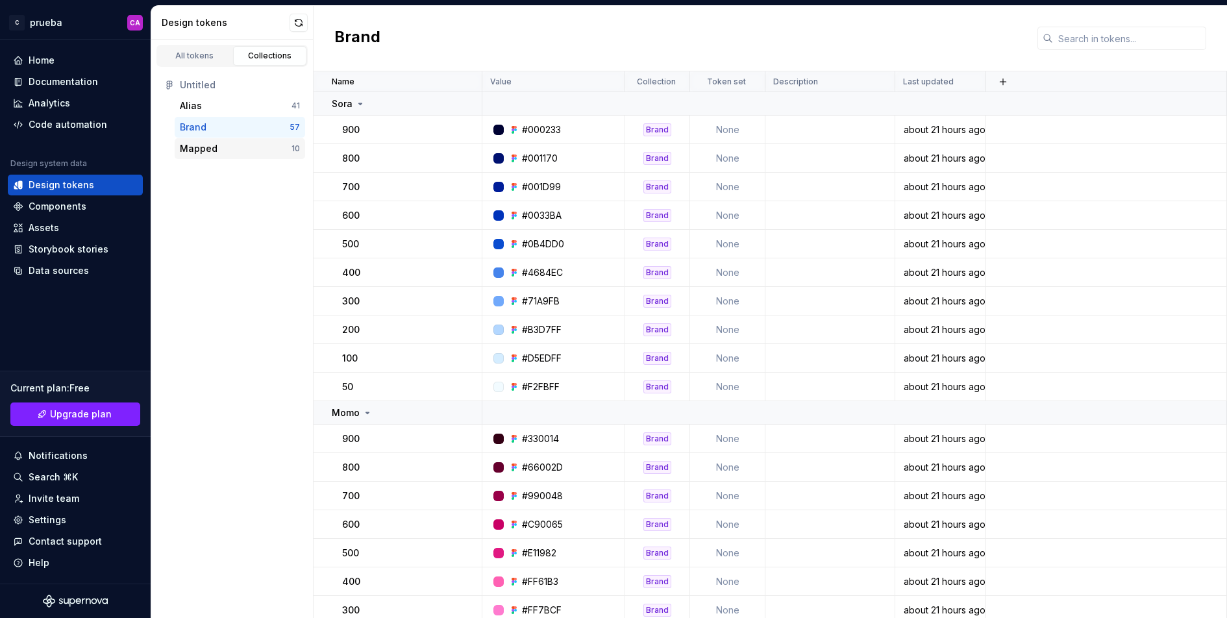
click at [245, 154] on div "Mapped" at bounding box center [236, 148] width 112 height 13
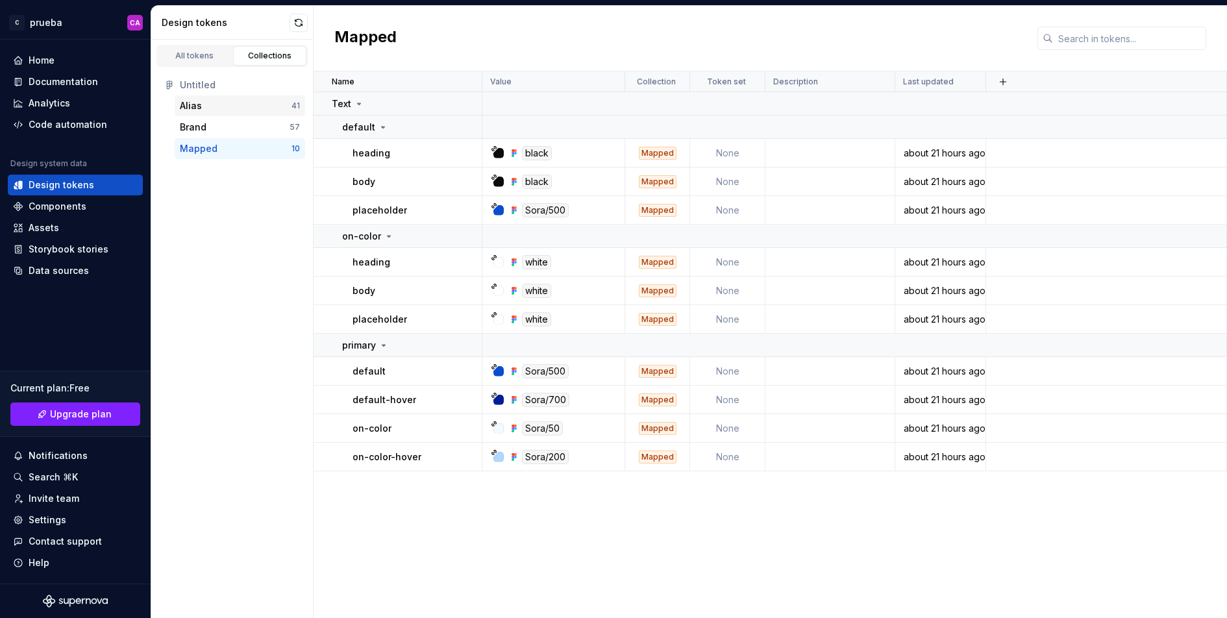
click at [238, 109] on div "Alias" at bounding box center [236, 105] width 112 height 13
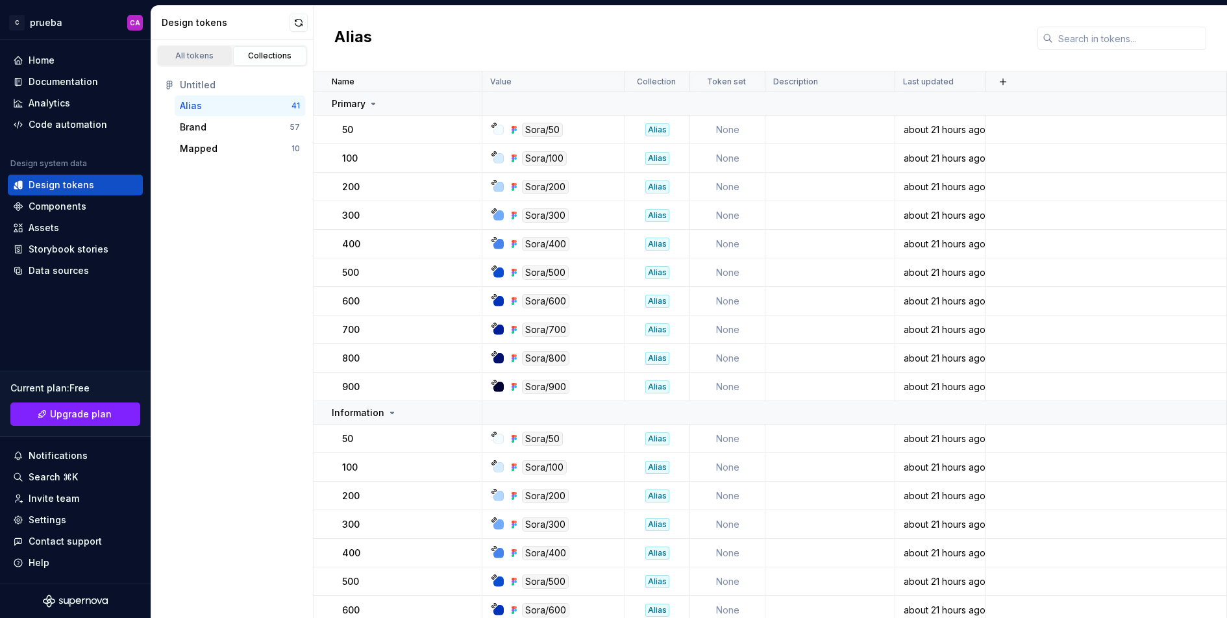
click at [206, 53] on div "All tokens" at bounding box center [194, 56] width 65 height 10
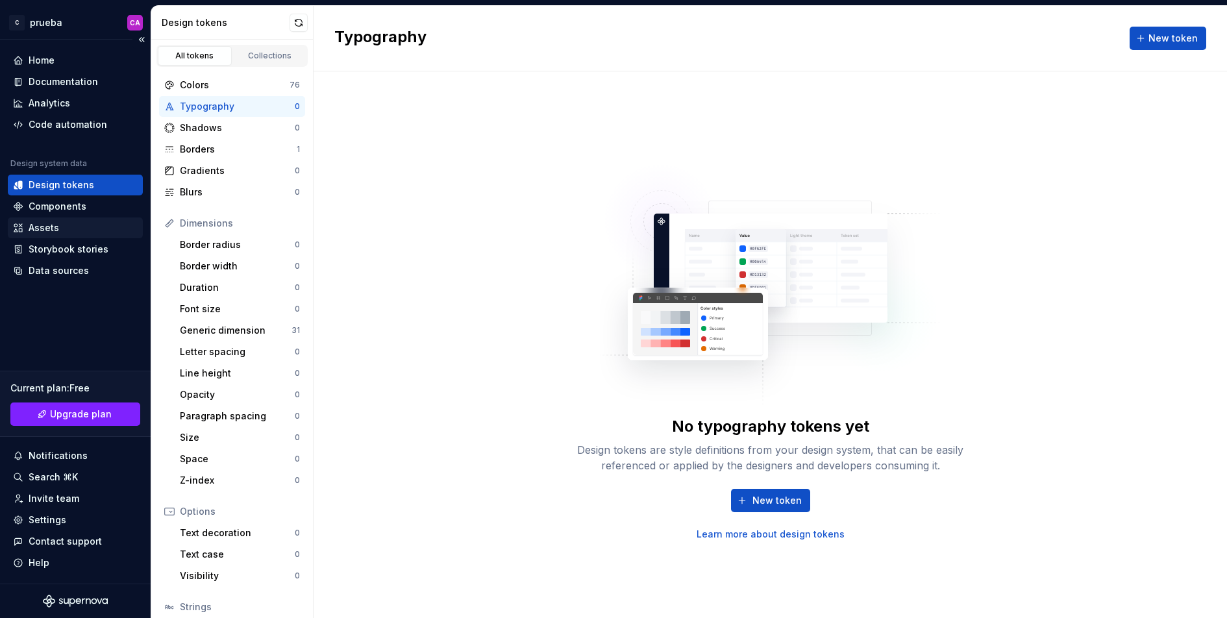
click at [74, 225] on div "Assets" at bounding box center [75, 227] width 125 height 13
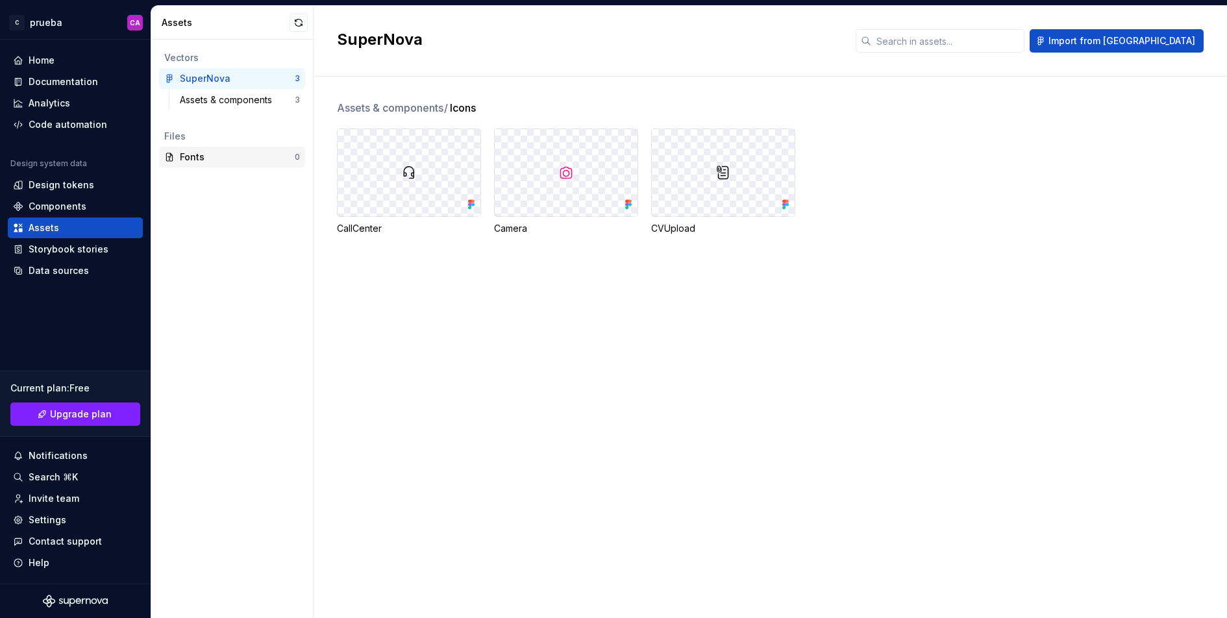
click at [211, 158] on div "Fonts" at bounding box center [237, 157] width 115 height 13
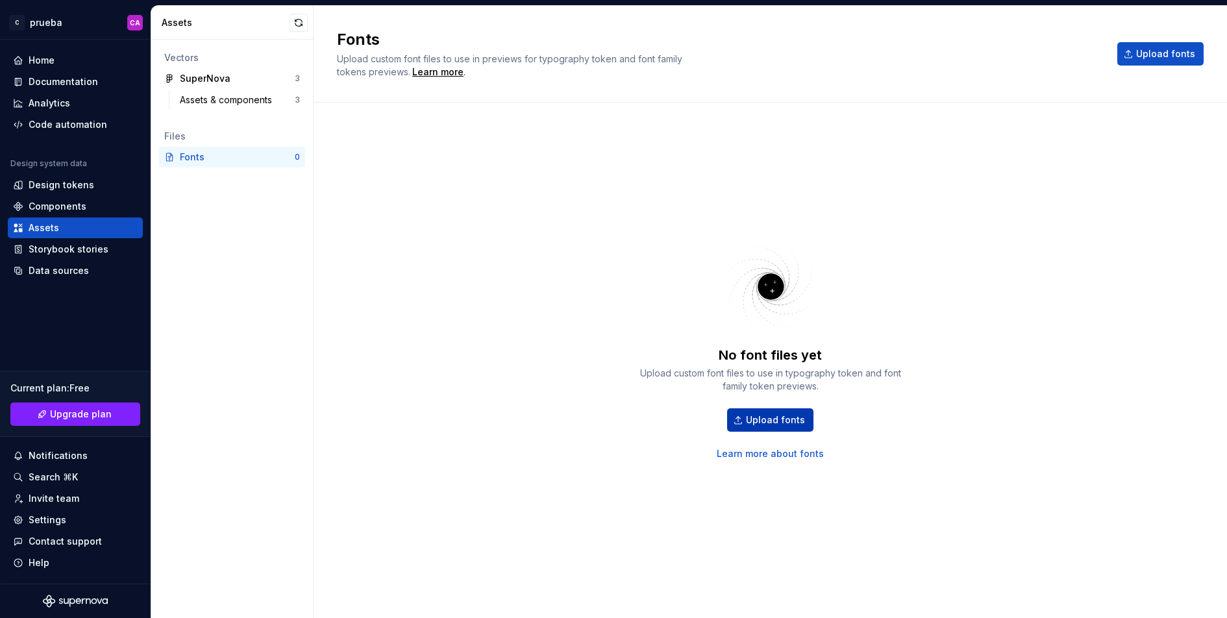
click at [793, 409] on button "Upload fonts" at bounding box center [770, 419] width 86 height 23
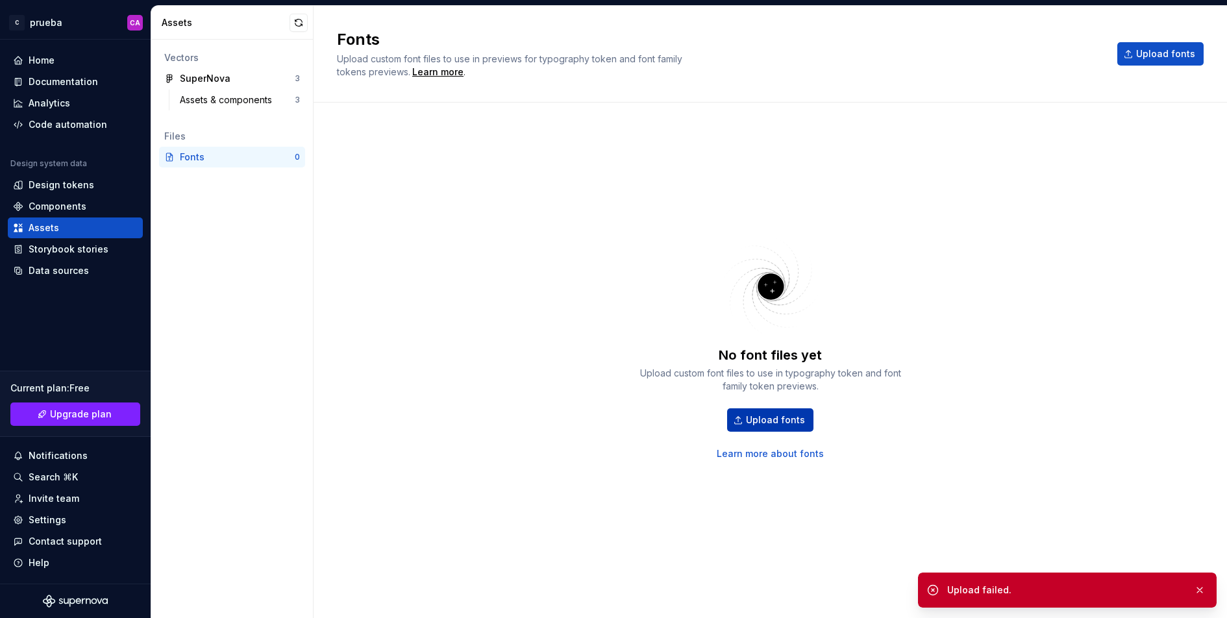
click at [780, 411] on button "Upload fonts" at bounding box center [770, 419] width 86 height 23
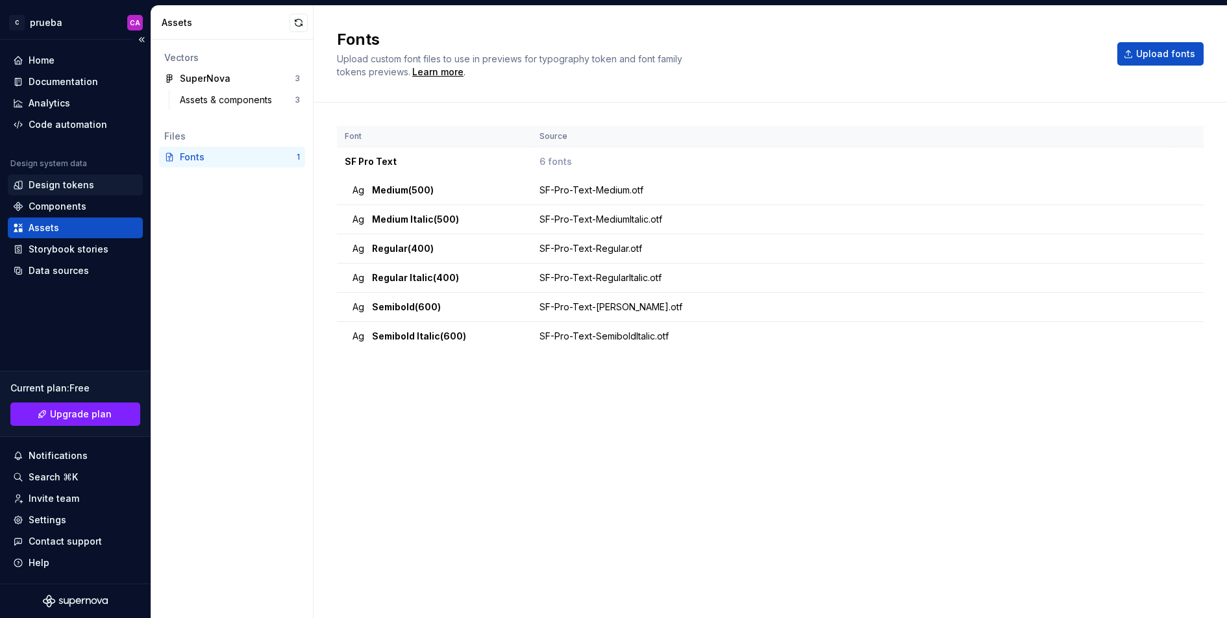
click at [60, 184] on div "Design tokens" at bounding box center [62, 185] width 66 height 13
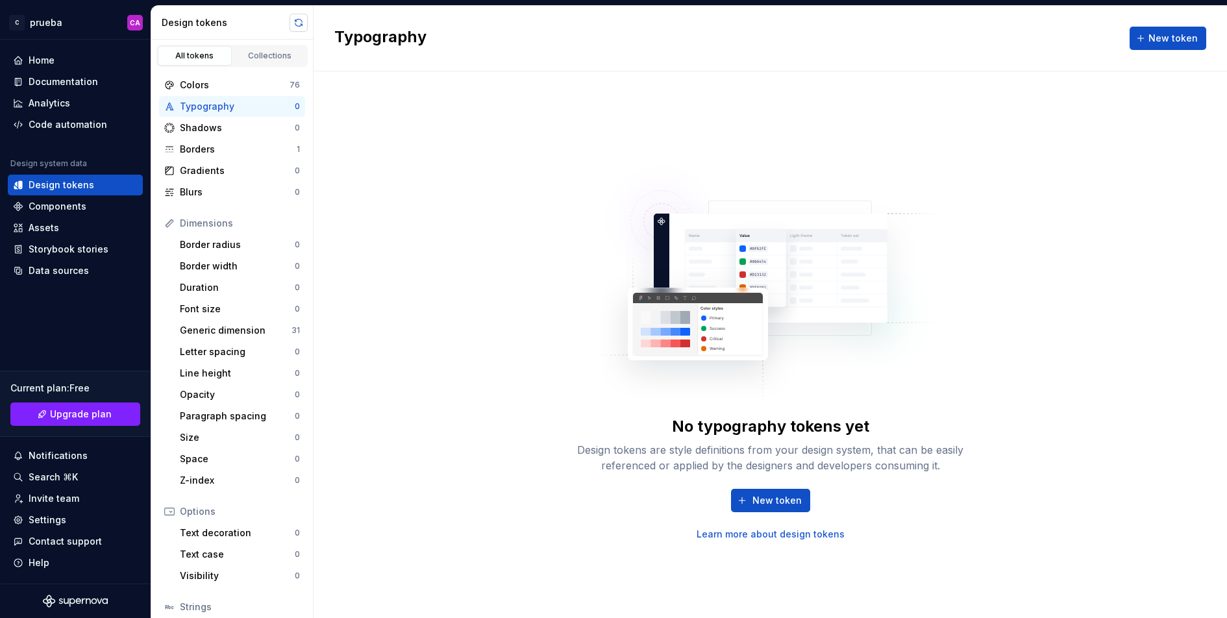
click at [299, 23] on button "button" at bounding box center [299, 23] width 18 height 18
click at [223, 97] on div "Typography 0" at bounding box center [232, 106] width 146 height 21
click at [777, 514] on div "New token Learn more about design tokens" at bounding box center [771, 515] width 416 height 52
click at [777, 499] on span "New token" at bounding box center [776, 500] width 49 height 13
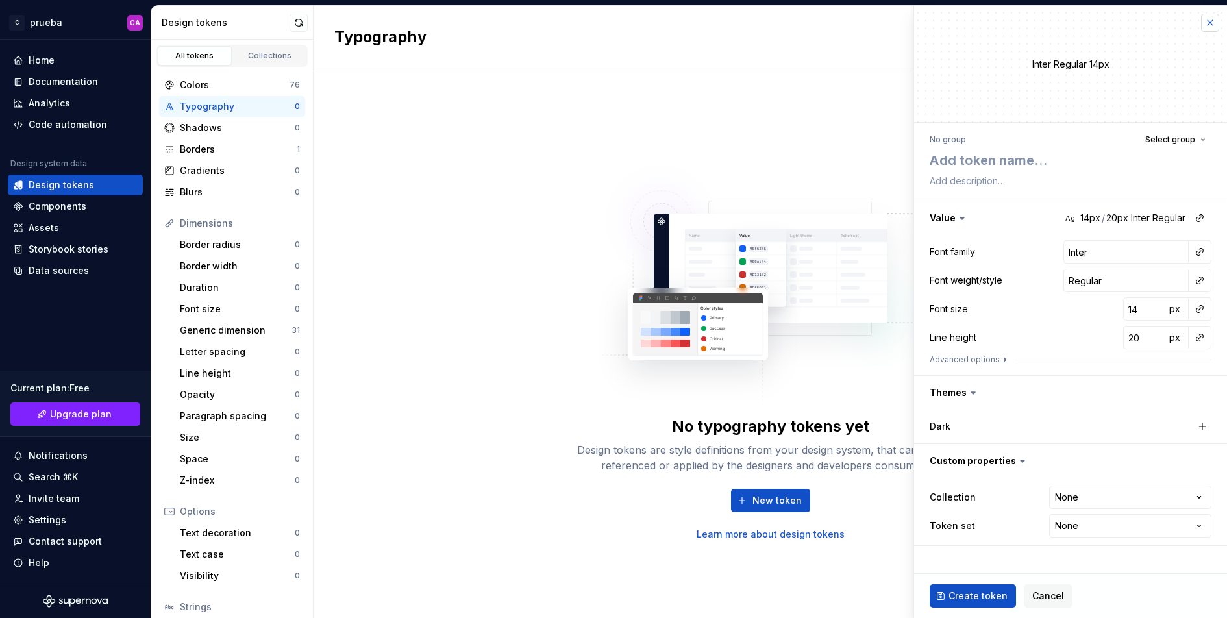
click at [1030, 20] on button "button" at bounding box center [1210, 23] width 18 height 18
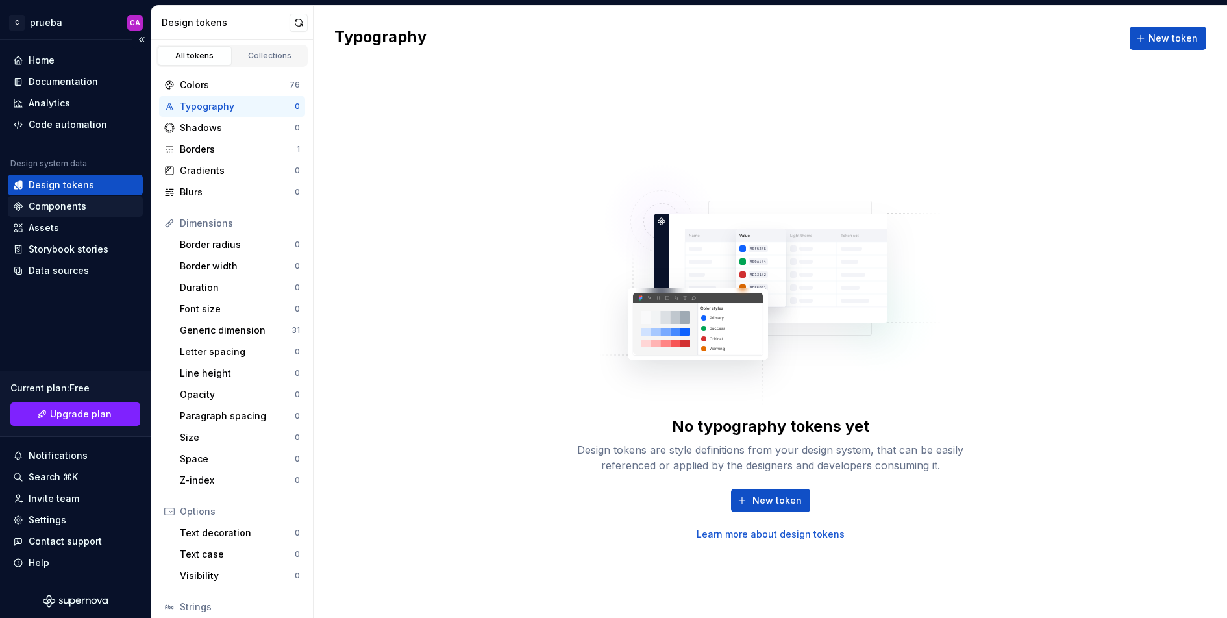
click at [92, 202] on div "Components" at bounding box center [75, 206] width 125 height 13
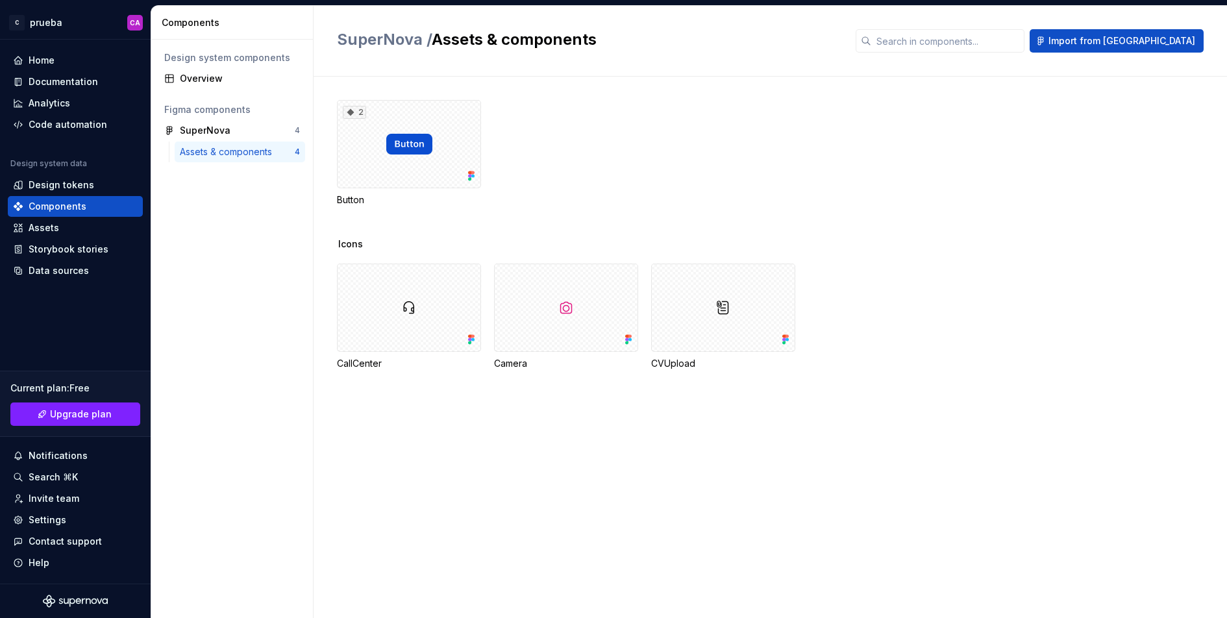
click at [351, 241] on span "Icons" at bounding box center [350, 244] width 25 height 13
click at [738, 300] on div at bounding box center [723, 308] width 144 height 88
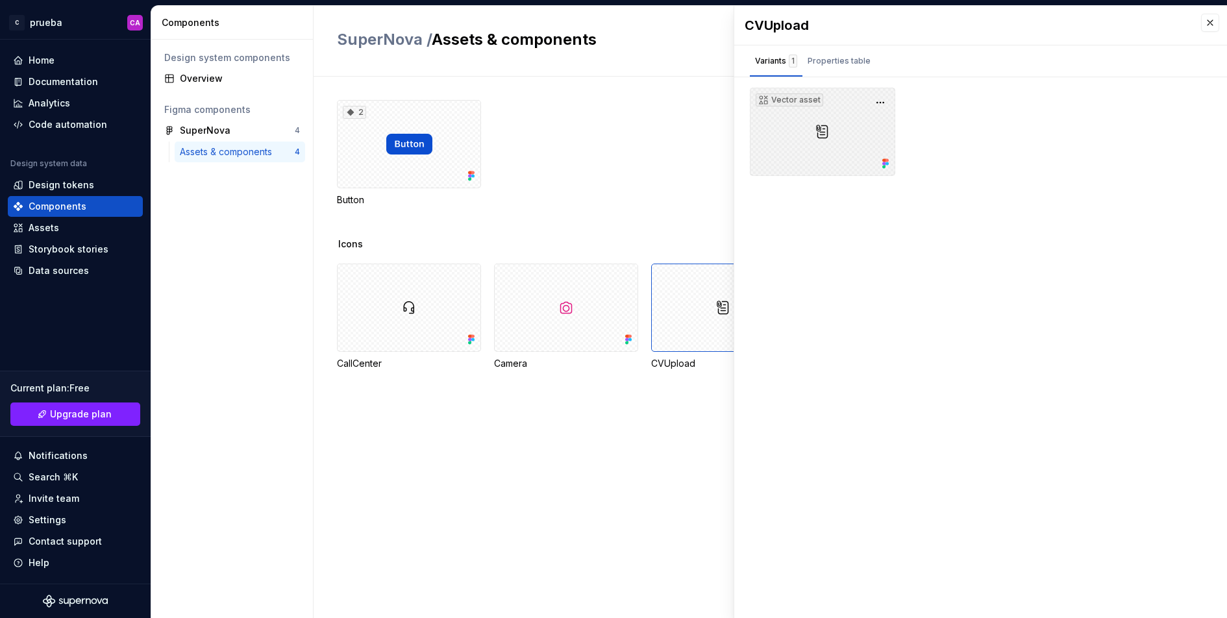
click at [876, 99] on div "Vector asset" at bounding box center [822, 132] width 145 height 88
click at [882, 102] on button "button" at bounding box center [880, 102] width 18 height 18
click at [494, 275] on div at bounding box center [566, 308] width 144 height 88
click at [1030, 18] on button "button" at bounding box center [1210, 23] width 18 height 18
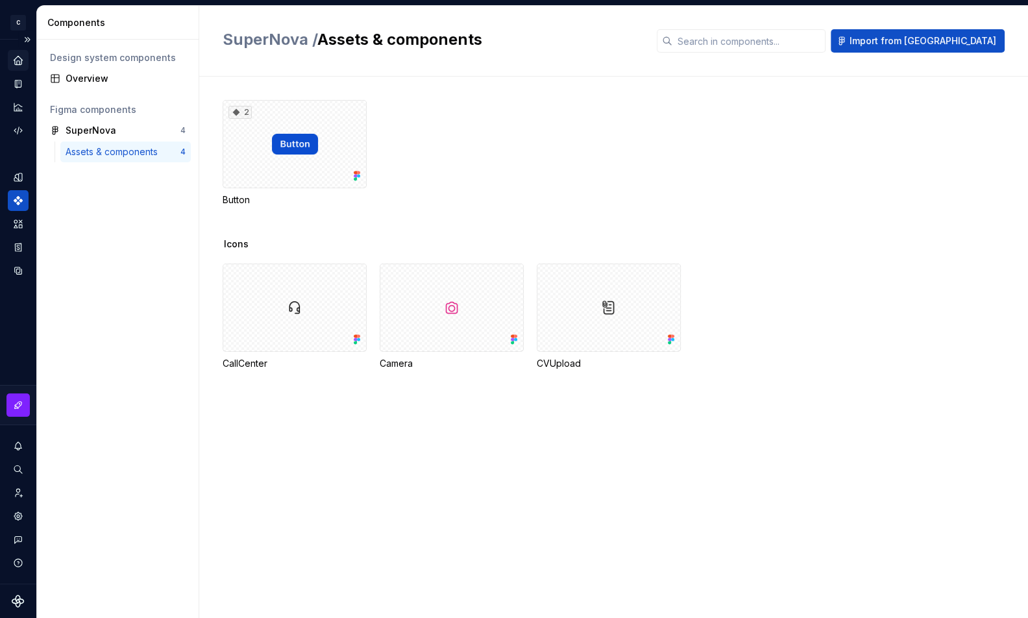
click at [25, 64] on div "Home" at bounding box center [18, 60] width 21 height 21
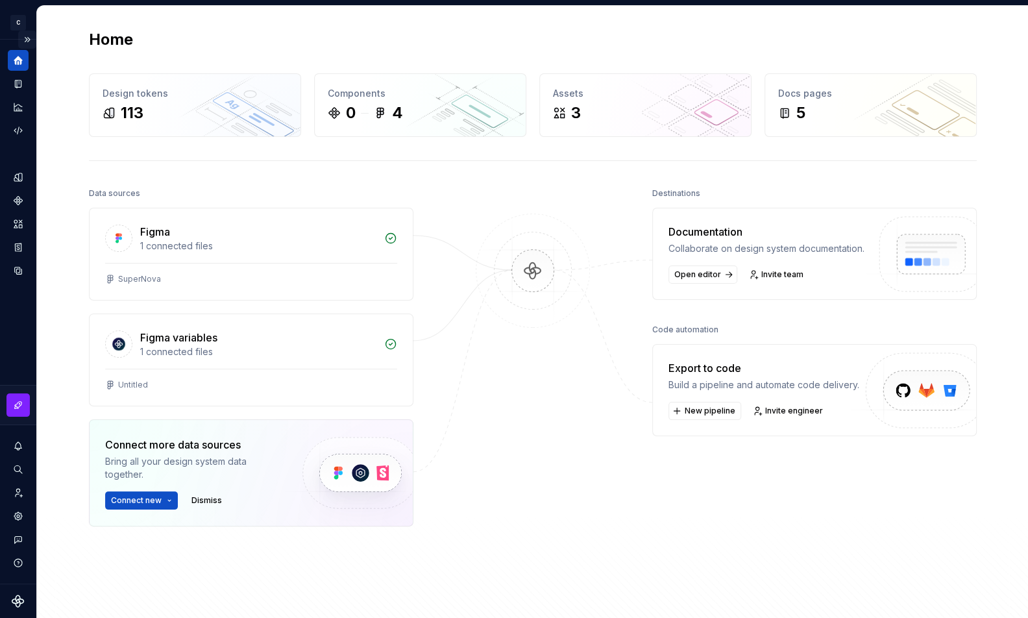
click at [24, 42] on button "Expand sidebar" at bounding box center [27, 40] width 18 height 18
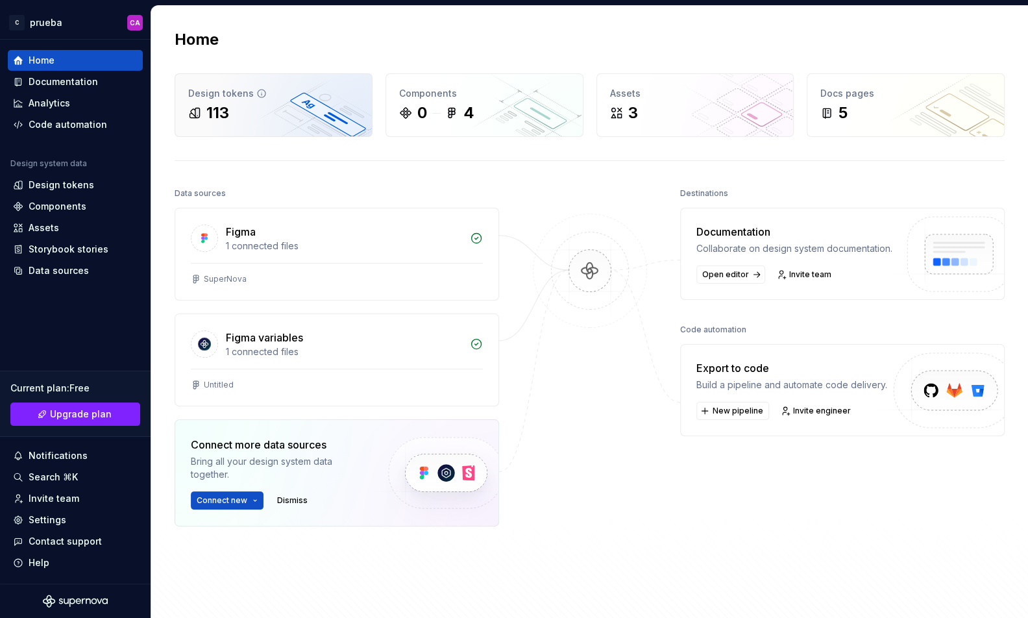
click at [248, 97] on div "Design tokens" at bounding box center [273, 93] width 171 height 13
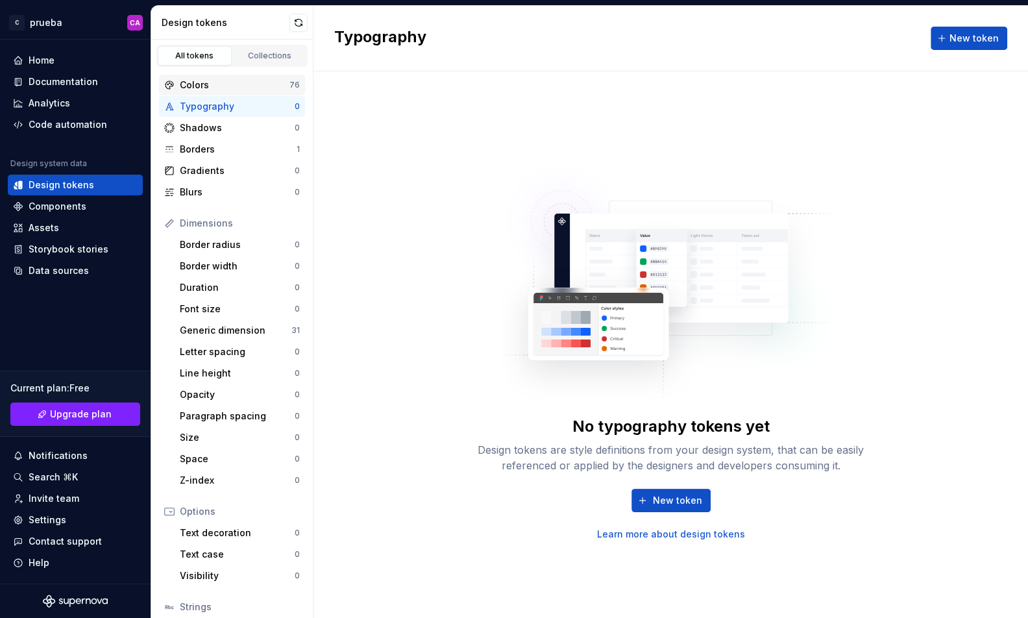
click at [245, 89] on div "Colors" at bounding box center [235, 85] width 110 height 13
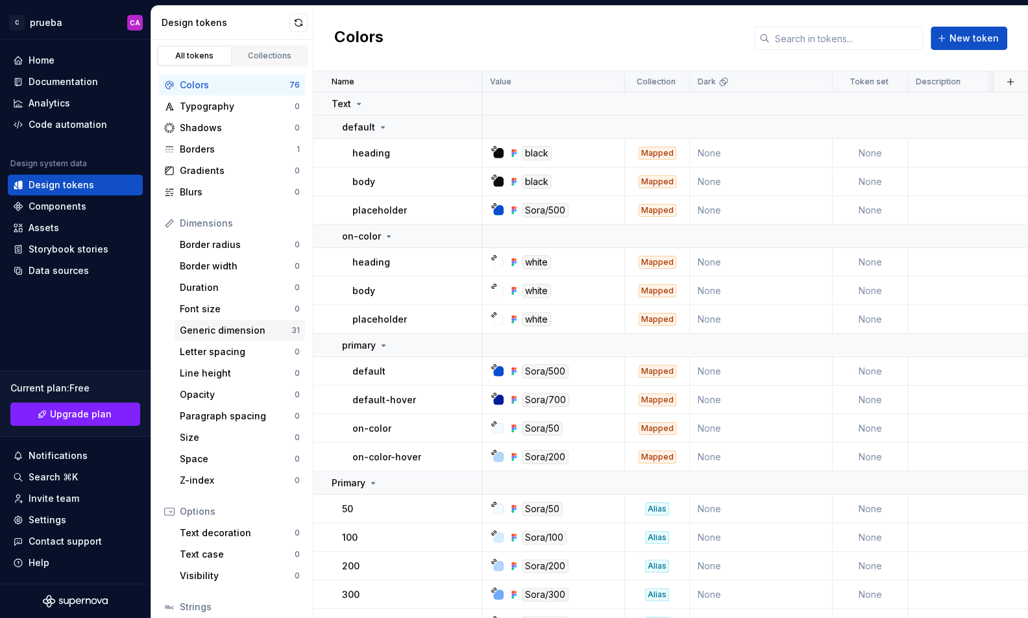
click at [227, 325] on div "Generic dimension" at bounding box center [236, 330] width 112 height 13
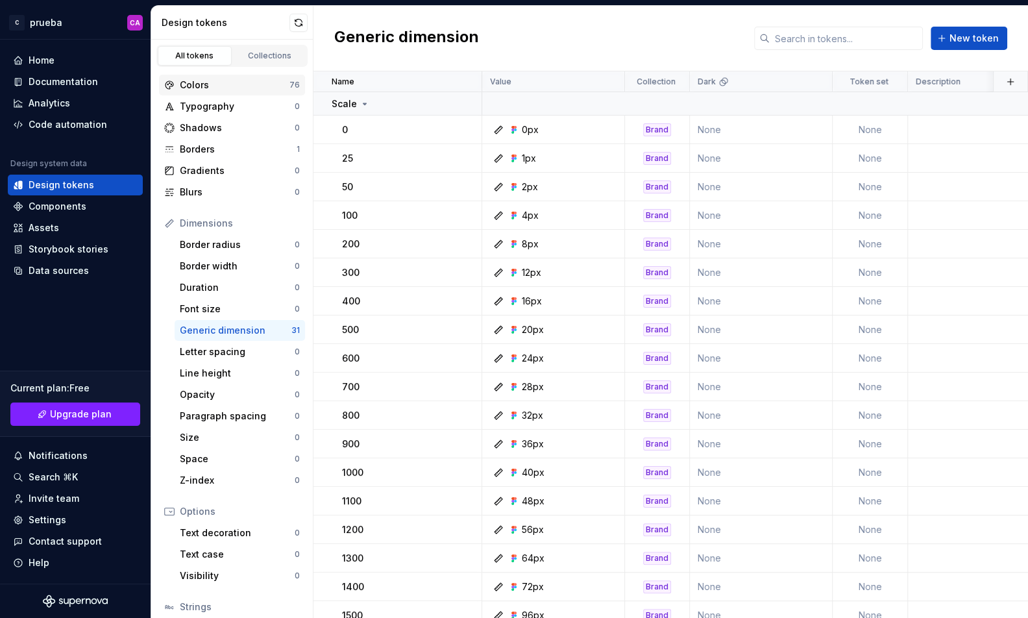
click at [239, 75] on div "Colors 76" at bounding box center [232, 85] width 146 height 21
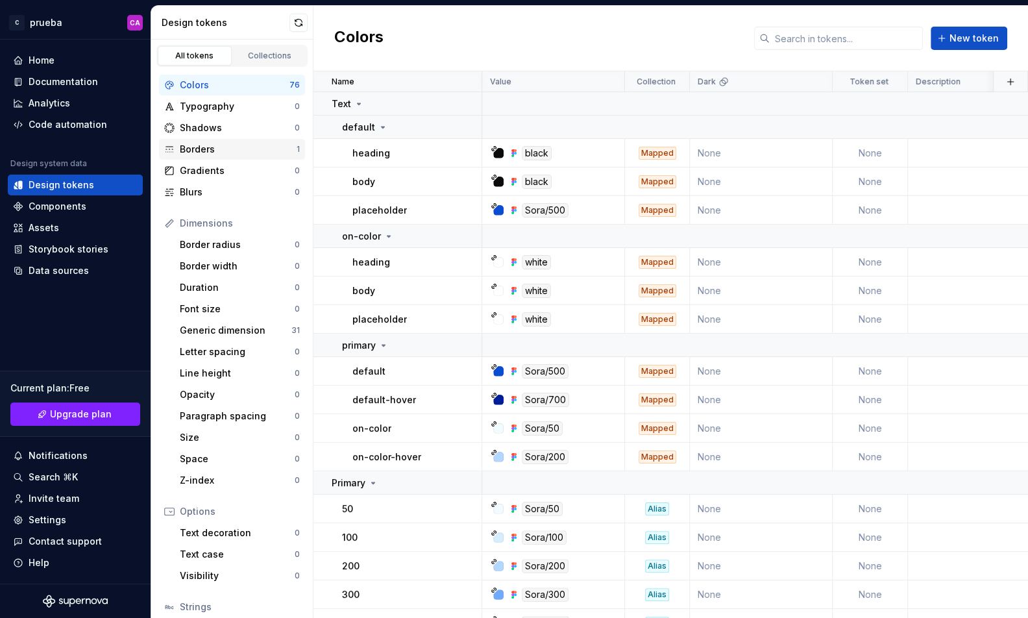
click at [244, 149] on div "Borders" at bounding box center [238, 149] width 117 height 13
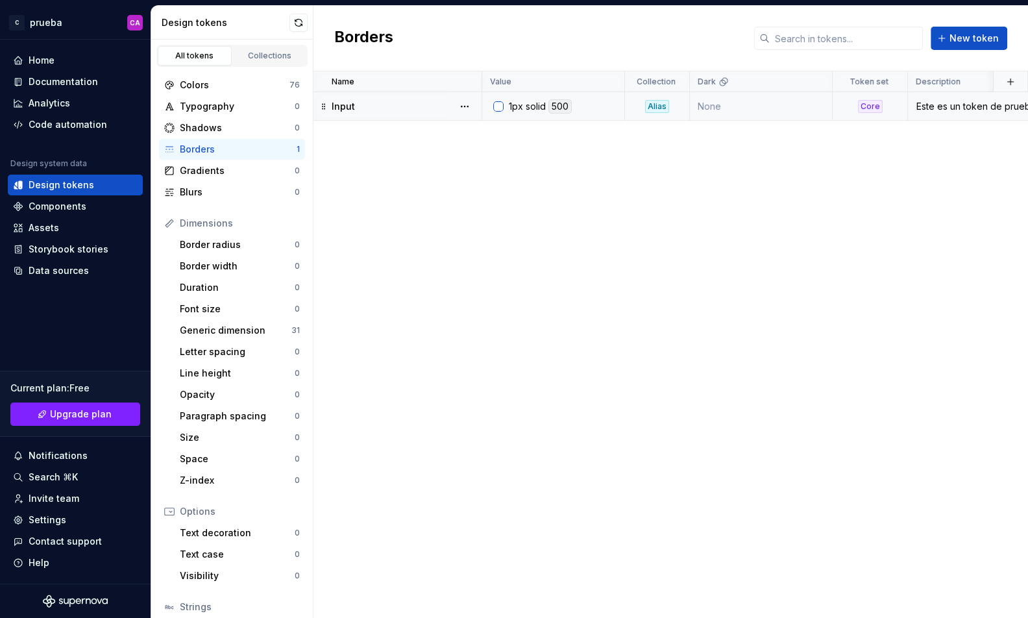
click at [939, 108] on div "Este es un token de prueba desde SuperNova" at bounding box center [973, 106] width 128 height 13
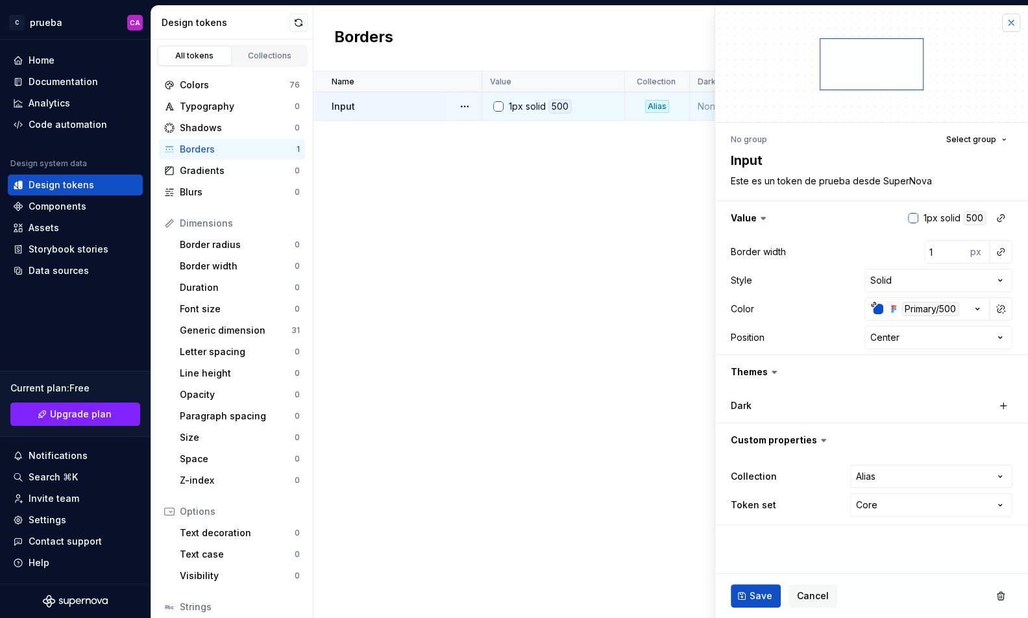
click at [1012, 22] on button "button" at bounding box center [1011, 23] width 18 height 18
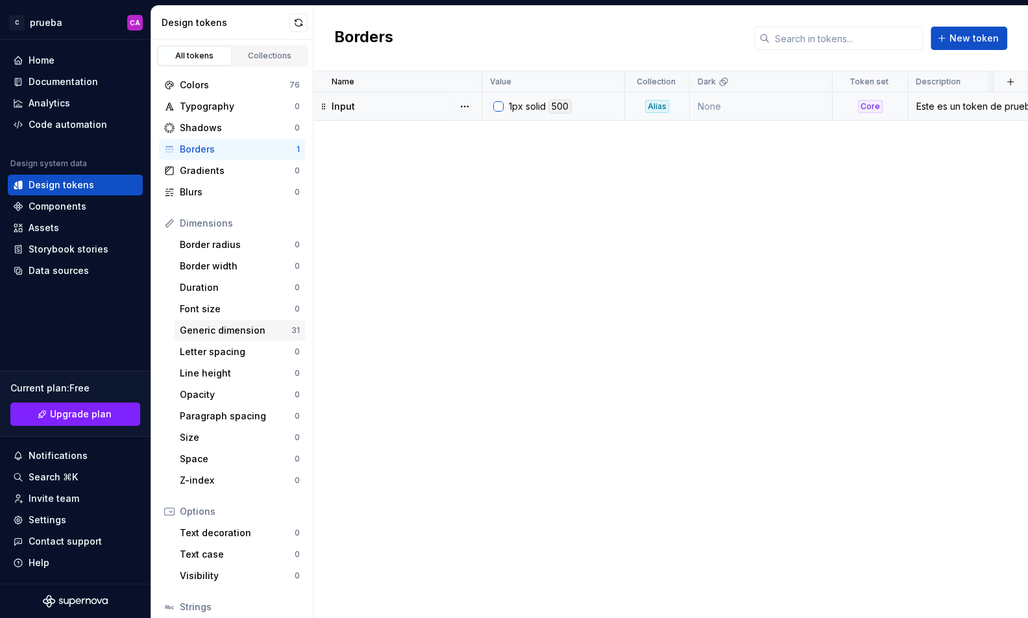
click at [229, 329] on div "Generic dimension" at bounding box center [236, 330] width 112 height 13
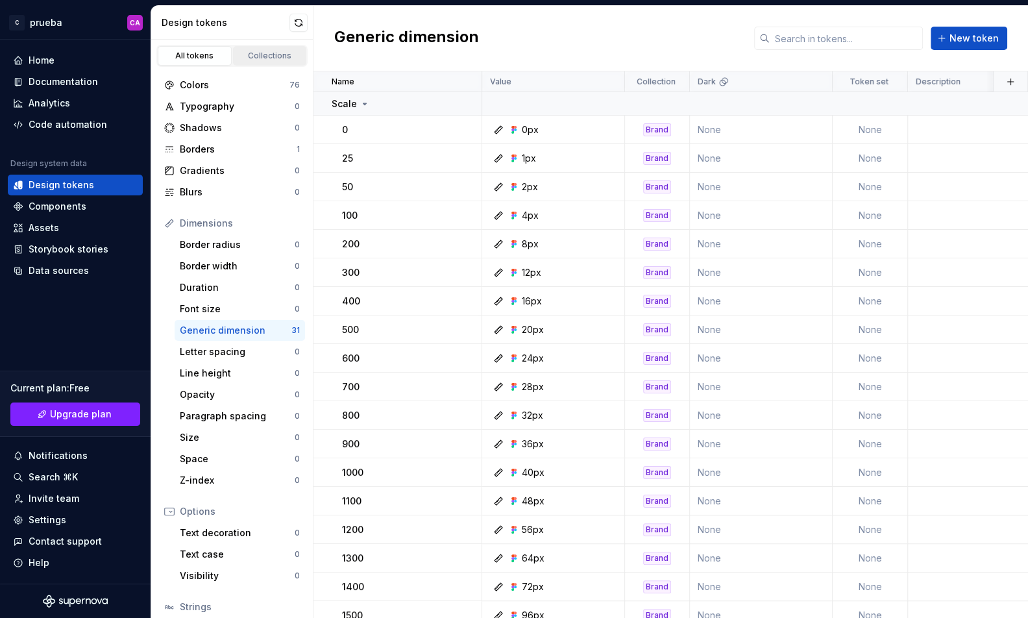
click at [256, 57] on div "Collections" at bounding box center [270, 56] width 65 height 10
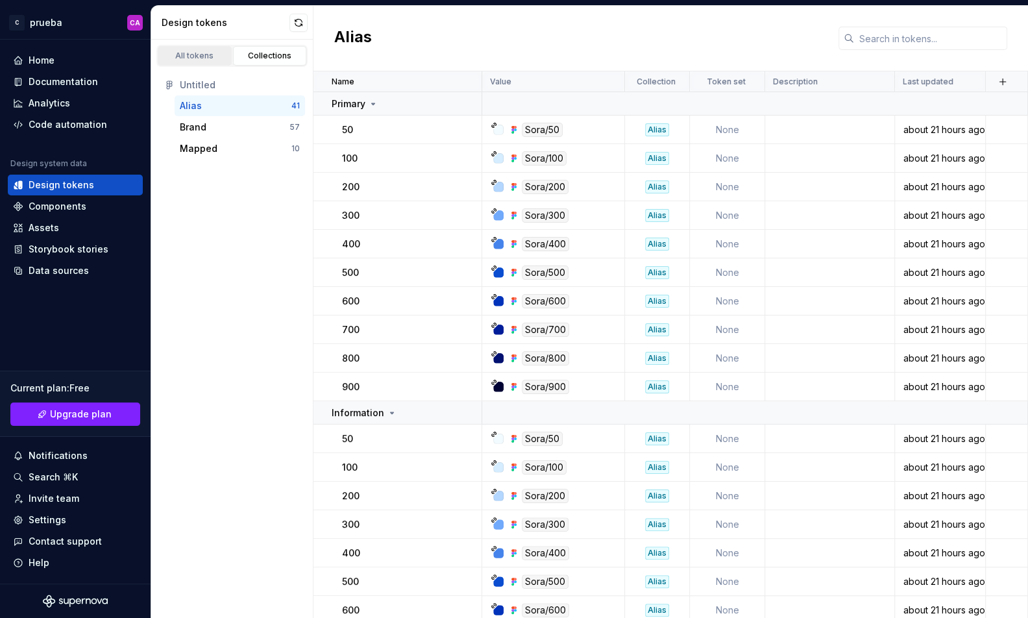
click at [200, 61] on link "All tokens" at bounding box center [195, 55] width 74 height 19
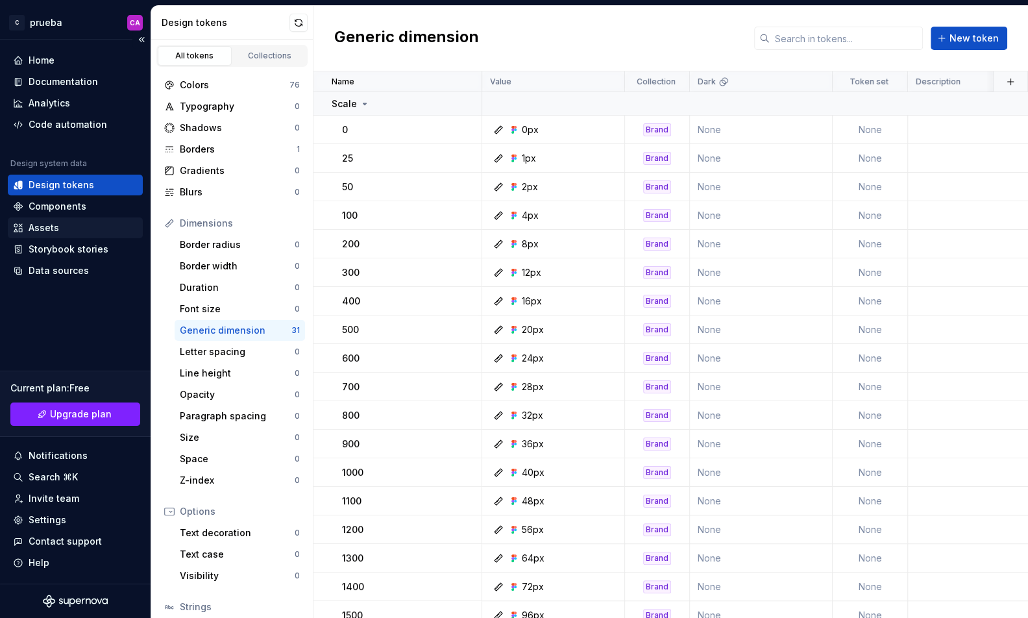
click at [68, 232] on div "Assets" at bounding box center [75, 227] width 125 height 13
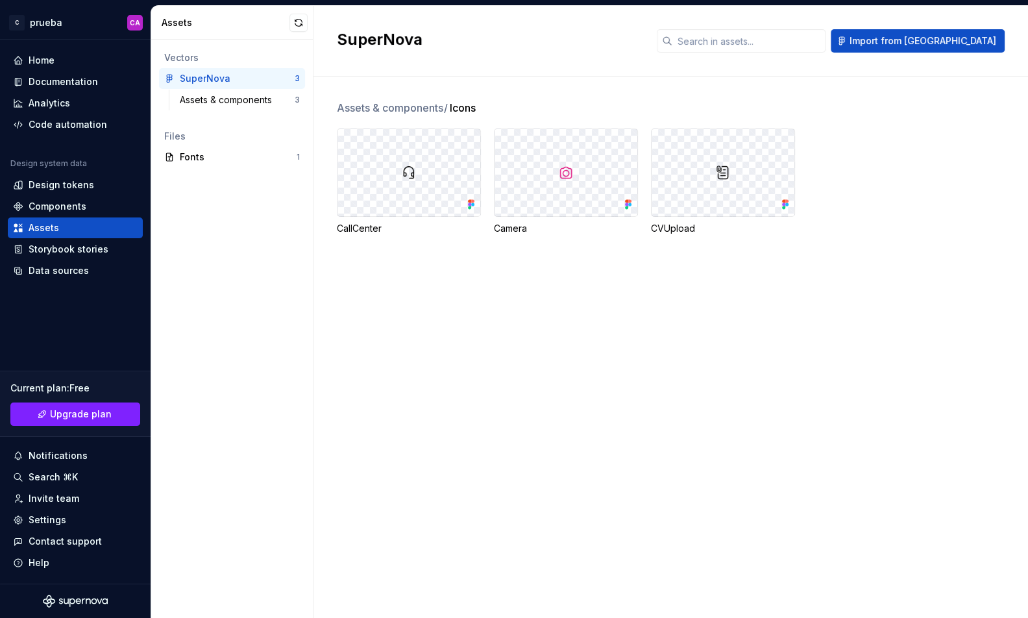
click at [361, 156] on div at bounding box center [409, 172] width 143 height 87
click at [403, 169] on img at bounding box center [409, 173] width 16 height 16
click at [588, 167] on div at bounding box center [566, 172] width 143 height 87
click at [296, 24] on button "button" at bounding box center [299, 23] width 18 height 18
click at [36, 275] on div "Data sources" at bounding box center [59, 270] width 60 height 13
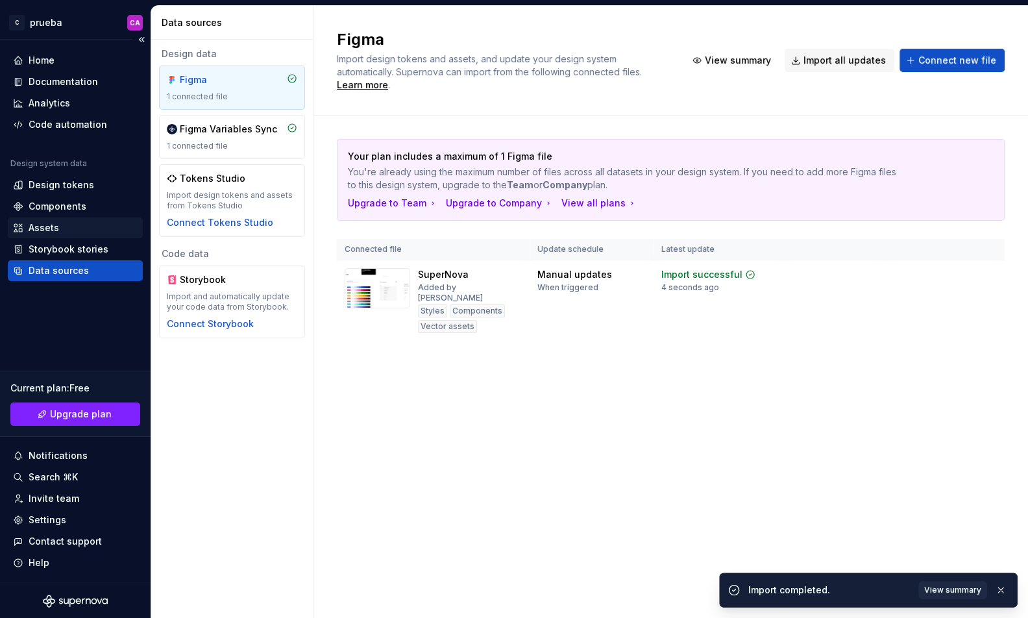
click at [73, 227] on div "Assets" at bounding box center [75, 227] width 125 height 13
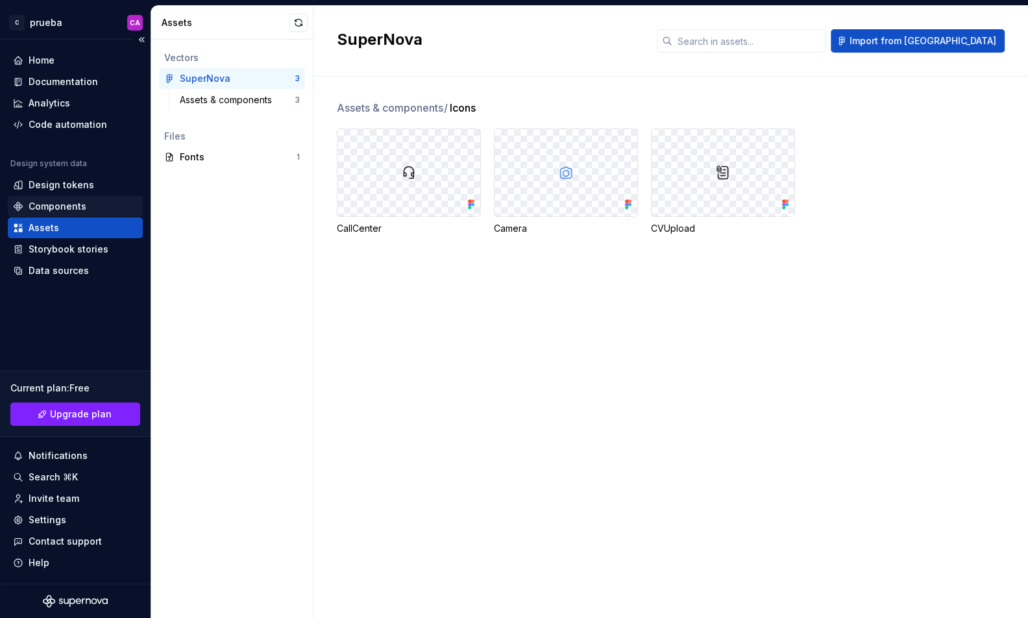
click at [62, 205] on div "Components" at bounding box center [58, 206] width 58 height 13
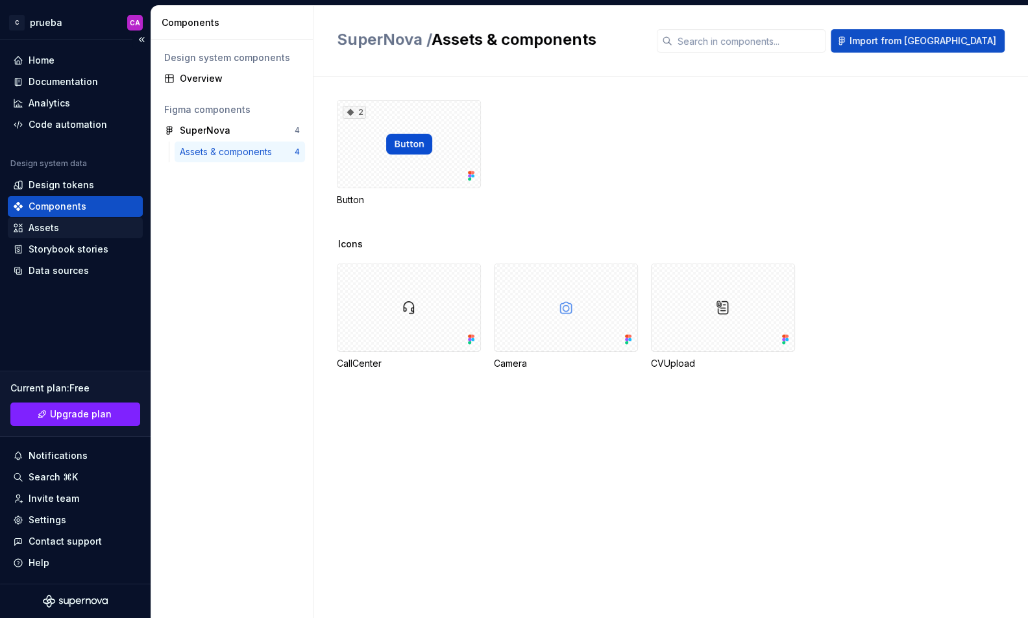
click at [60, 219] on div "Assets" at bounding box center [75, 227] width 135 height 21
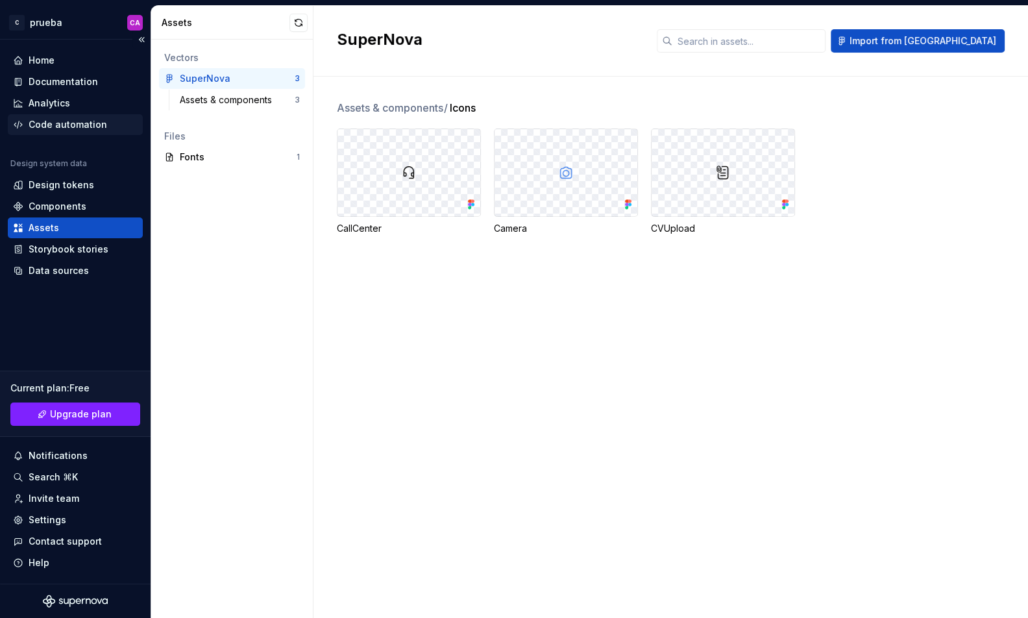
click at [63, 132] on div "Code automation" at bounding box center [75, 124] width 135 height 21
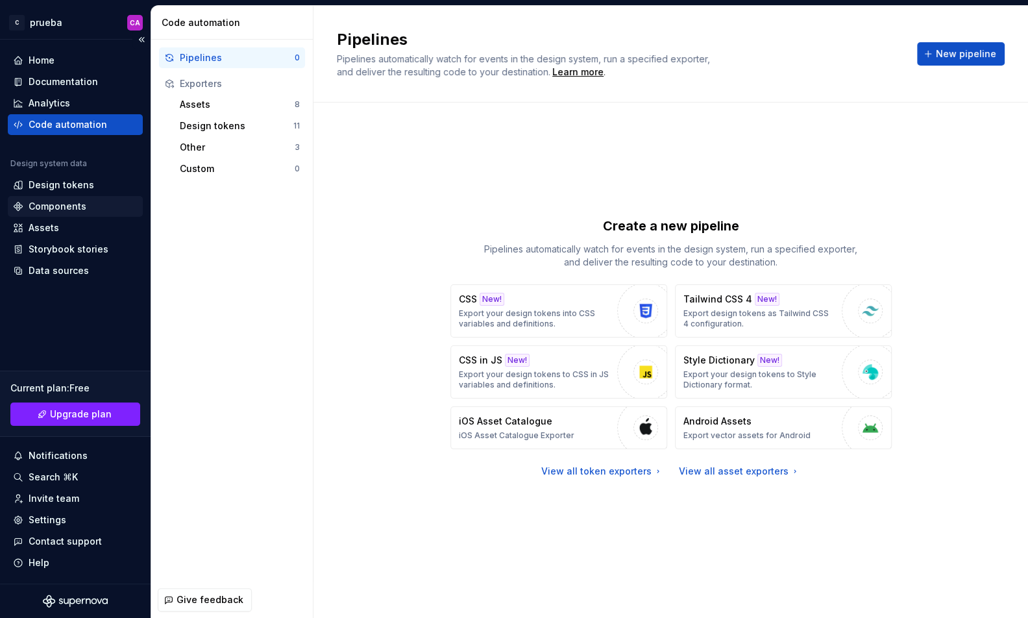
click at [72, 203] on div "Components" at bounding box center [58, 206] width 58 height 13
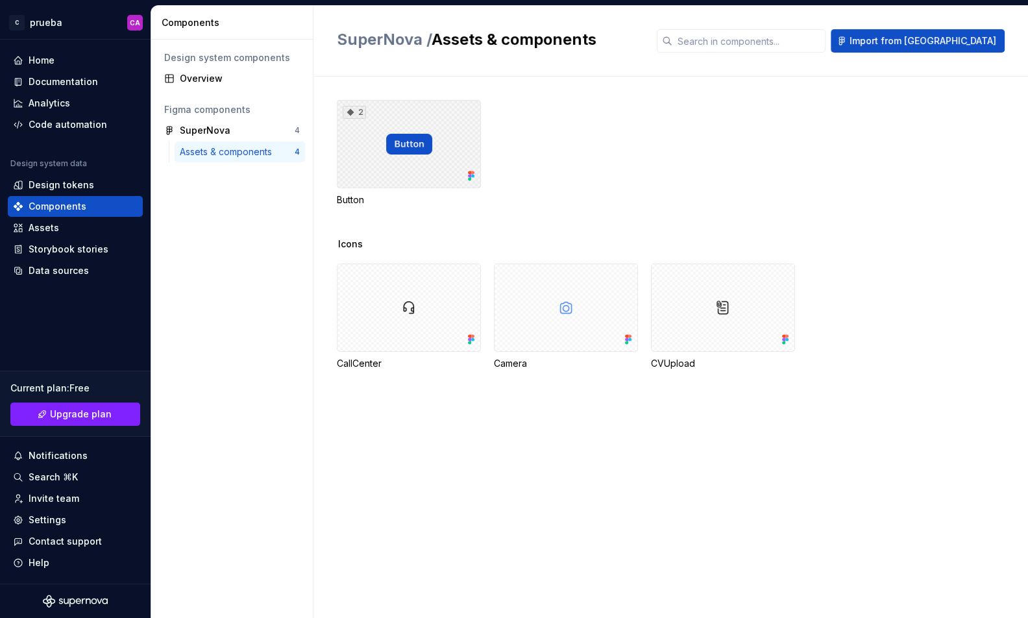
click at [402, 153] on div "2" at bounding box center [409, 144] width 144 height 88
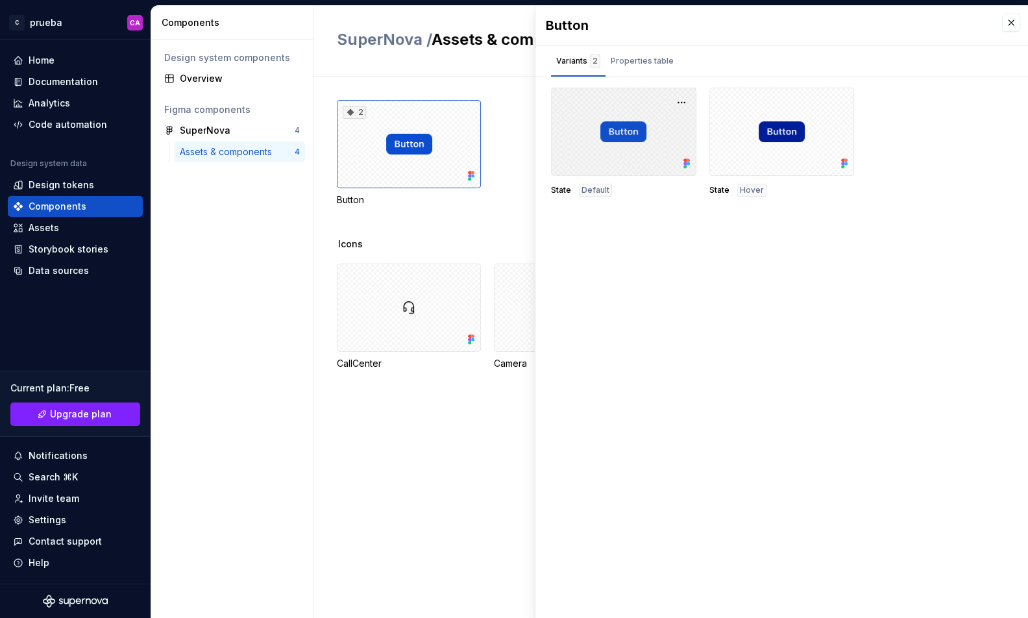
click at [636, 124] on div at bounding box center [623, 132] width 145 height 88
click at [654, 58] on div "Properties table" at bounding box center [642, 61] width 63 height 13
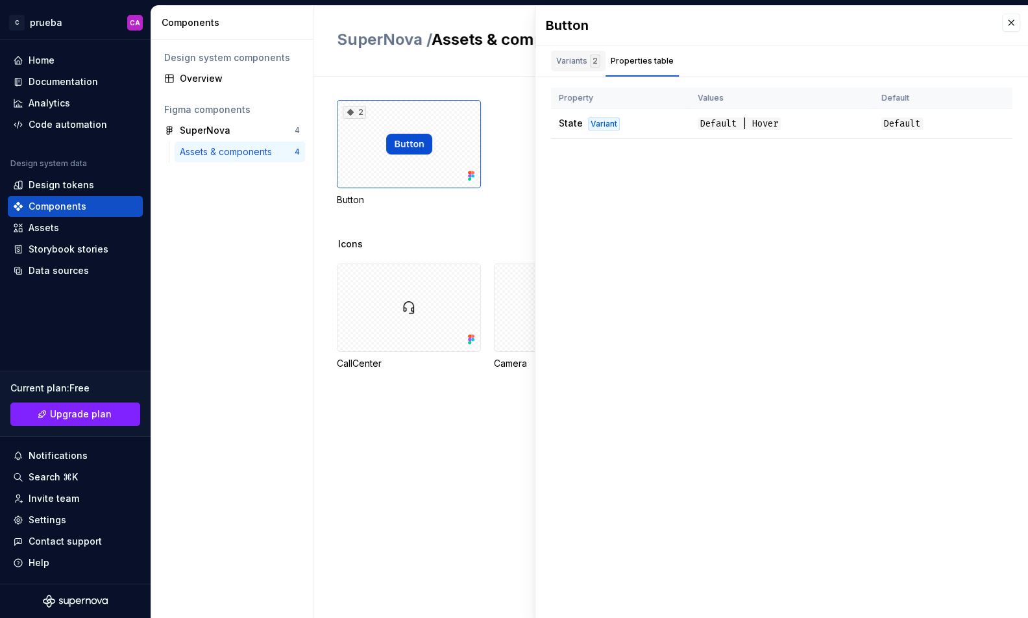
click at [575, 66] on div "Variants 2" at bounding box center [578, 61] width 44 height 13
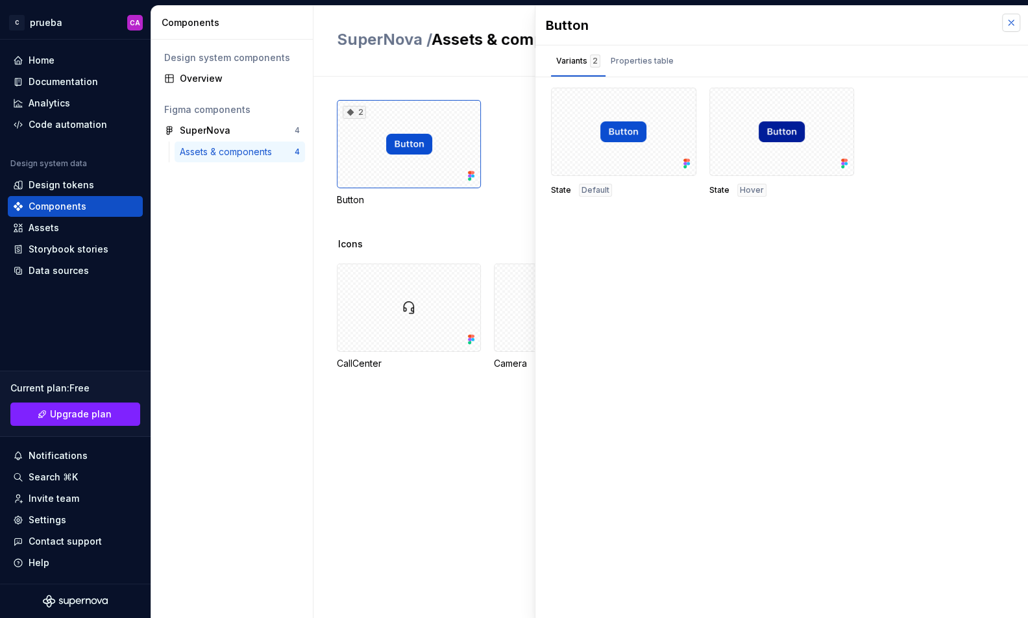
click at [1008, 24] on button "button" at bounding box center [1011, 23] width 18 height 18
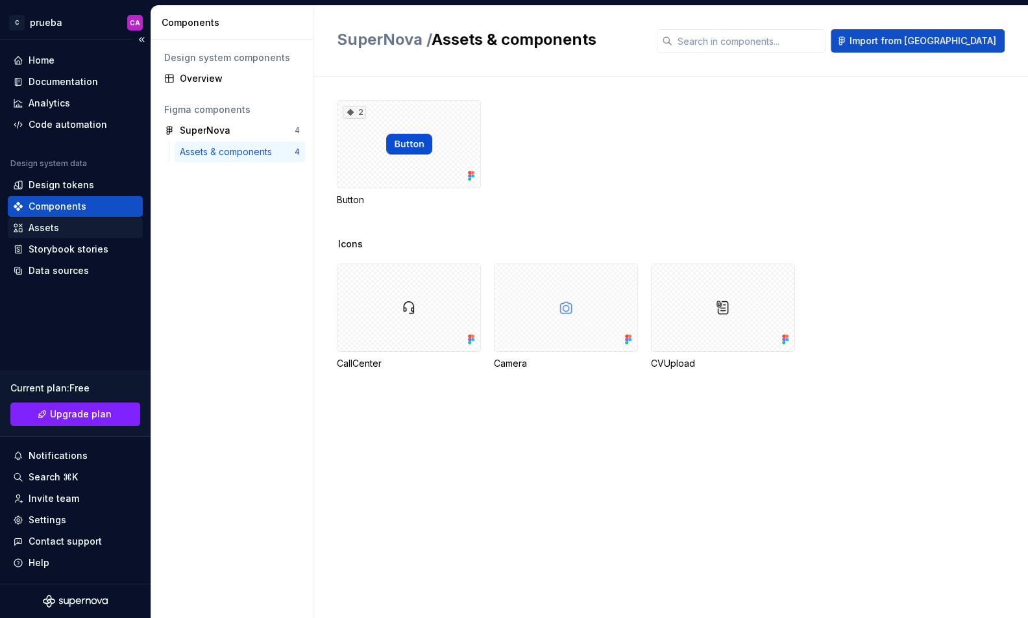
click at [50, 221] on div "Assets" at bounding box center [44, 227] width 31 height 13
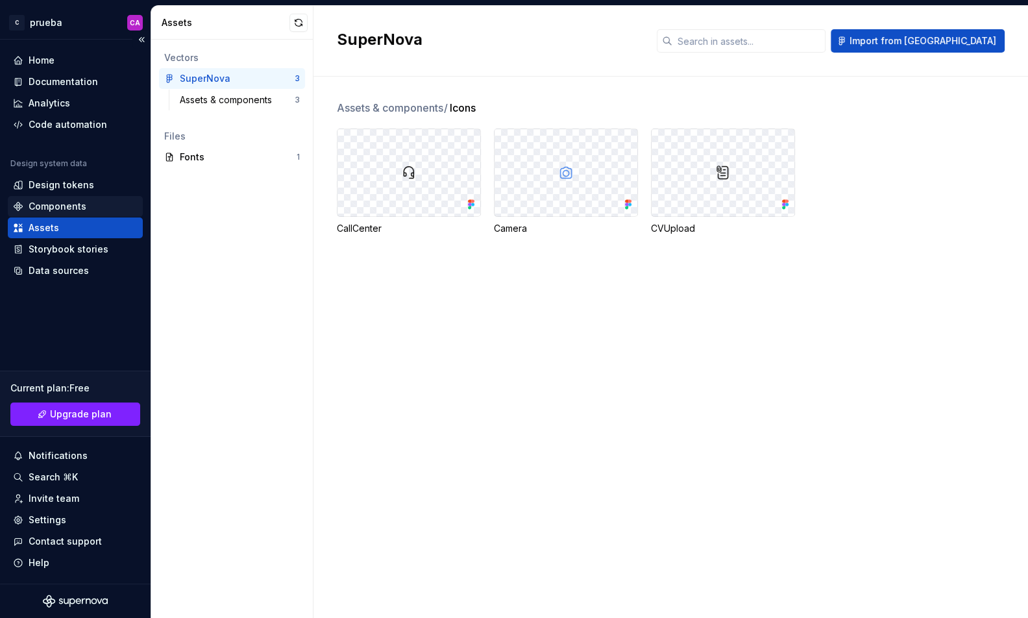
click at [51, 202] on div "Components" at bounding box center [58, 206] width 58 height 13
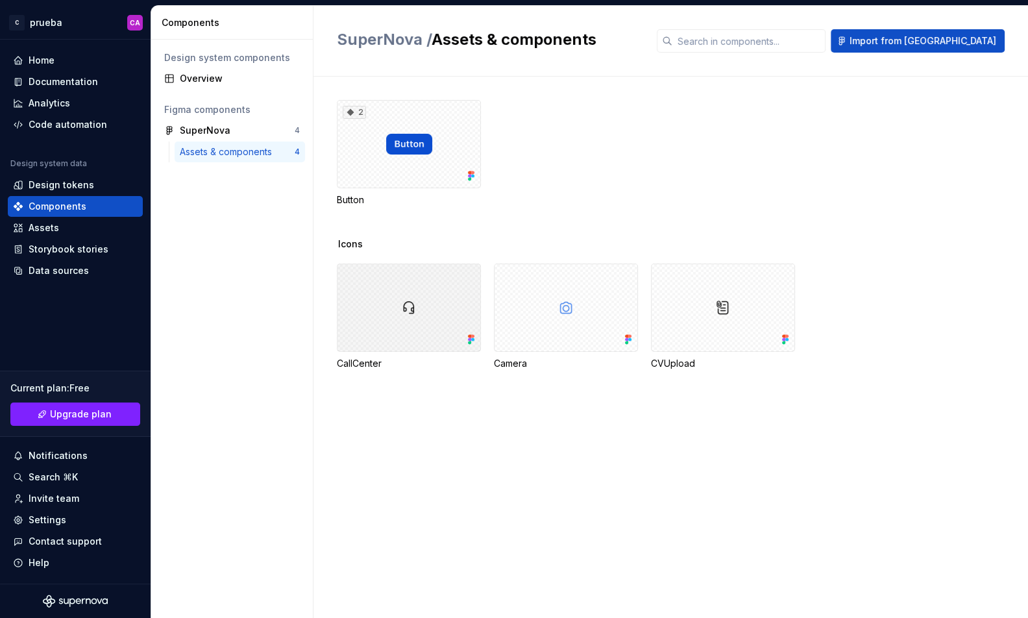
click at [395, 275] on div at bounding box center [409, 308] width 144 height 88
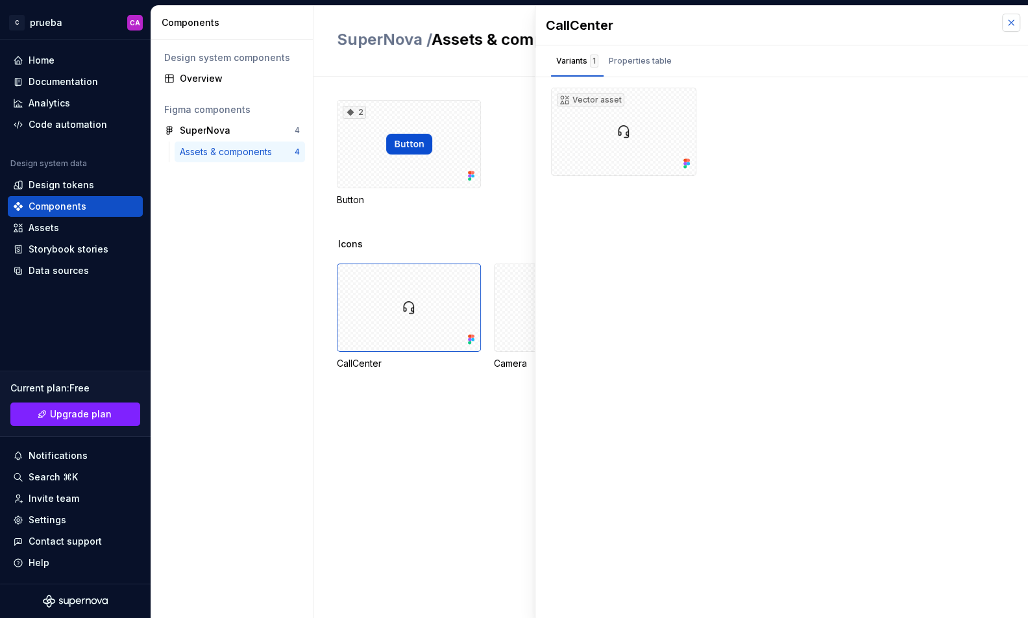
click at [1012, 22] on button "button" at bounding box center [1011, 23] width 18 height 18
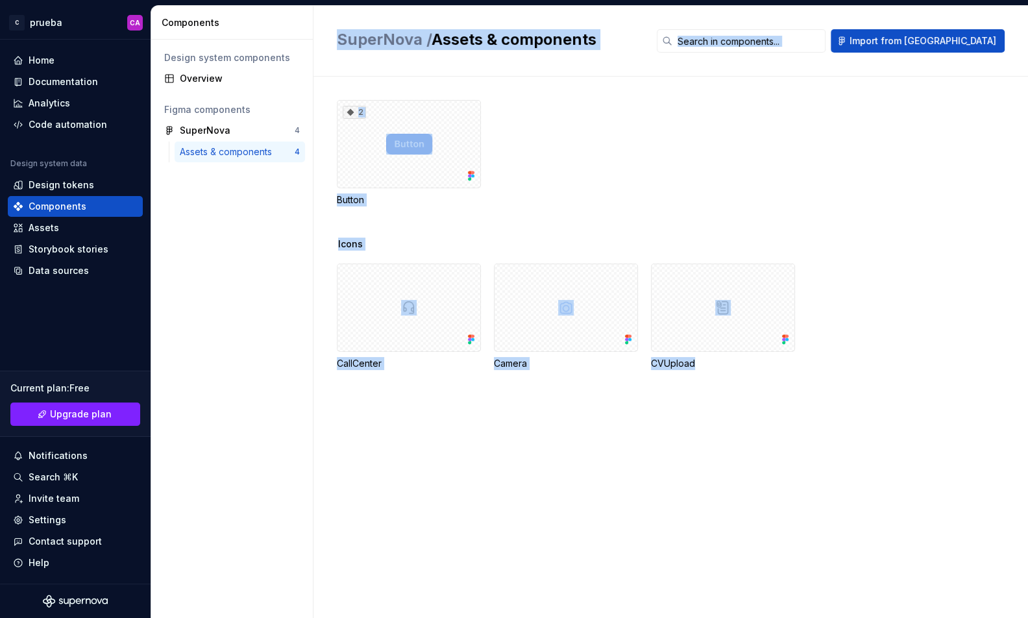
drag, startPoint x: 850, startPoint y: 406, endPoint x: 308, endPoint y: 245, distance: 565.1
click at [308, 245] on div "Components Design system components Overview Figma components SuperNova 4 Asset…" at bounding box center [589, 312] width 877 height 612
click at [482, 228] on div "2 Button" at bounding box center [682, 169] width 691 height 138
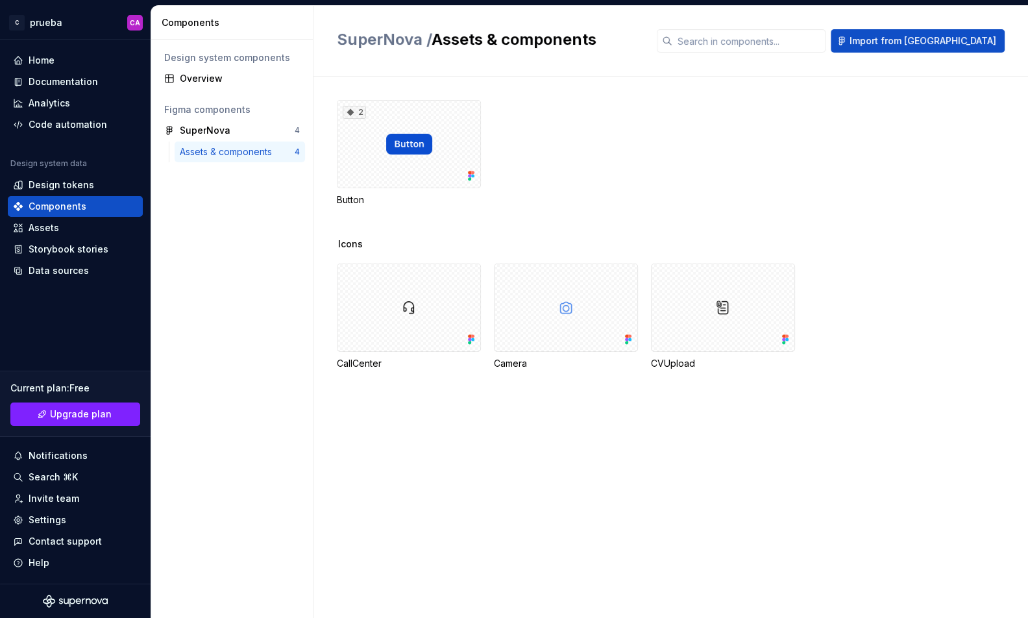
click at [419, 219] on div "2 Button" at bounding box center [682, 169] width 691 height 138
click at [422, 306] on div at bounding box center [409, 308] width 144 height 88
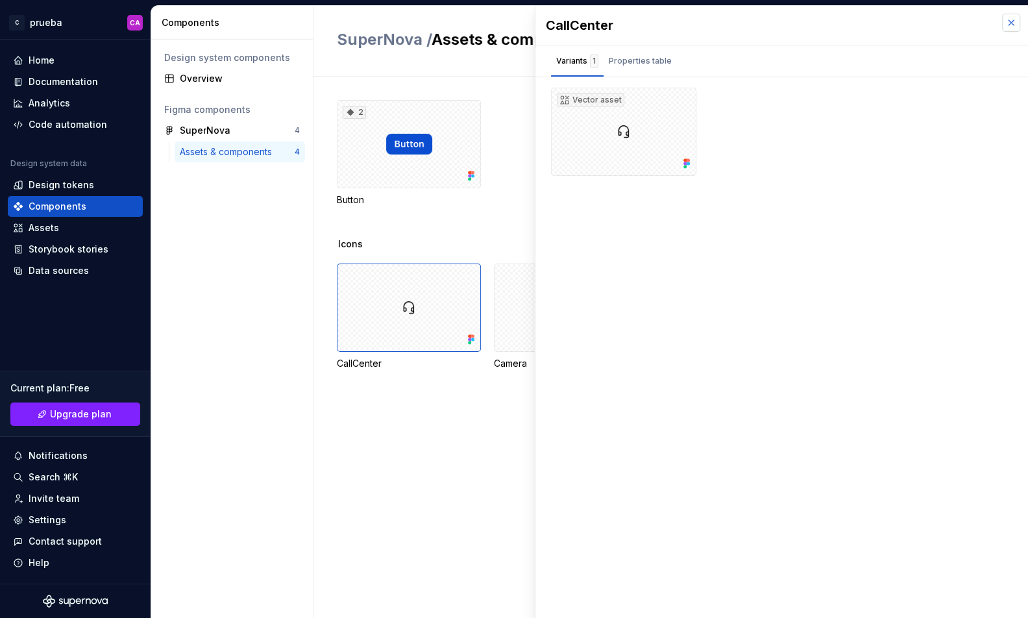
click at [1019, 23] on button "button" at bounding box center [1011, 23] width 18 height 18
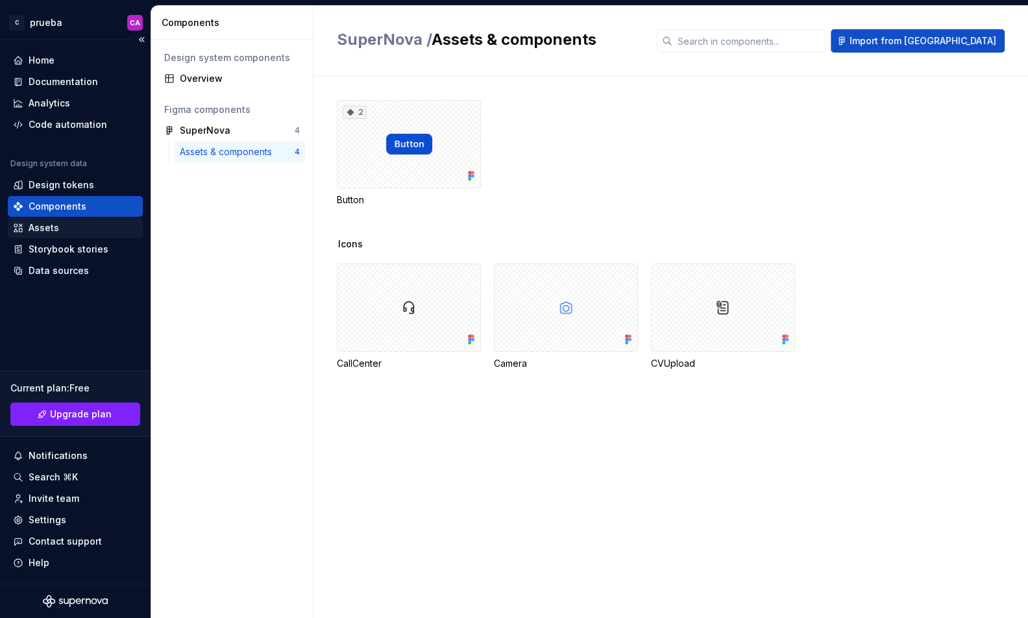
click at [65, 225] on div "Assets" at bounding box center [75, 227] width 125 height 13
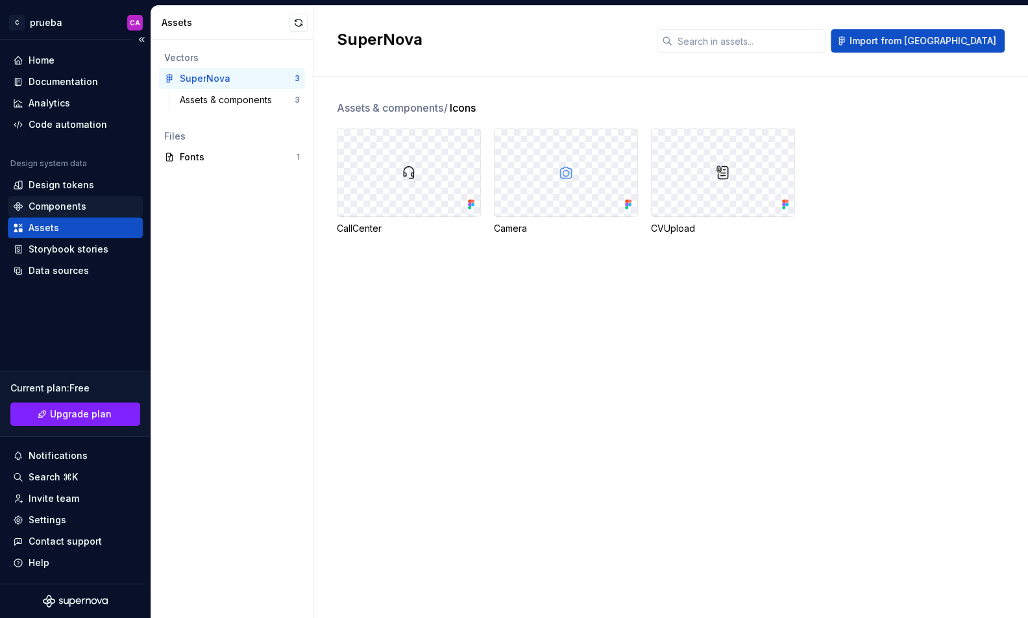
click at [56, 197] on div "Components" at bounding box center [75, 206] width 135 height 21
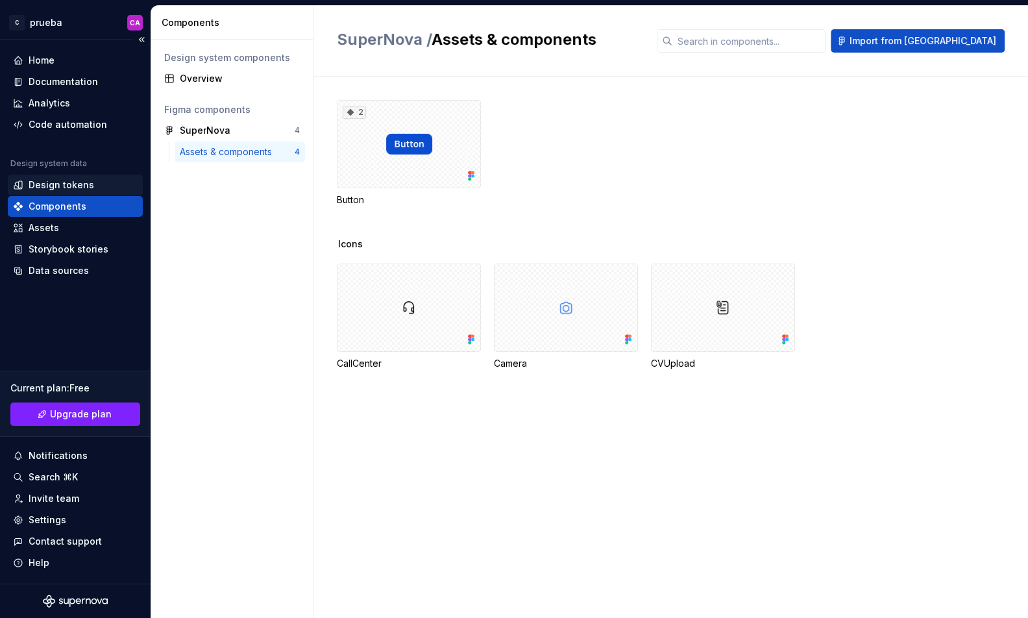
click at [87, 190] on div "Design tokens" at bounding box center [62, 185] width 66 height 13
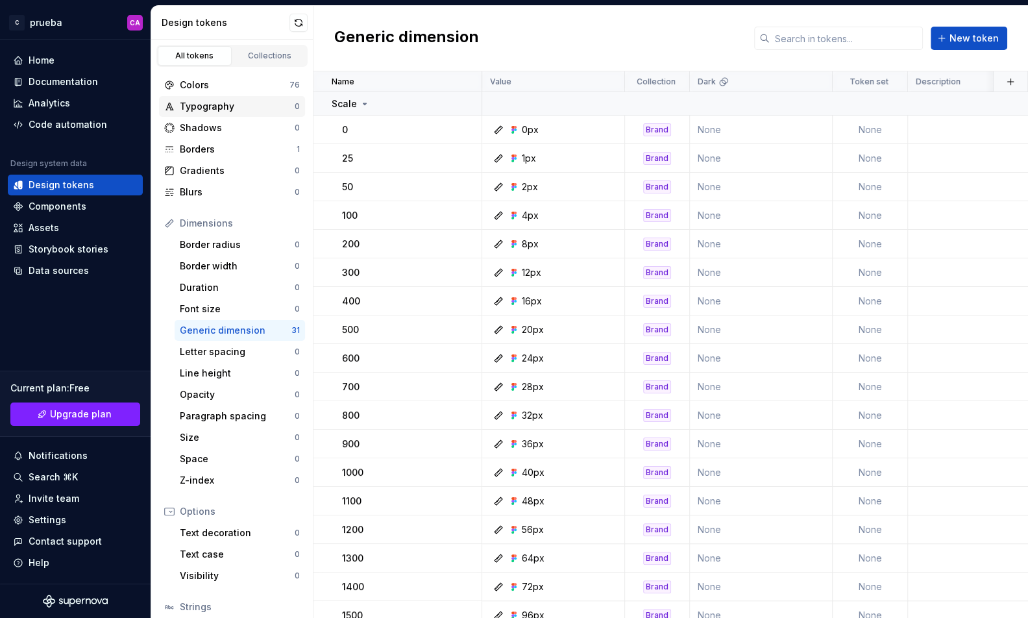
click at [219, 102] on div "Typography" at bounding box center [237, 106] width 115 height 13
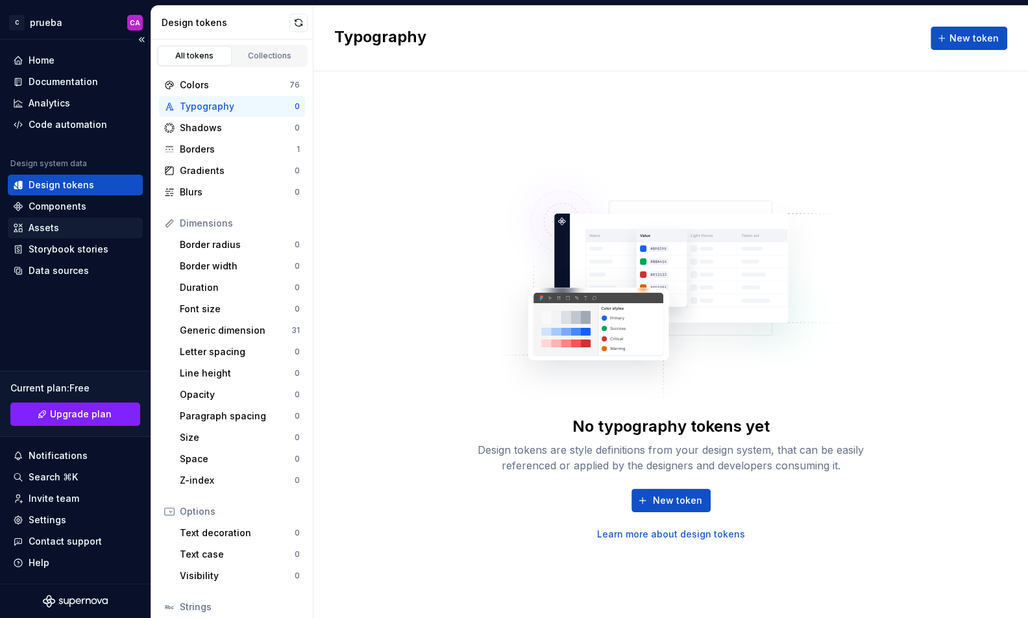
click at [55, 228] on div "Assets" at bounding box center [44, 227] width 31 height 13
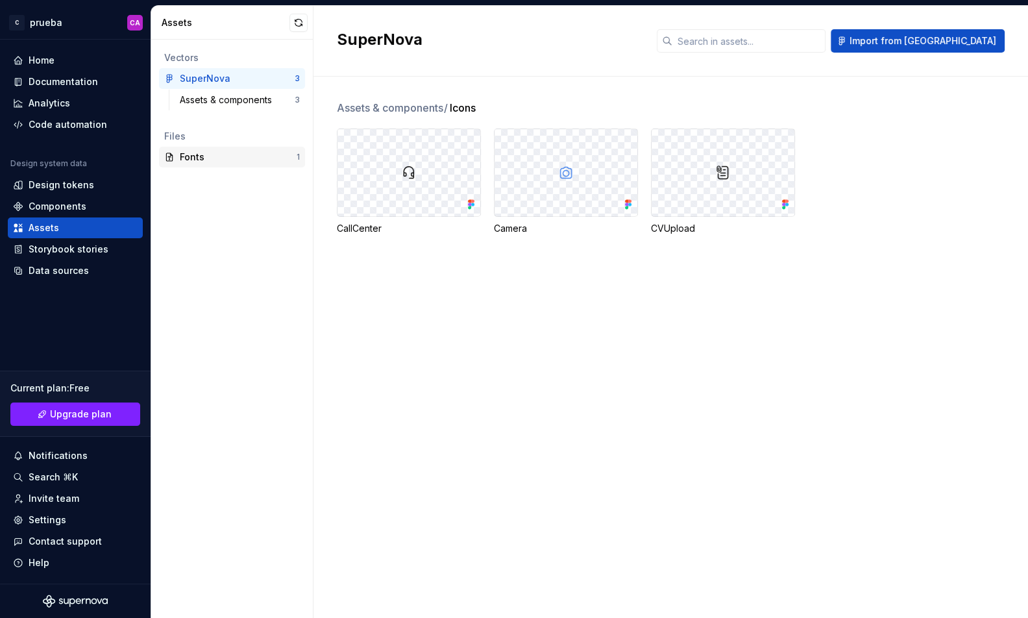
click at [198, 155] on div "Fonts" at bounding box center [238, 157] width 117 height 13
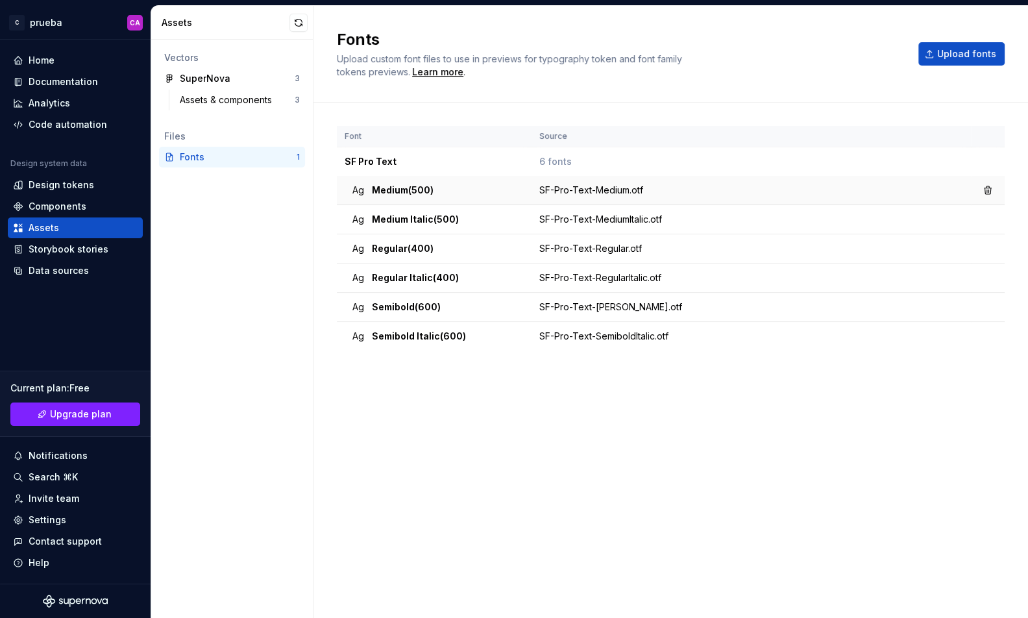
click at [434, 194] on div "Ag Medium (500)" at bounding box center [438, 190] width 171 height 13
click at [947, 63] on button "Upload fonts" at bounding box center [962, 53] width 86 height 23
click at [66, 176] on div "Design tokens" at bounding box center [75, 185] width 135 height 21
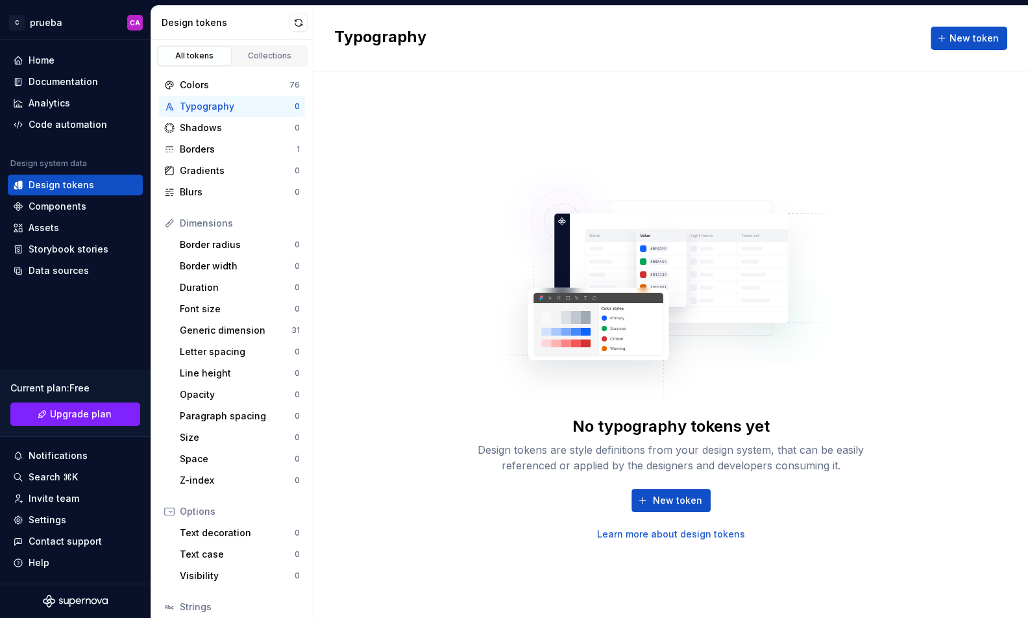
click at [258, 106] on div "Typography" at bounding box center [237, 106] width 115 height 13
click at [238, 126] on div "Shadows" at bounding box center [237, 127] width 115 height 13
click at [249, 106] on div "Typography" at bounding box center [237, 106] width 115 height 13
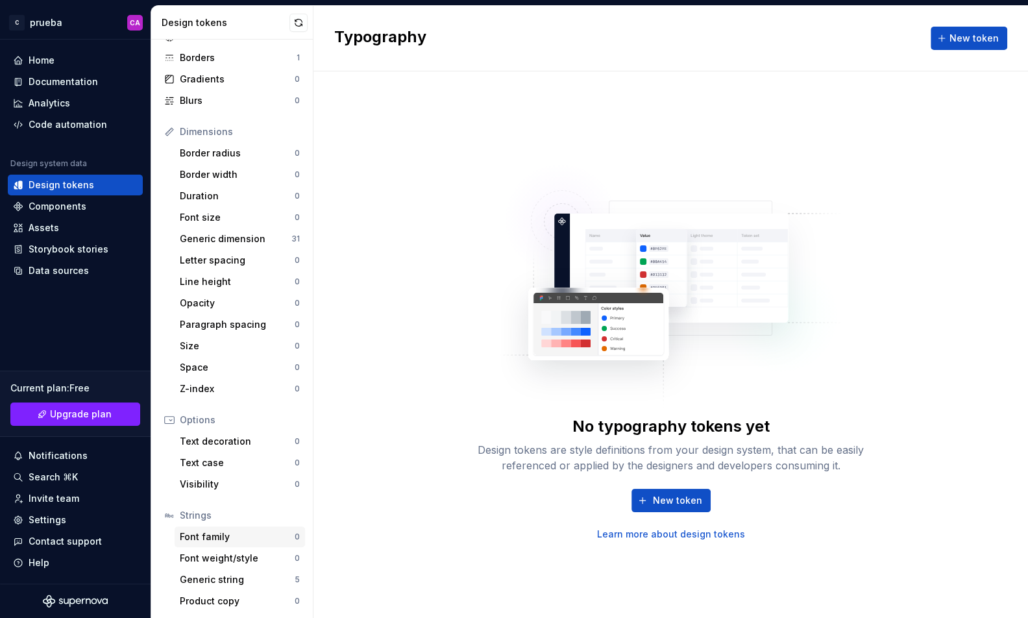
click at [240, 530] on div "Font family" at bounding box center [237, 536] width 115 height 13
click at [680, 506] on span "New token" at bounding box center [677, 500] width 49 height 13
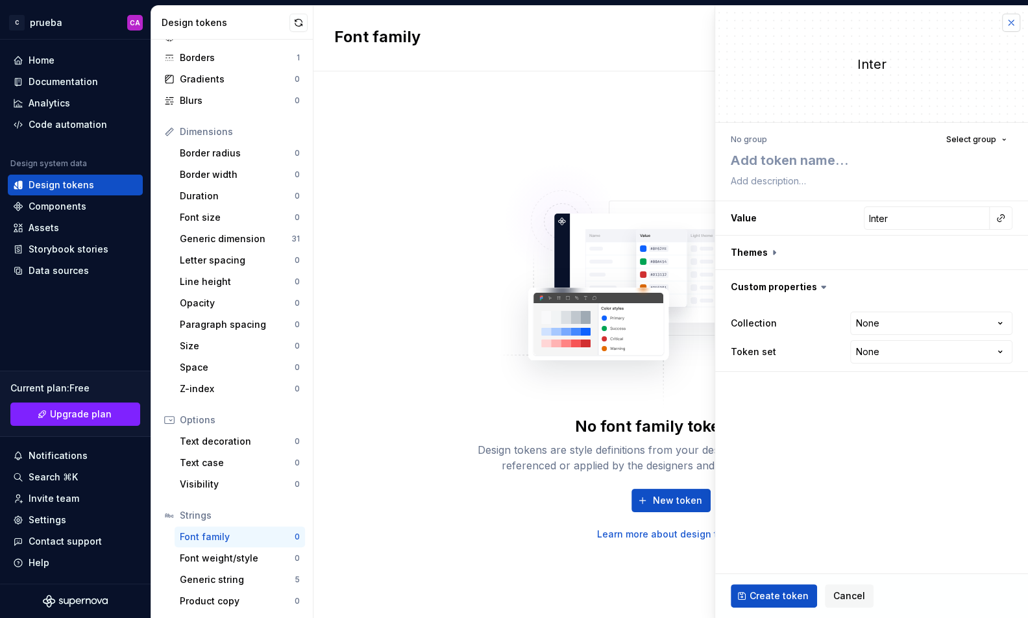
click at [1010, 26] on button "button" at bounding box center [1011, 23] width 18 height 18
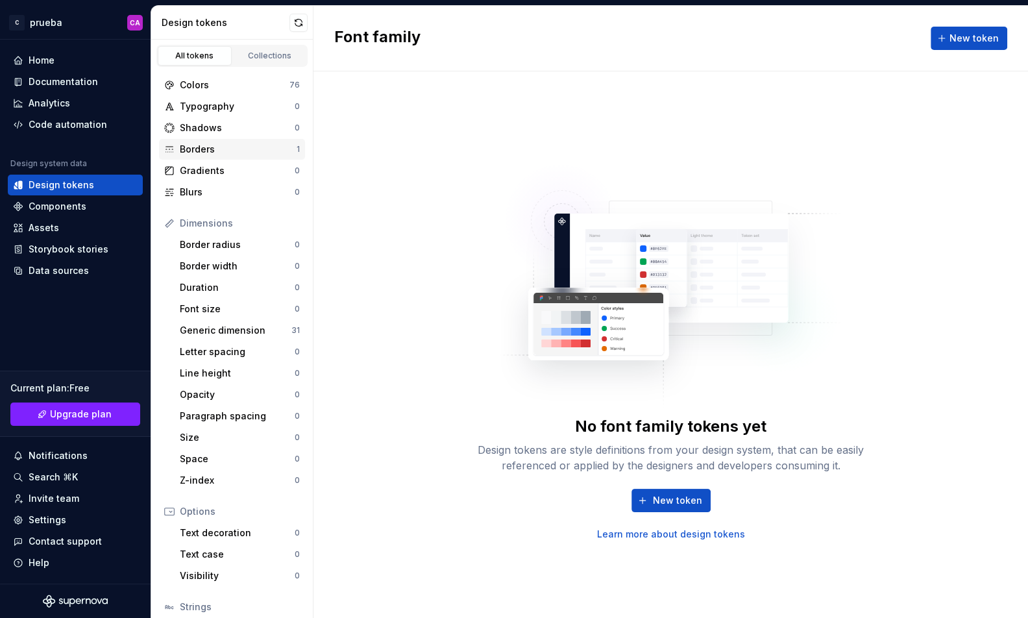
click at [222, 147] on div "Borders" at bounding box center [238, 149] width 117 height 13
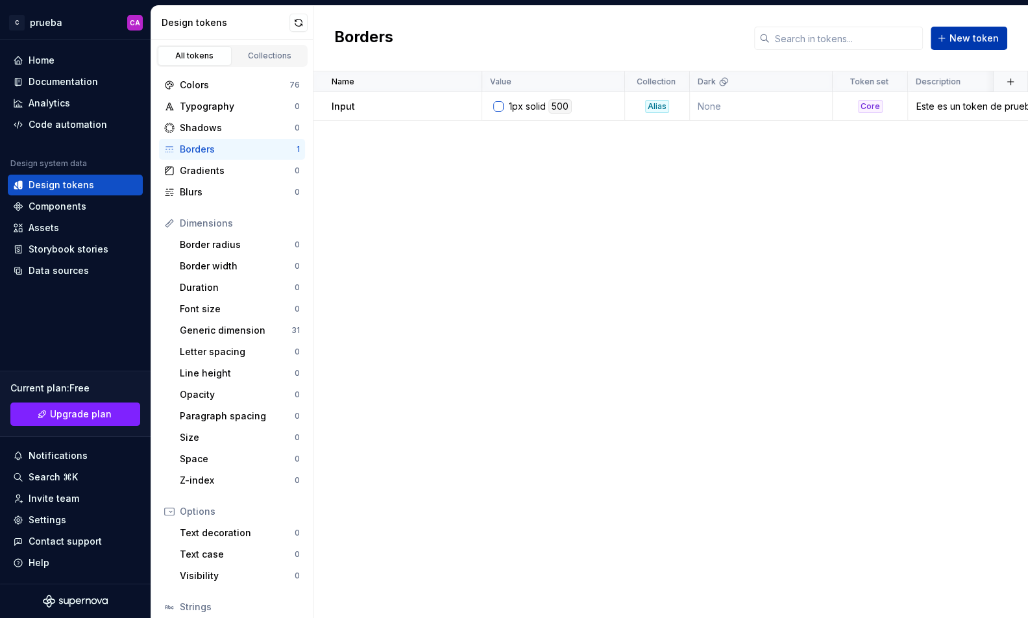
click at [969, 43] on span "New token" at bounding box center [974, 38] width 49 height 13
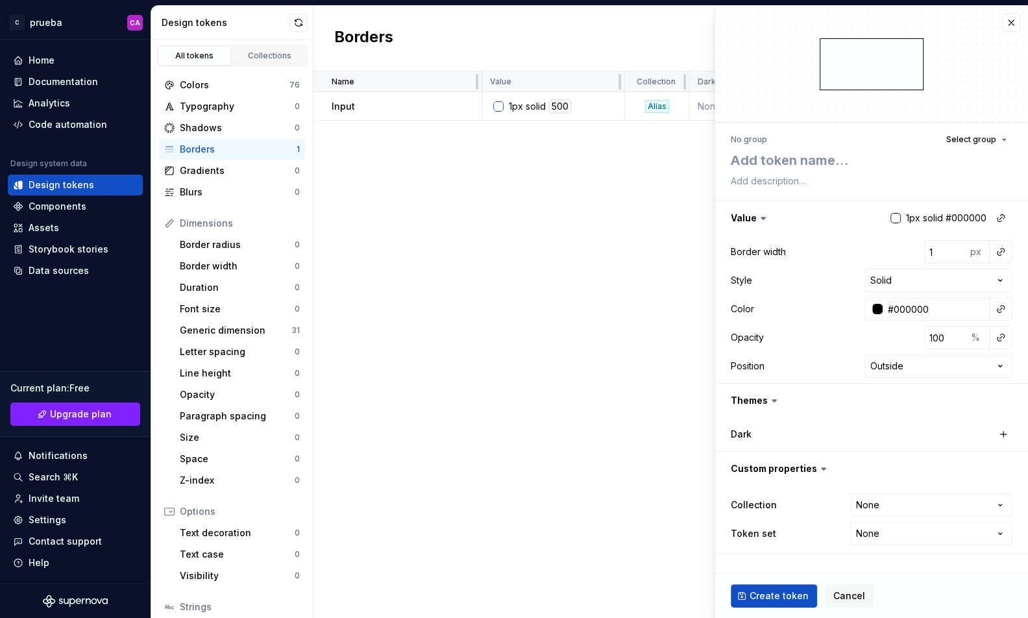
type textarea "*"
type textarea "t"
type textarea "*"
type textarea "te"
type textarea "*"
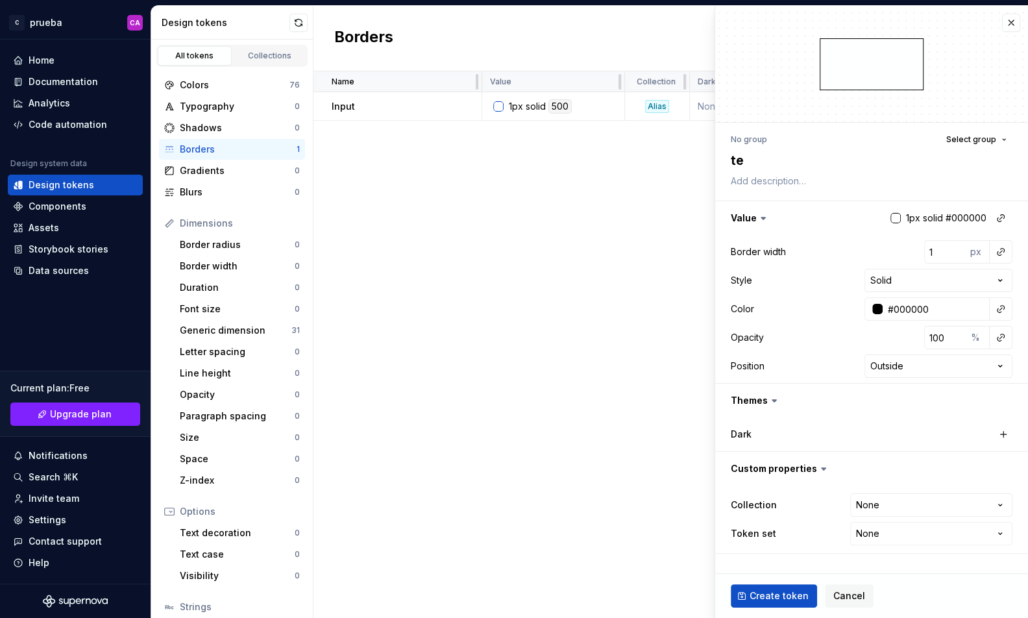
type textarea "tes"
type textarea "*"
type textarea "test"
click at [1000, 307] on button "button" at bounding box center [1001, 309] width 18 height 18
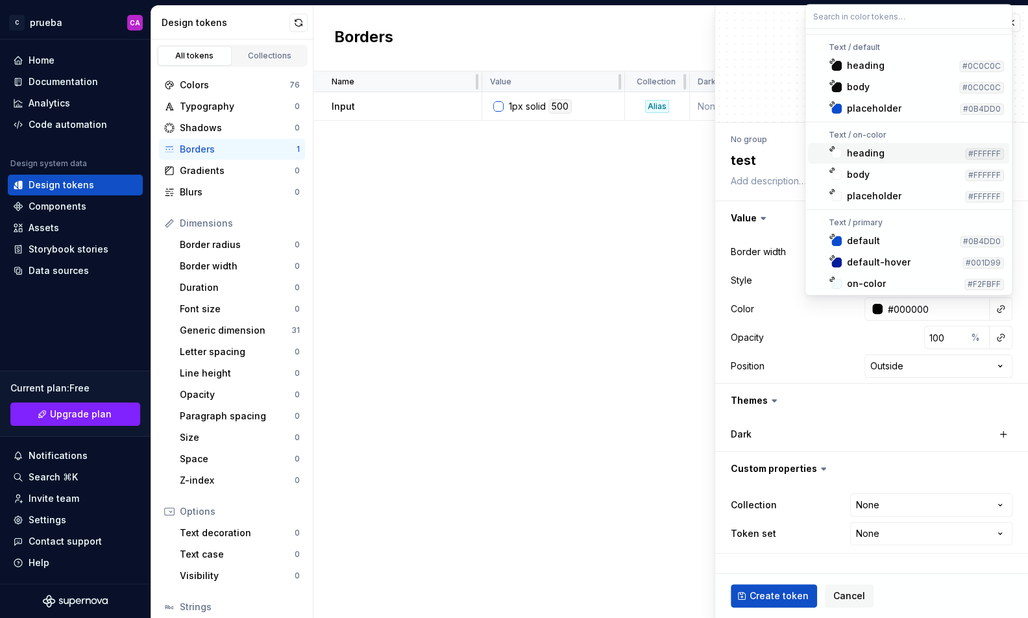
click at [773, 81] on html "C prueba CA Home Documentation Analytics Code automation Design system data Des…" at bounding box center [514, 309] width 1028 height 618
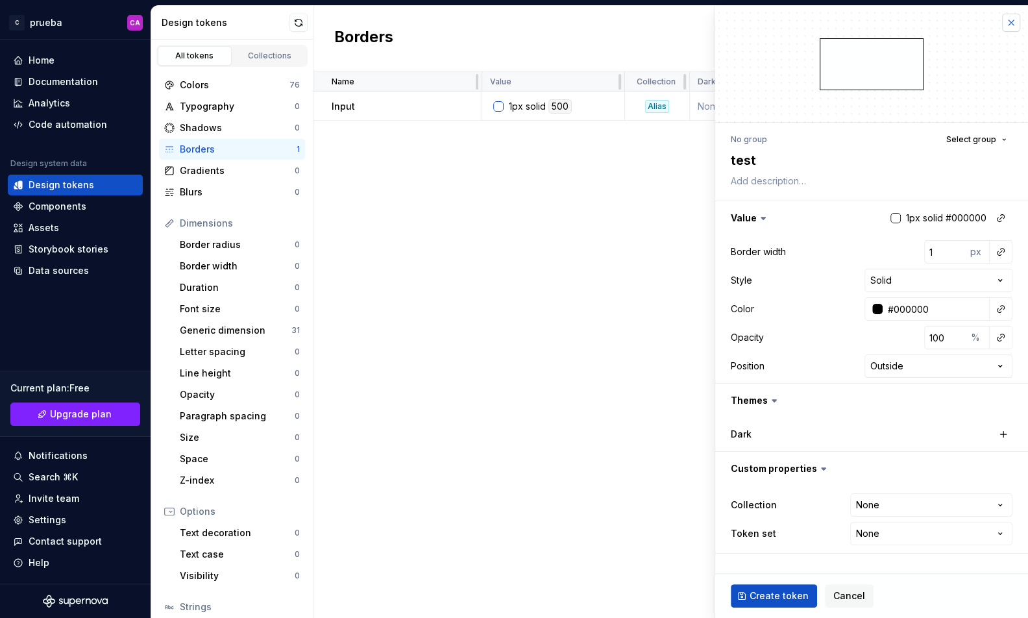
click at [1015, 23] on button "button" at bounding box center [1011, 23] width 18 height 18
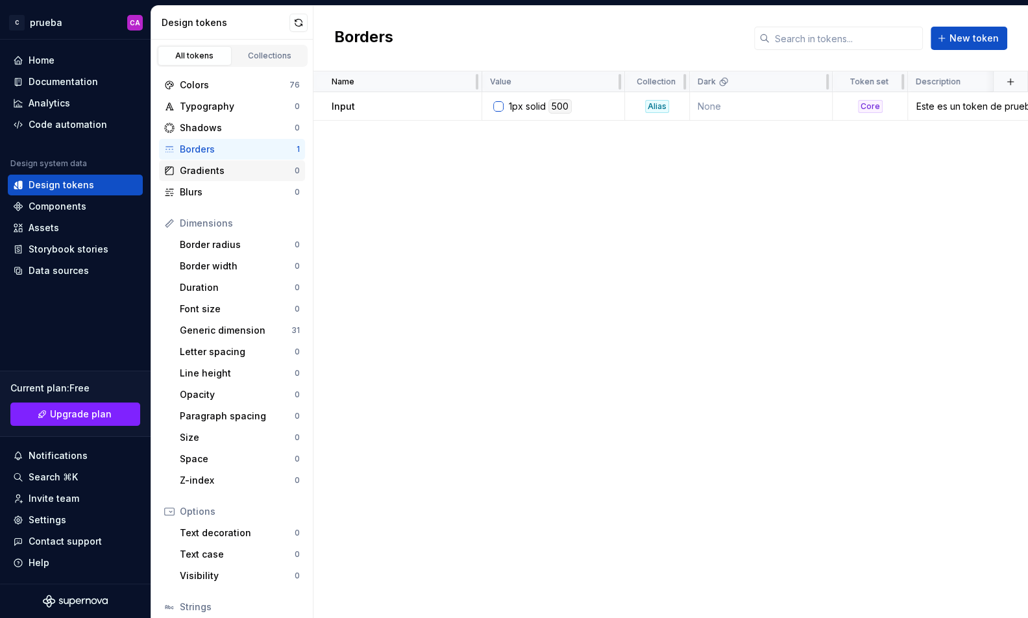
click at [195, 170] on div "Gradients" at bounding box center [237, 170] width 115 height 13
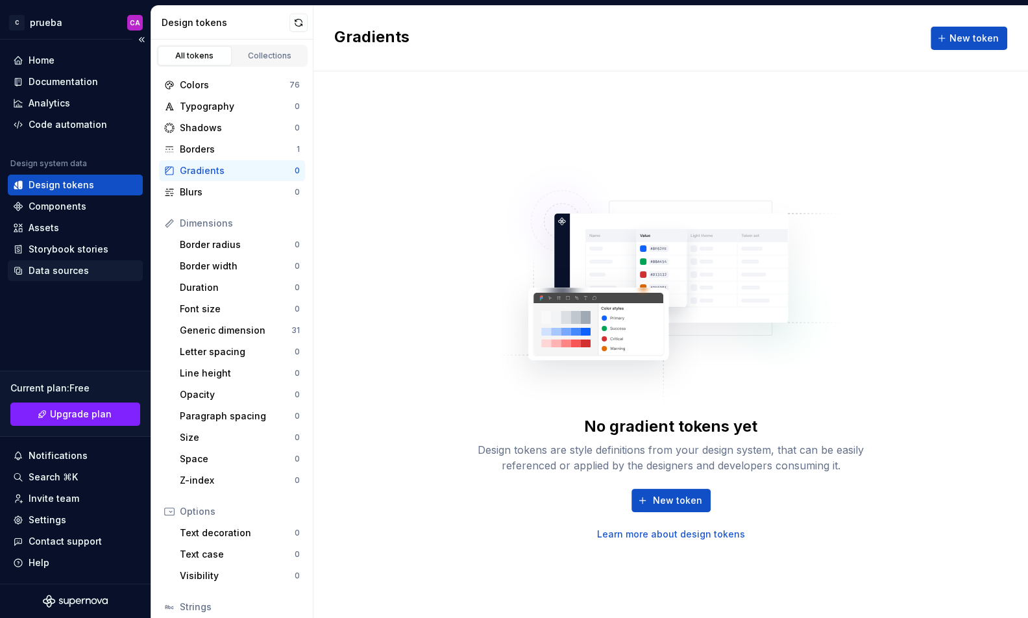
click at [66, 262] on div "Data sources" at bounding box center [75, 270] width 135 height 21
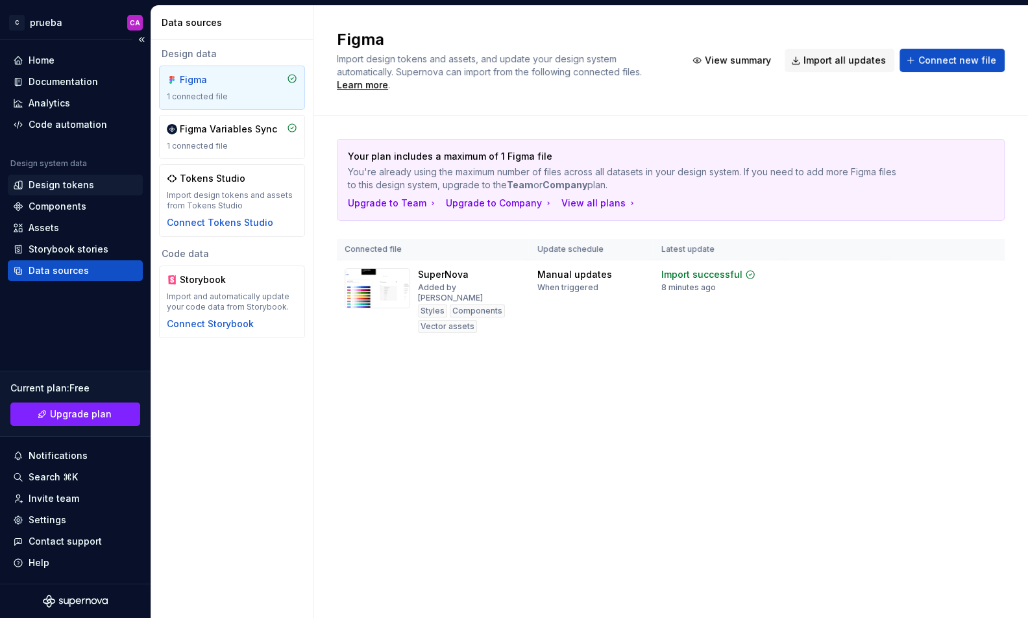
click at [69, 184] on div "Design tokens" at bounding box center [62, 185] width 66 height 13
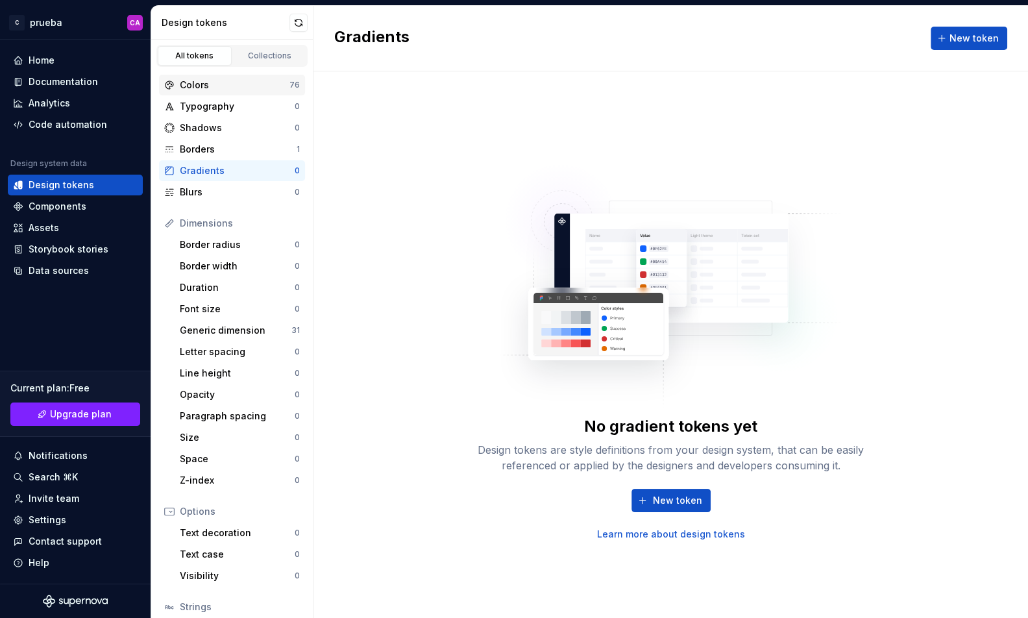
click at [208, 84] on div "Colors" at bounding box center [235, 85] width 110 height 13
